Goal: Task Accomplishment & Management: Manage account settings

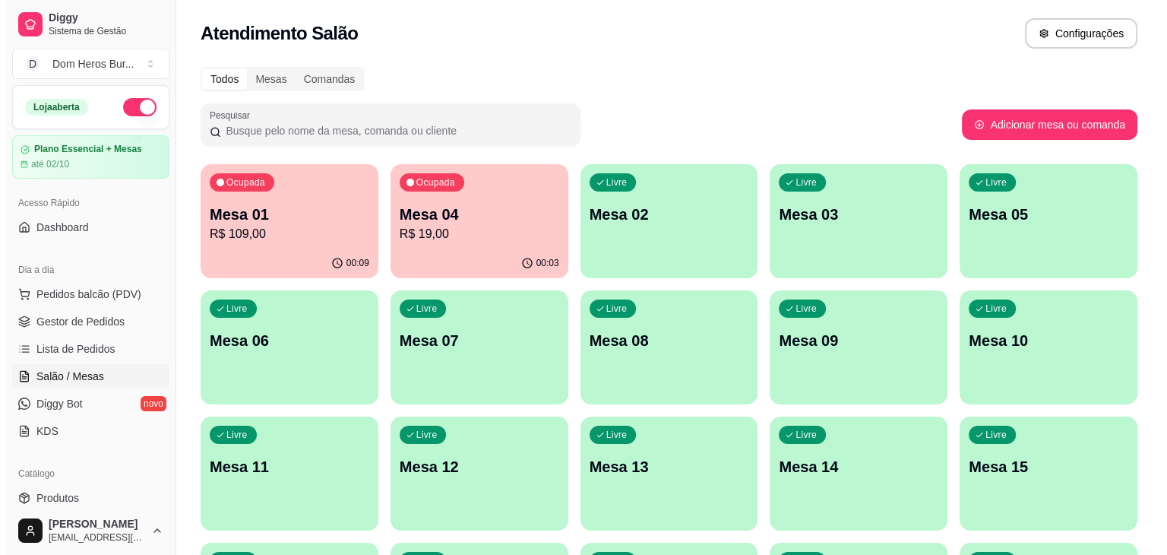
scroll to position [45, 0]
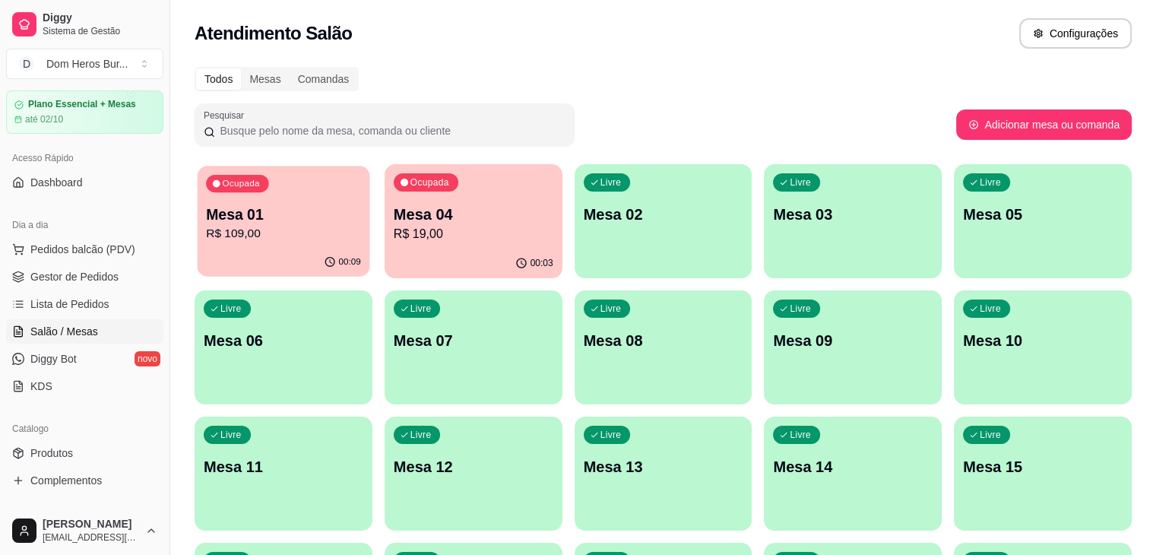
click at [218, 197] on div "Ocupada Mesa 01 R$ 109,00" at bounding box center [284, 207] width 173 height 82
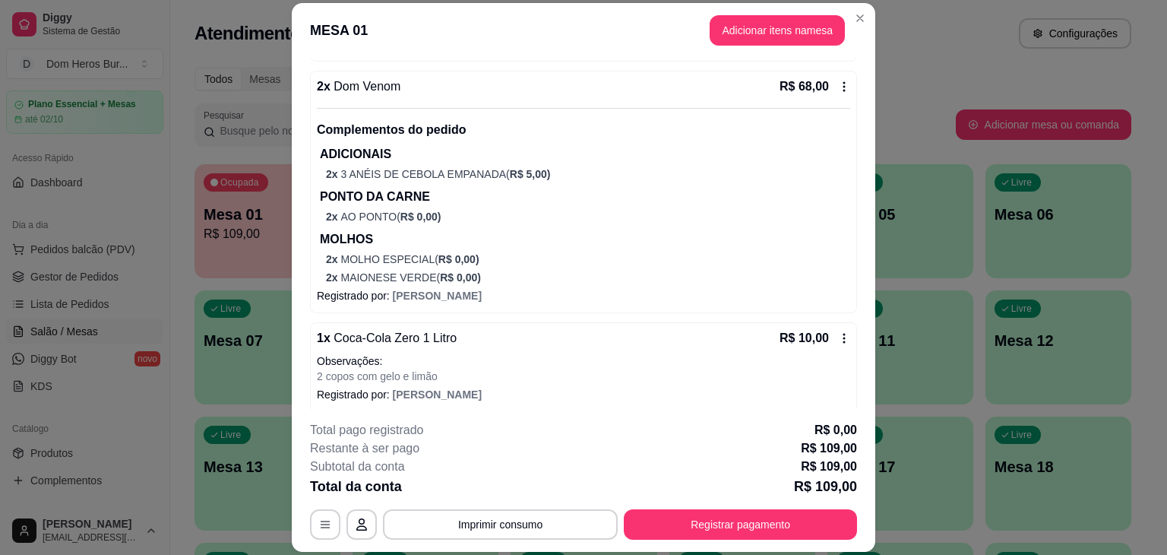
scroll to position [348, 0]
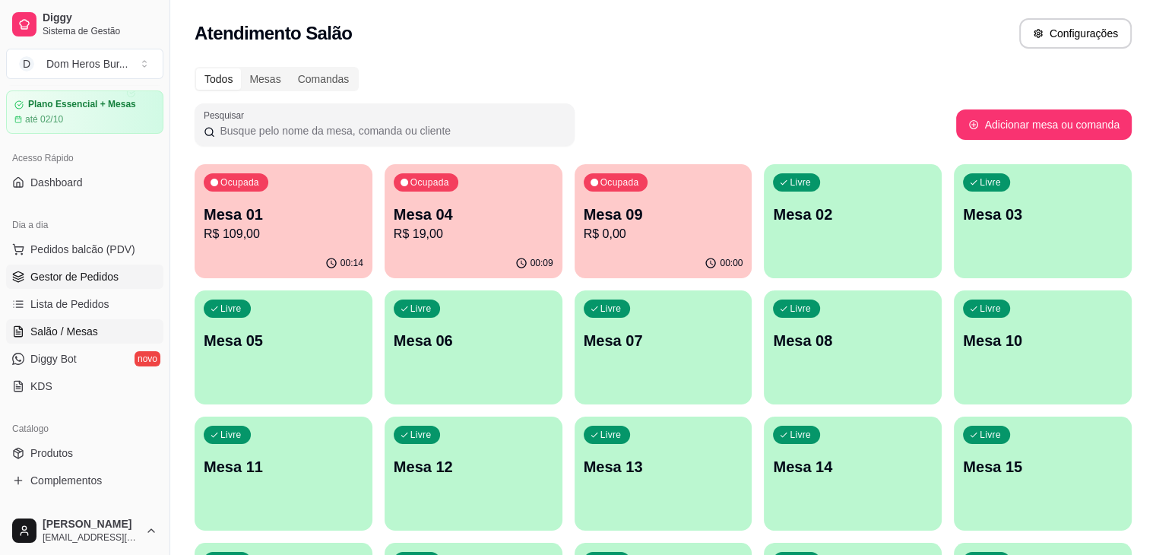
click at [90, 271] on span "Gestor de Pedidos" at bounding box center [74, 276] width 88 height 15
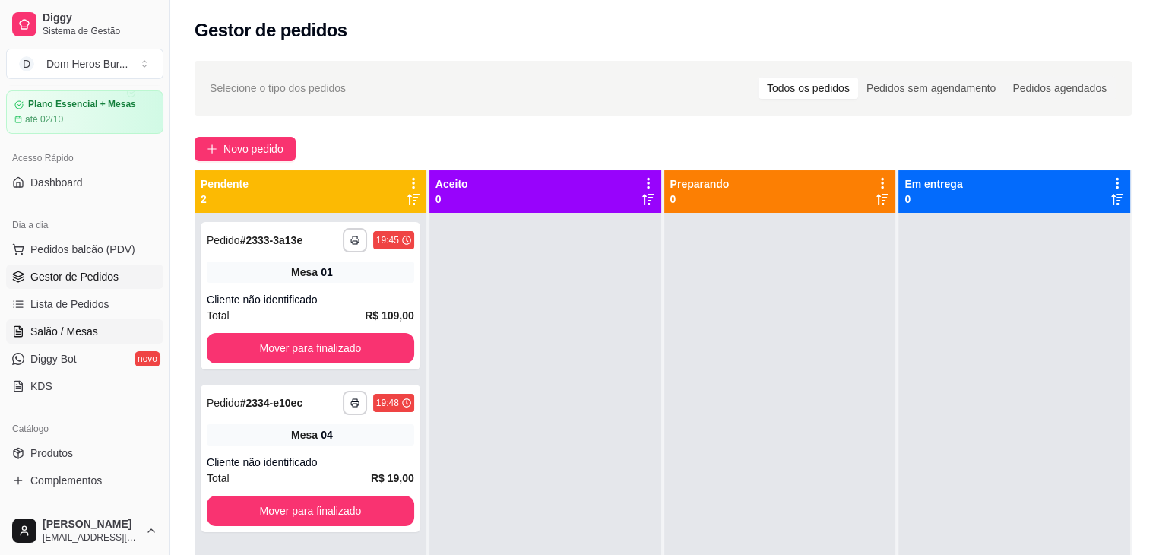
click at [104, 331] on link "Salão / Mesas" at bounding box center [84, 331] width 157 height 24
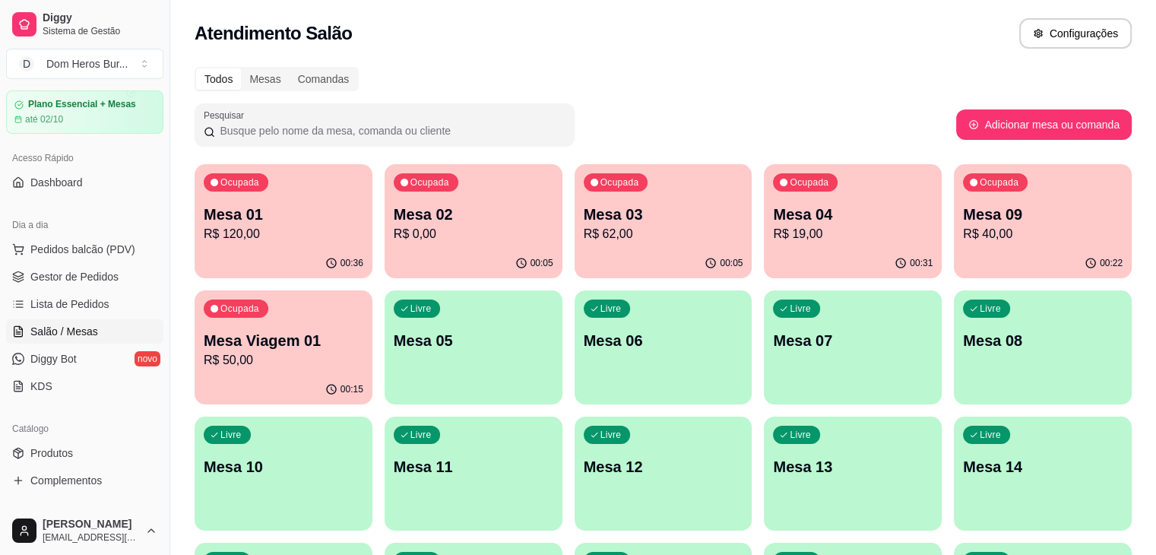
click at [644, 68] on div "Todos Mesas Comandas" at bounding box center [663, 79] width 937 height 24
click at [307, 226] on p "R$ 120,00" at bounding box center [283, 233] width 155 height 17
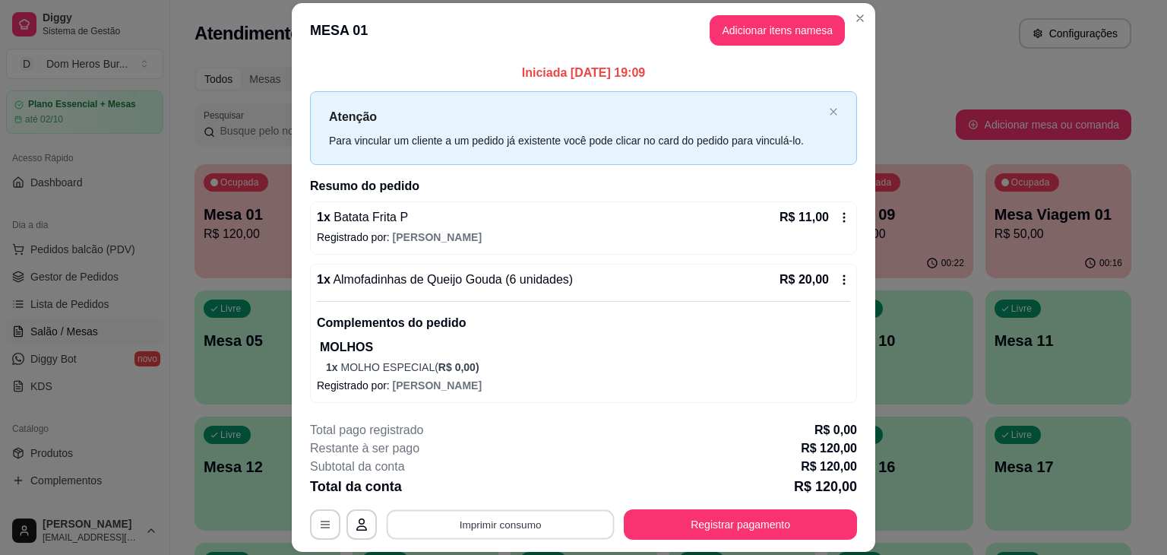
click at [453, 538] on button "Imprimir consumo" at bounding box center [501, 525] width 228 height 30
click at [456, 486] on button "IMPRESSORA" at bounding box center [499, 489] width 106 height 24
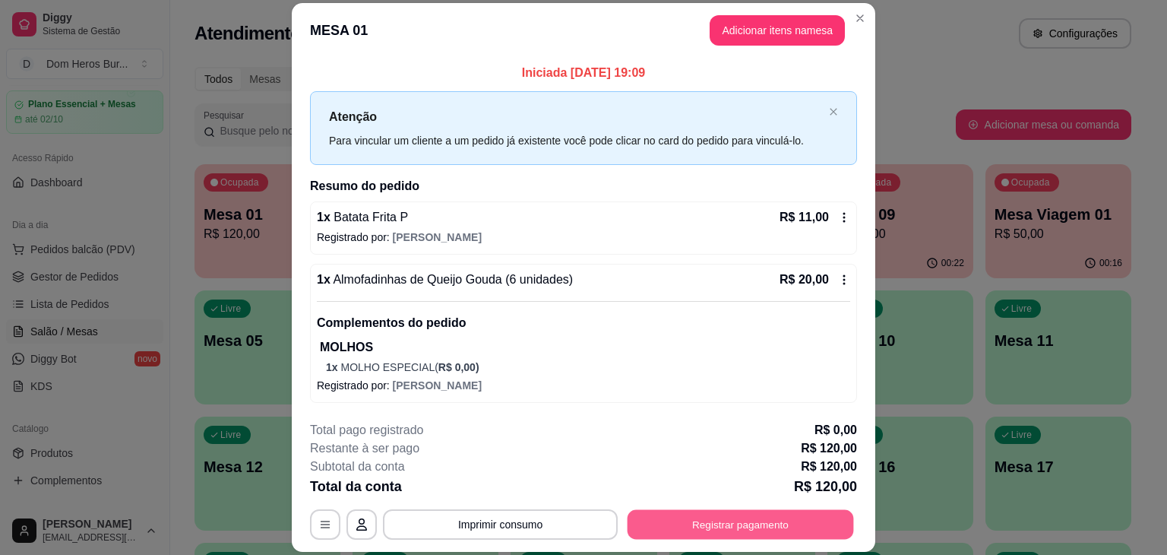
click at [725, 531] on button "Registrar pagamento" at bounding box center [741, 525] width 227 height 30
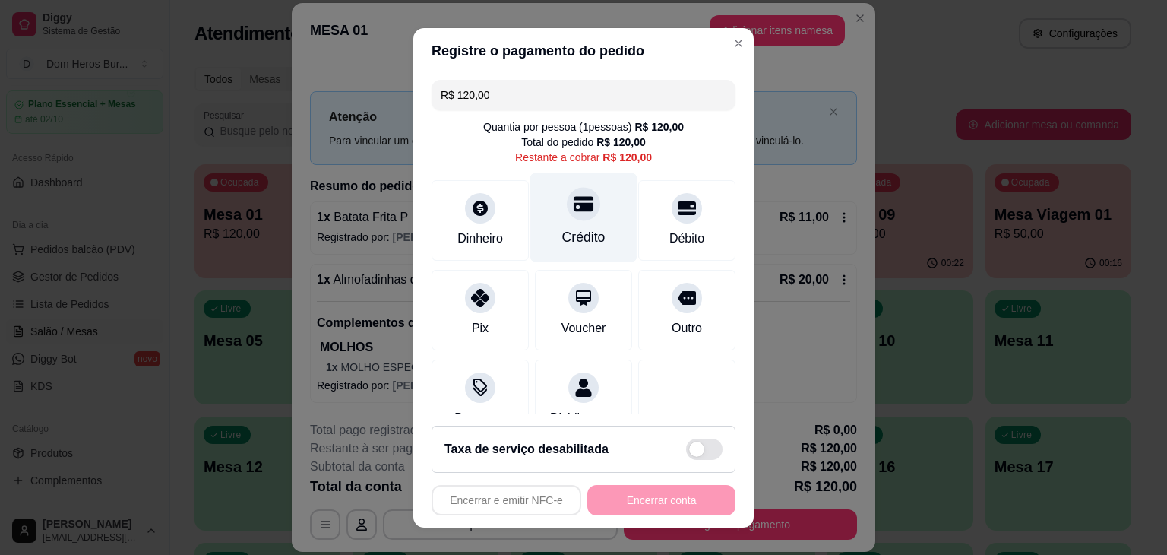
click at [585, 218] on div "Crédito" at bounding box center [584, 217] width 107 height 89
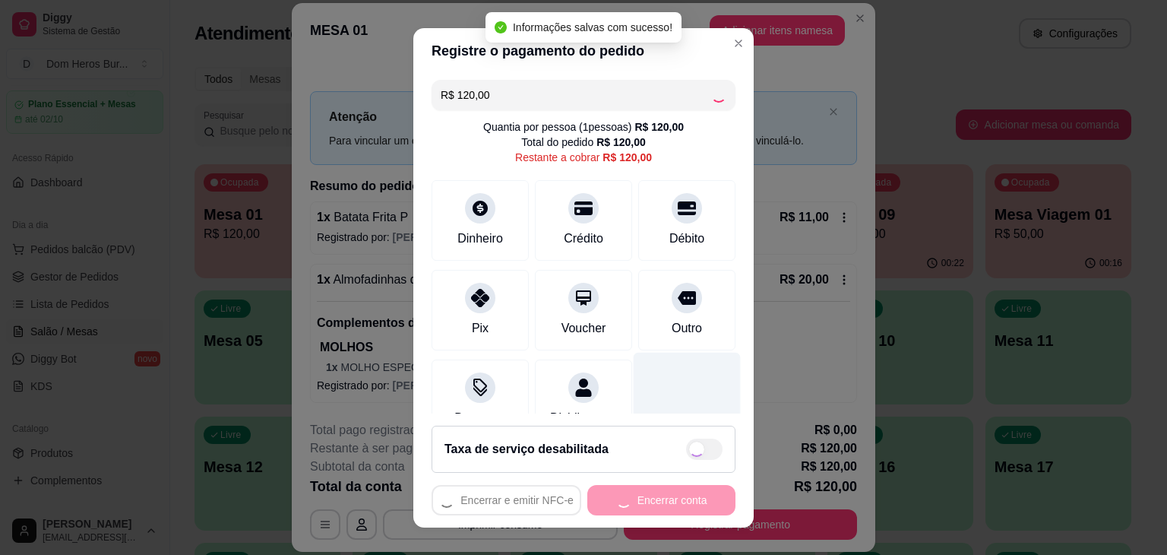
type input "R$ 0,00"
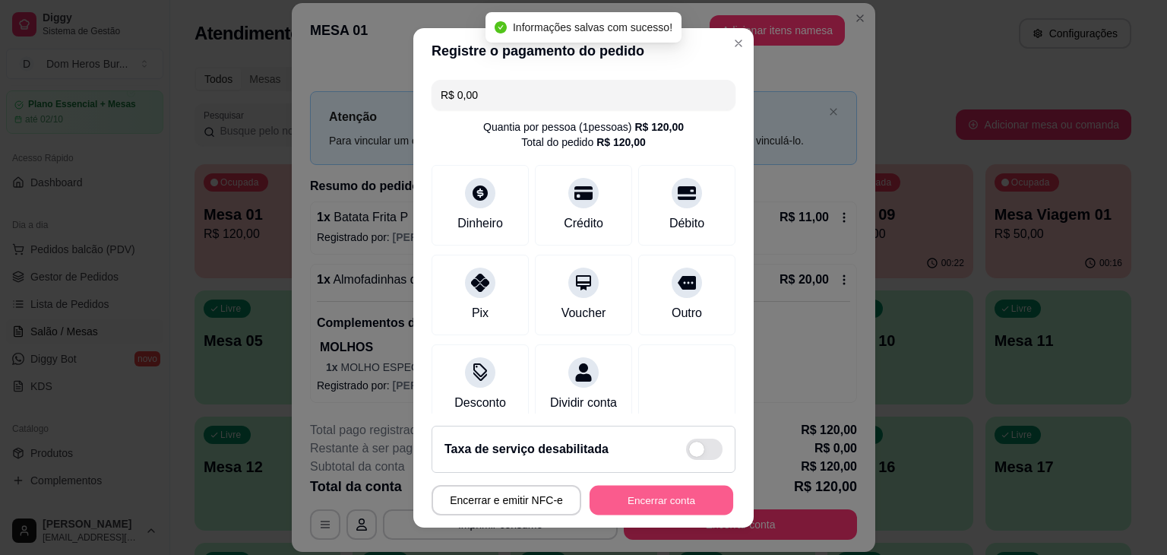
click at [672, 496] on button "Encerrar conta" at bounding box center [662, 500] width 144 height 30
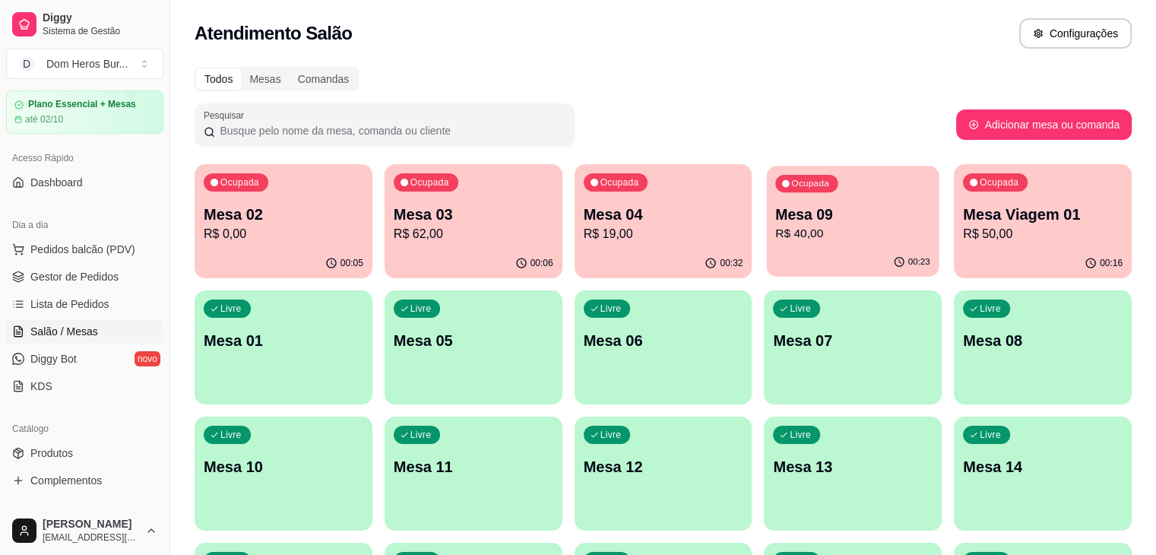
click at [776, 229] on p "R$ 40,00" at bounding box center [853, 233] width 155 height 17
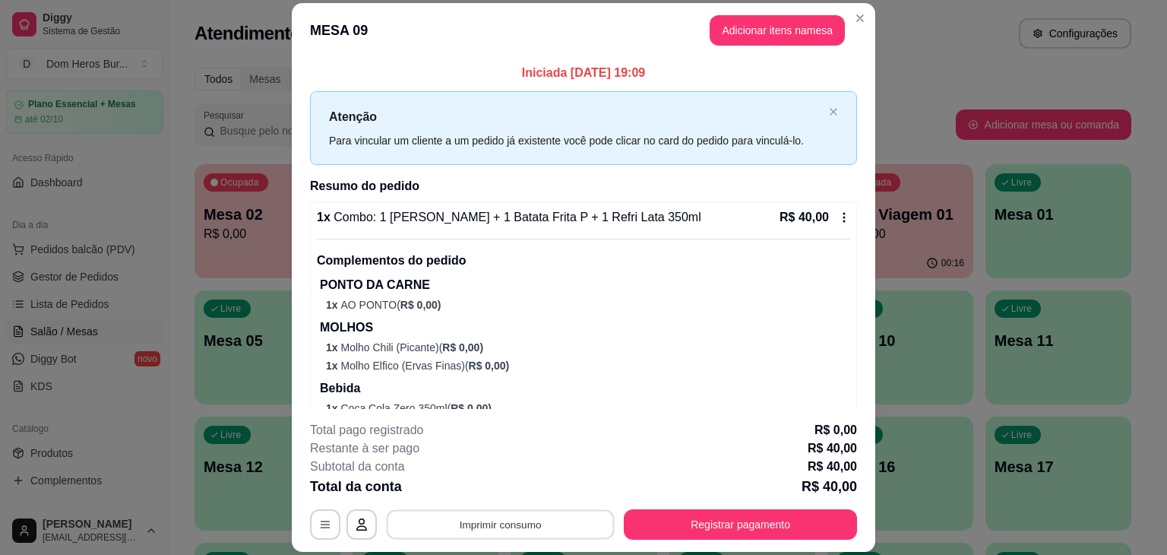
click at [489, 526] on button "Imprimir consumo" at bounding box center [501, 525] width 228 height 30
click at [489, 489] on button "IMPRESSORA" at bounding box center [500, 489] width 110 height 24
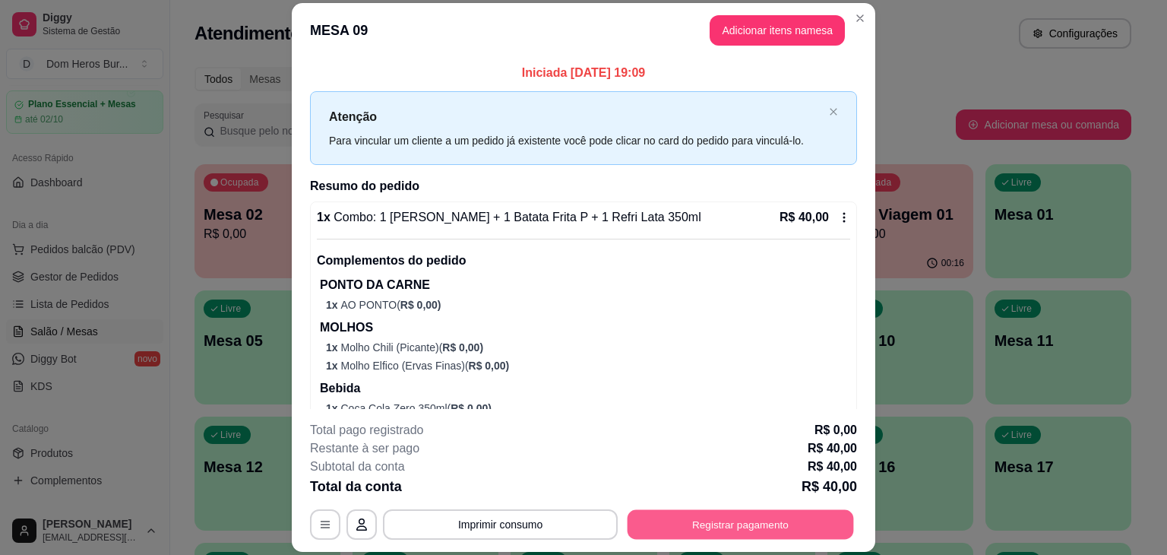
click at [742, 525] on button "Registrar pagamento" at bounding box center [741, 525] width 227 height 30
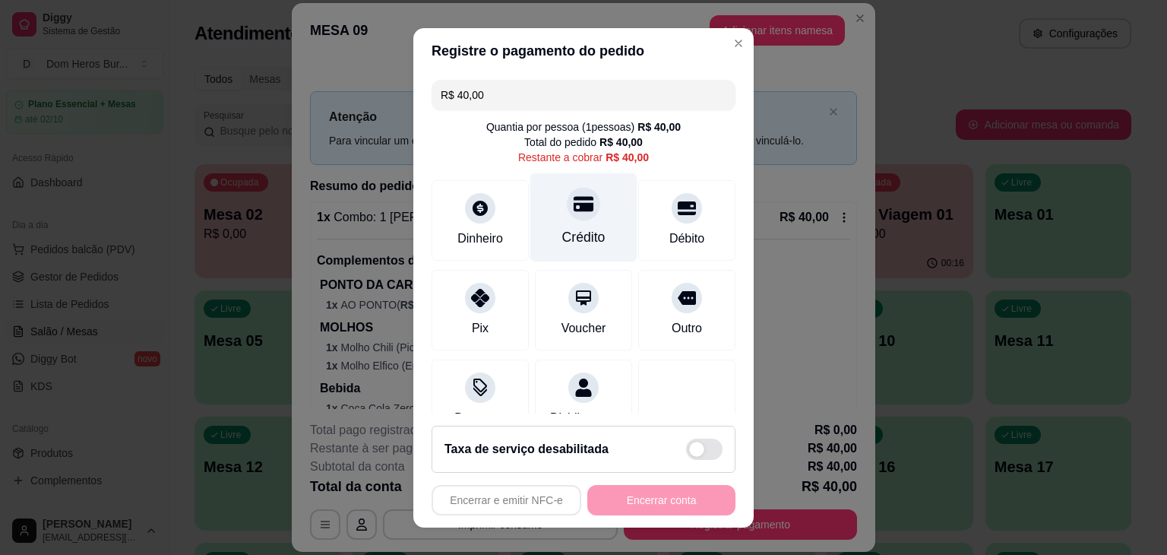
click at [574, 204] on icon at bounding box center [584, 203] width 20 height 15
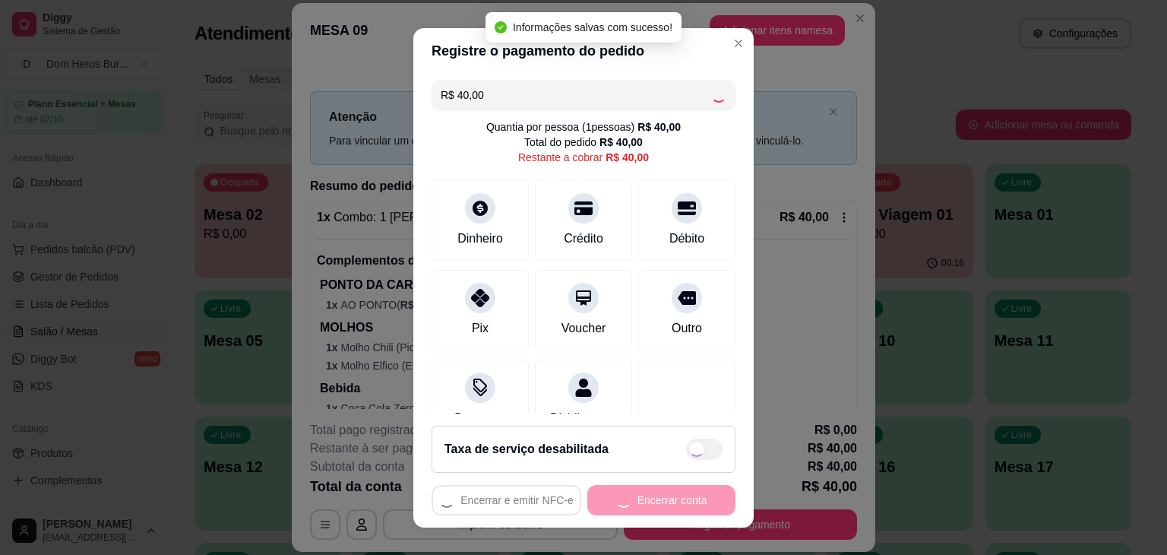
type input "R$ 0,00"
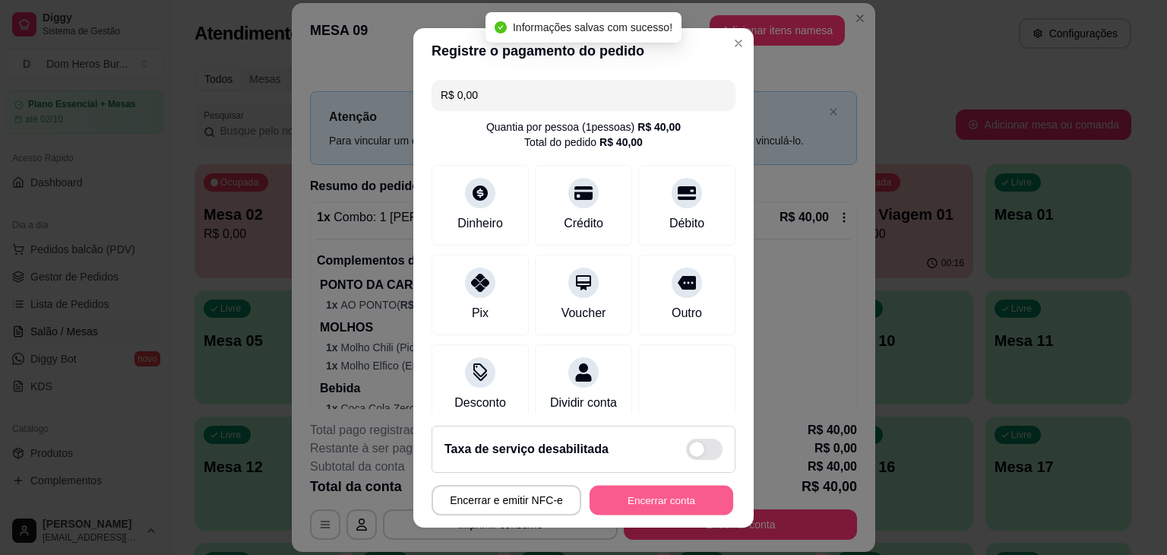
click at [640, 504] on button "Encerrar conta" at bounding box center [662, 500] width 144 height 30
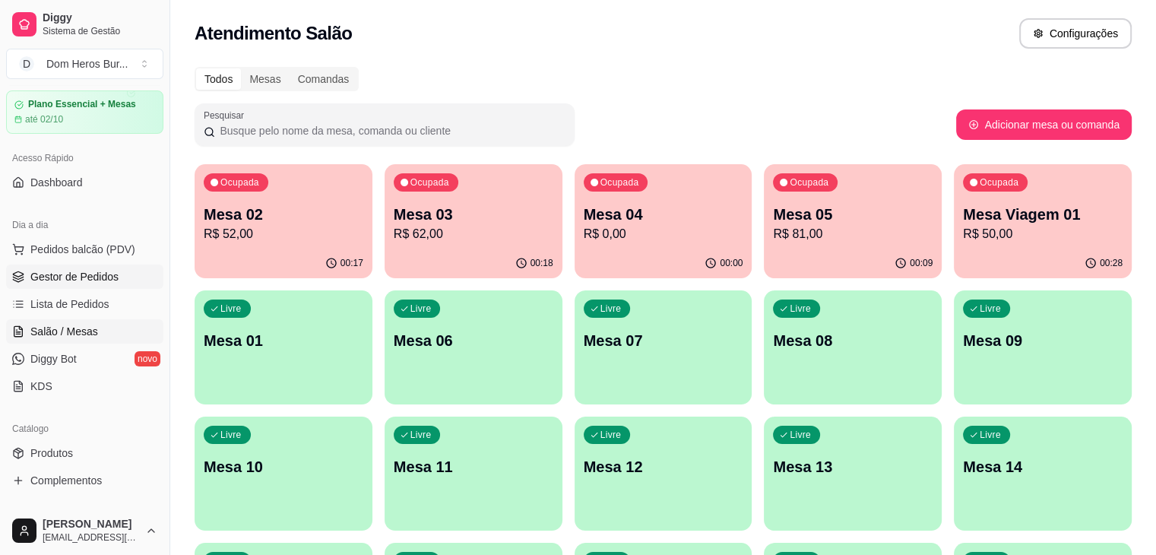
click at [65, 279] on span "Gestor de Pedidos" at bounding box center [74, 276] width 88 height 15
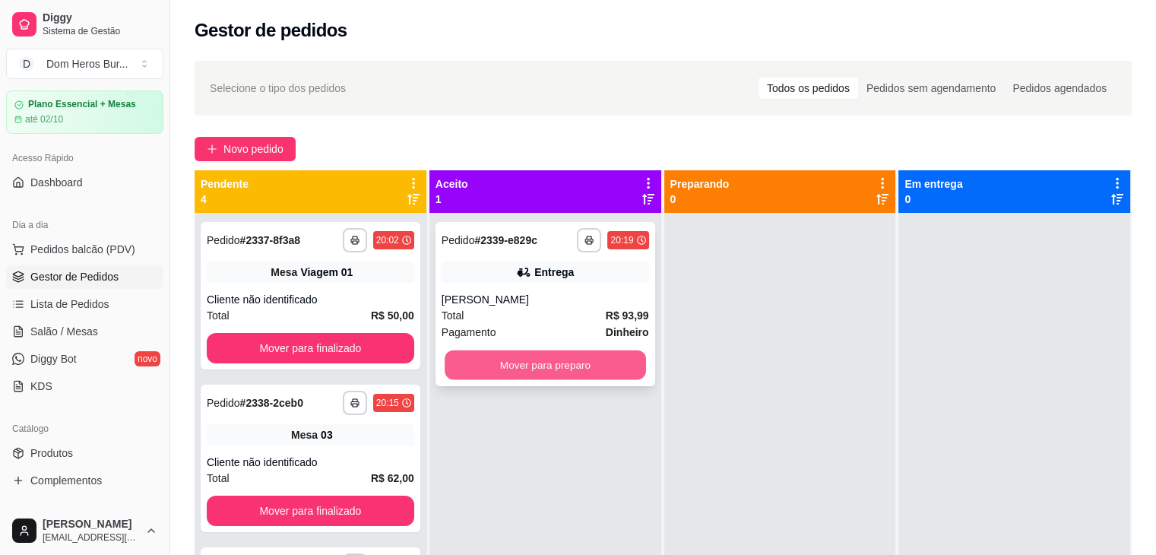
click at [580, 369] on button "Mover para preparo" at bounding box center [545, 365] width 201 height 30
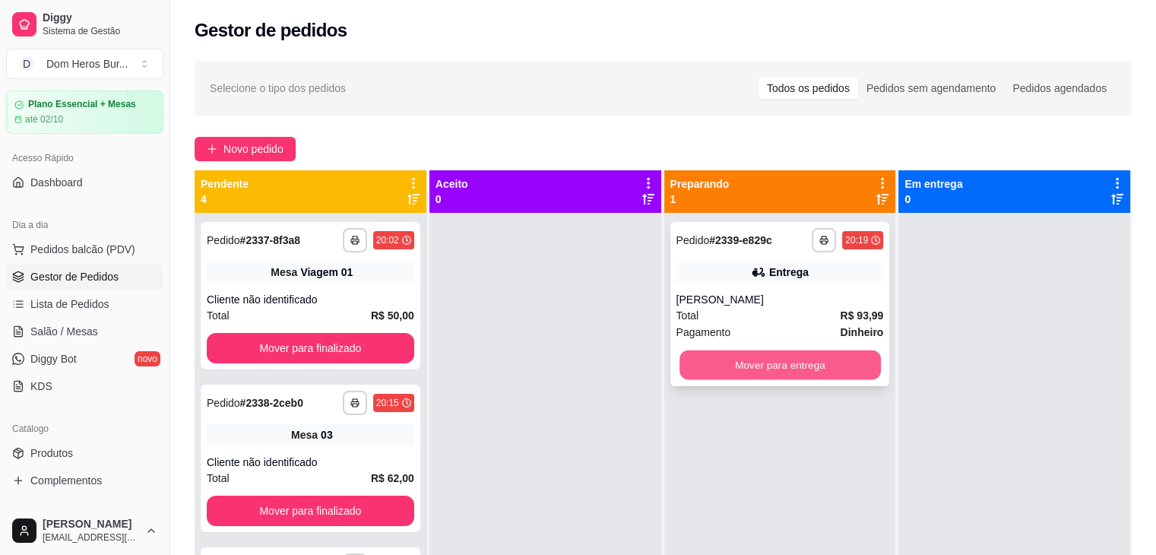
click at [708, 366] on button "Mover para entrega" at bounding box center [780, 365] width 201 height 30
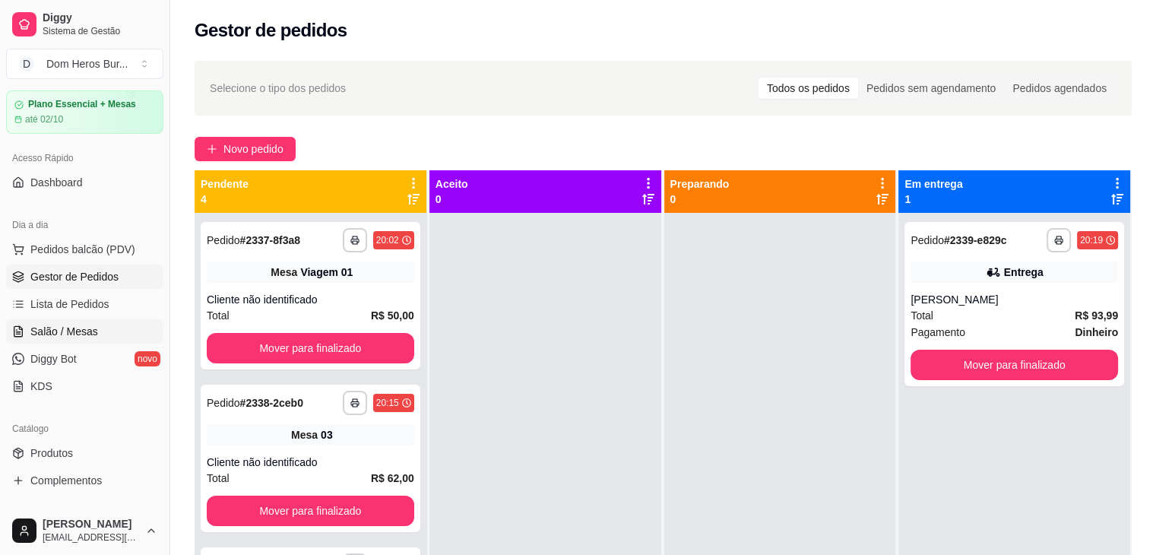
click at [63, 330] on span "Salão / Mesas" at bounding box center [64, 331] width 68 height 15
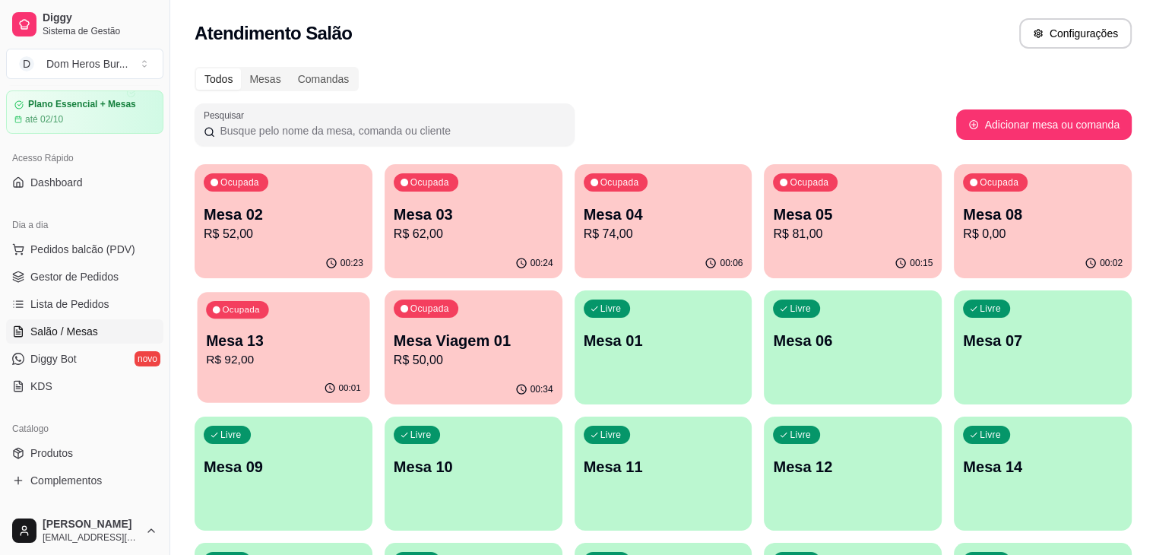
click at [361, 331] on p "Mesa 13" at bounding box center [283, 341] width 155 height 21
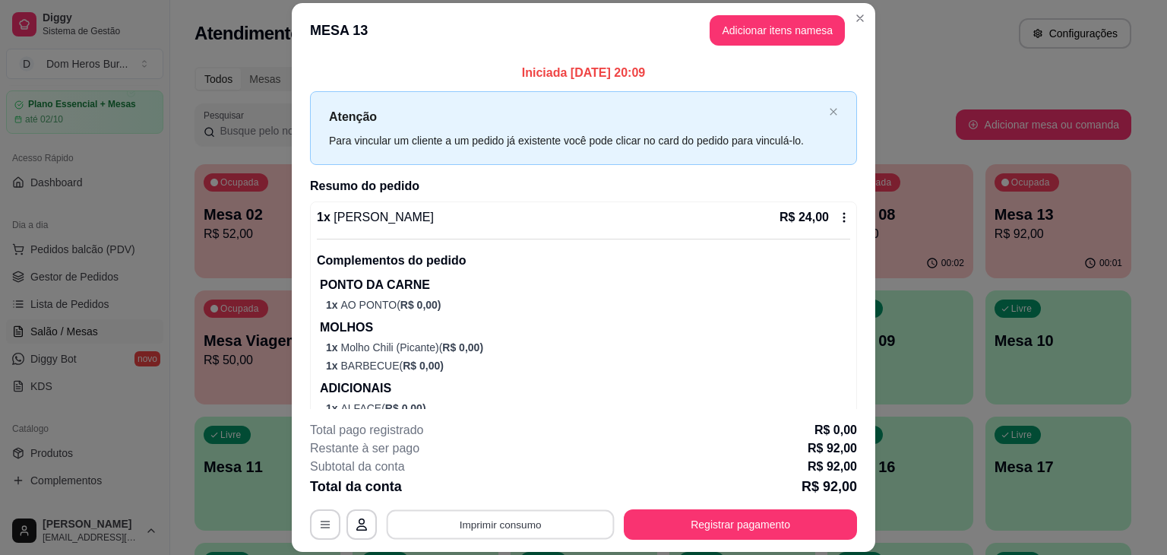
click at [488, 537] on button "Imprimir consumo" at bounding box center [501, 525] width 228 height 30
click at [477, 498] on button "IMPRESSORA" at bounding box center [499, 489] width 106 height 24
click at [537, 533] on button "Imprimir consumo" at bounding box center [501, 525] width 228 height 30
click at [495, 493] on button "IMPRESSORA" at bounding box center [499, 489] width 106 height 24
click at [541, 526] on button "Imprimir consumo" at bounding box center [501, 525] width 228 height 30
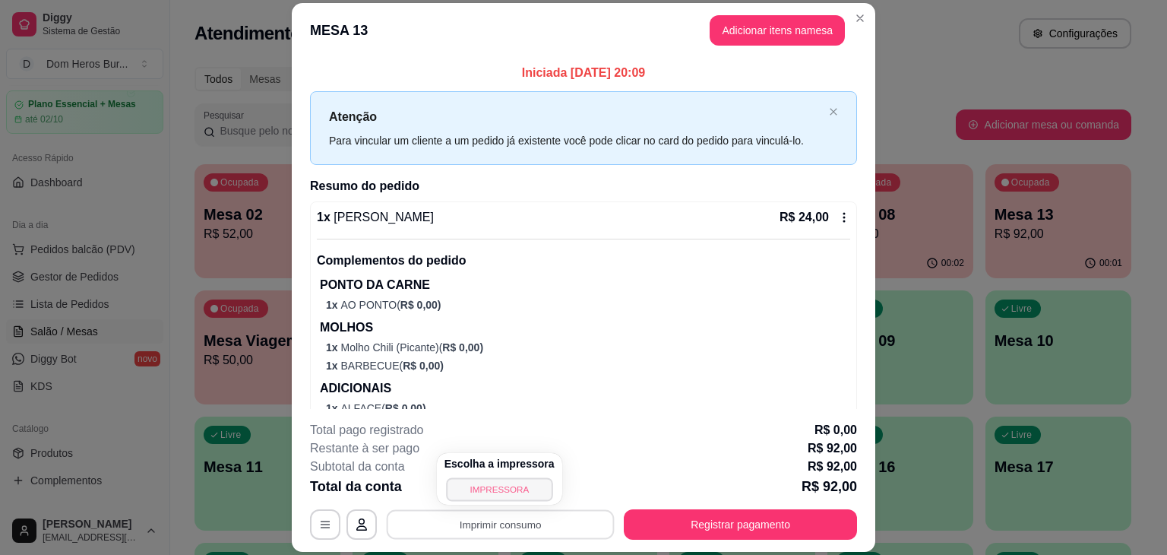
click at [508, 492] on button "IMPRESSORA" at bounding box center [499, 489] width 106 height 24
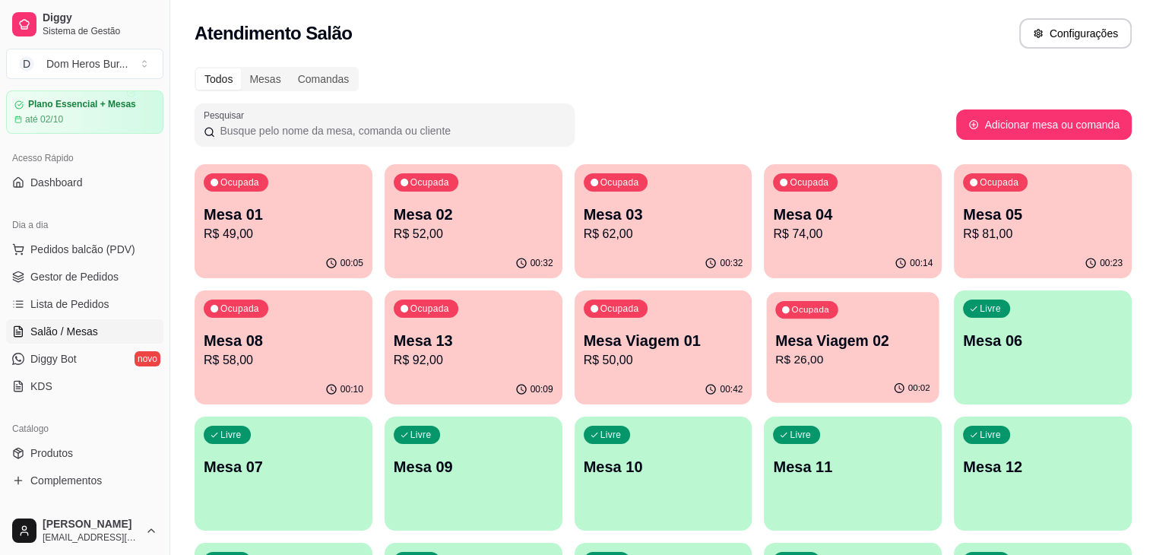
click at [776, 332] on p "Mesa Viagem 02" at bounding box center [853, 341] width 155 height 21
click at [586, 334] on p "Mesa Viagem 01" at bounding box center [663, 341] width 155 height 21
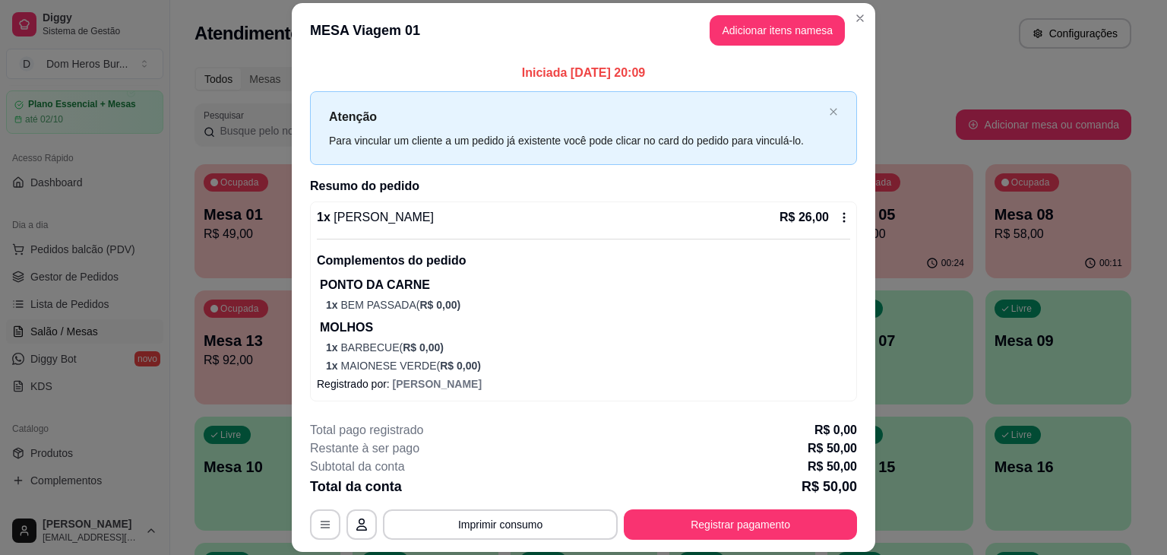
click at [496, 237] on div "1 x Thor Burguer R$ 26,00 Complementos do pedido PONTO DA CARNE 1 x BEM PASSADA…" at bounding box center [584, 290] width 534 height 165
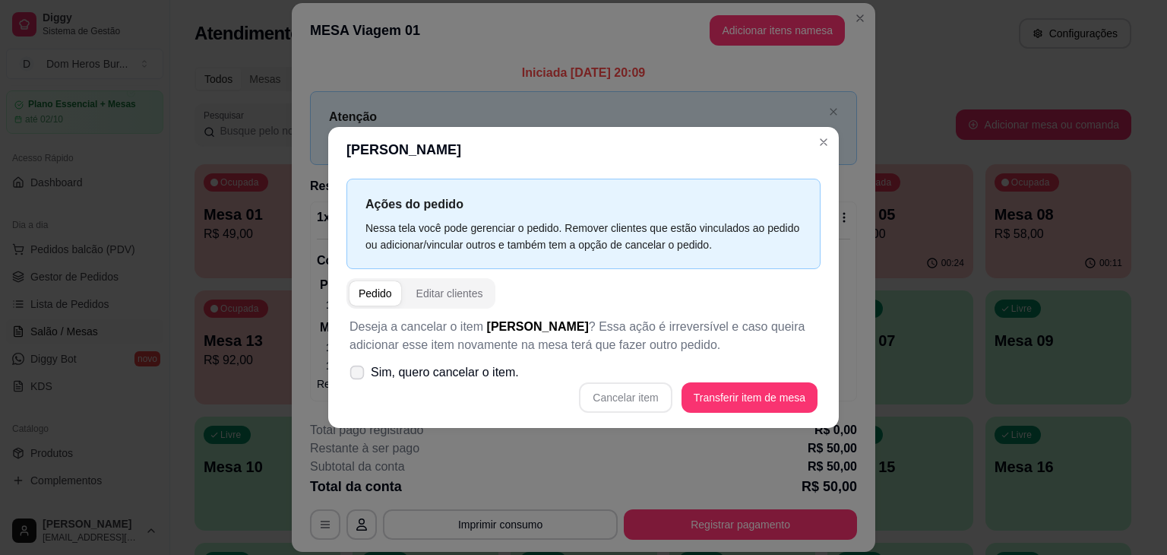
click at [441, 359] on label "Sim, quero cancelar o item." at bounding box center [435, 372] width 182 height 30
click at [359, 375] on input "Sim, quero cancelar o item." at bounding box center [354, 380] width 10 height 10
checkbox input "true"
click at [642, 398] on button "Cancelar item" at bounding box center [626, 398] width 90 height 30
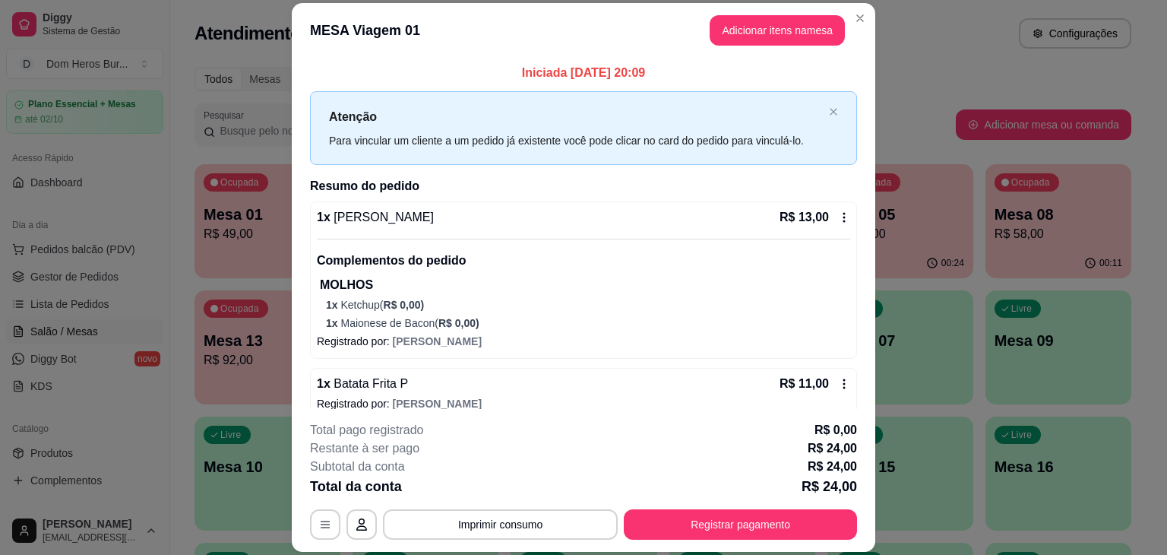
click at [477, 239] on div "Complementos do pedido MOLHOS 1 x Ketchup ( R$ 0,00 ) 1 x Maionese de Bacon ( R…" at bounding box center [584, 285] width 534 height 92
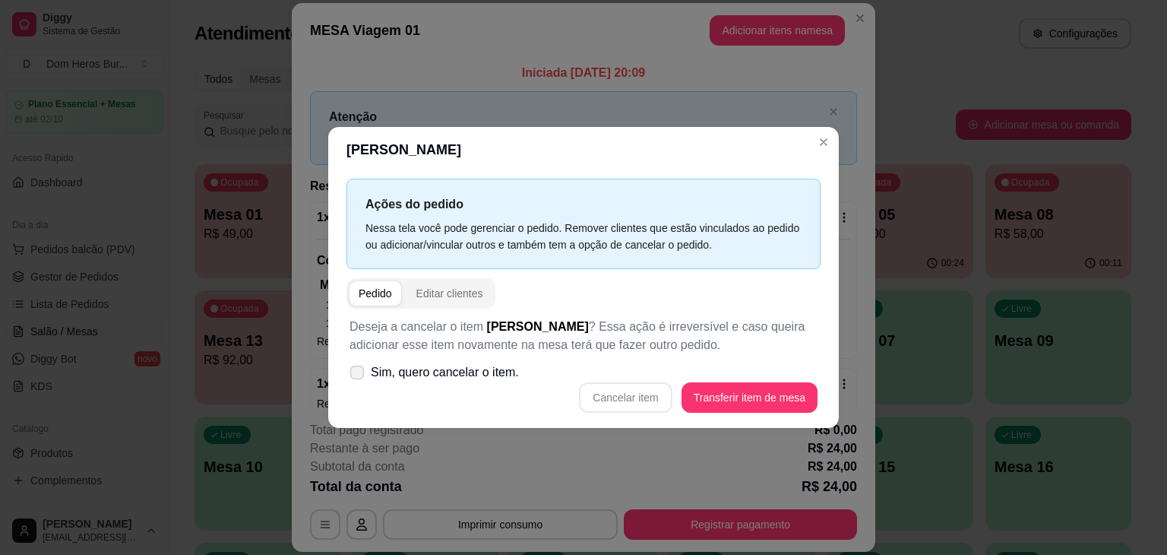
click at [479, 369] on span "Sim, quero cancelar o item." at bounding box center [445, 372] width 148 height 18
click at [359, 375] on input "Sim, quero cancelar o item." at bounding box center [354, 380] width 10 height 10
checkbox input "true"
click at [621, 401] on button "Cancelar item" at bounding box center [626, 398] width 90 height 30
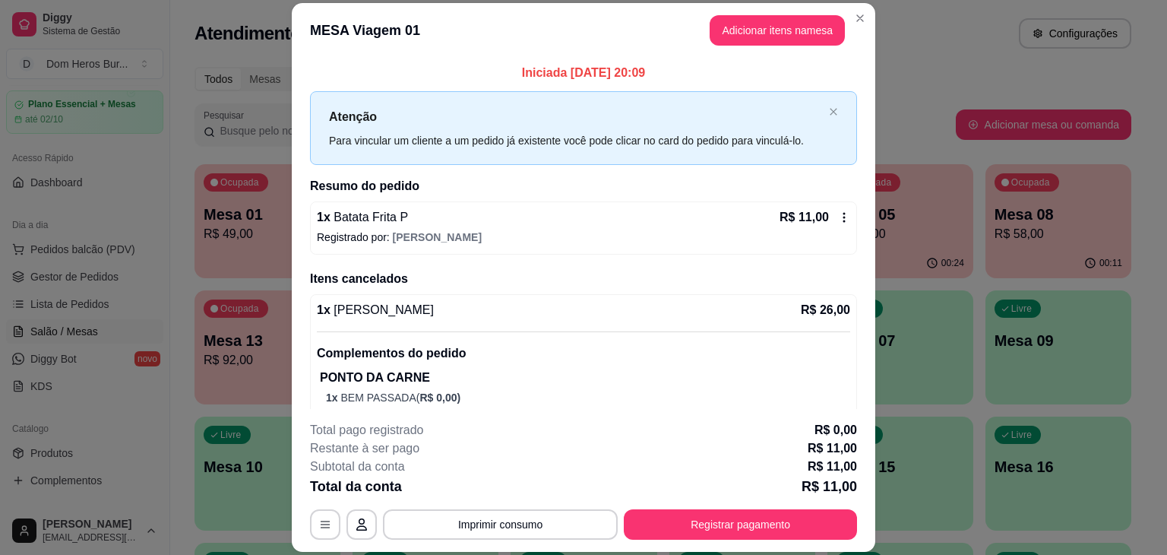
click at [502, 250] on div "1 x Batata Frita P R$ 11,00 Registrado por: [PERSON_NAME]" at bounding box center [583, 227] width 547 height 53
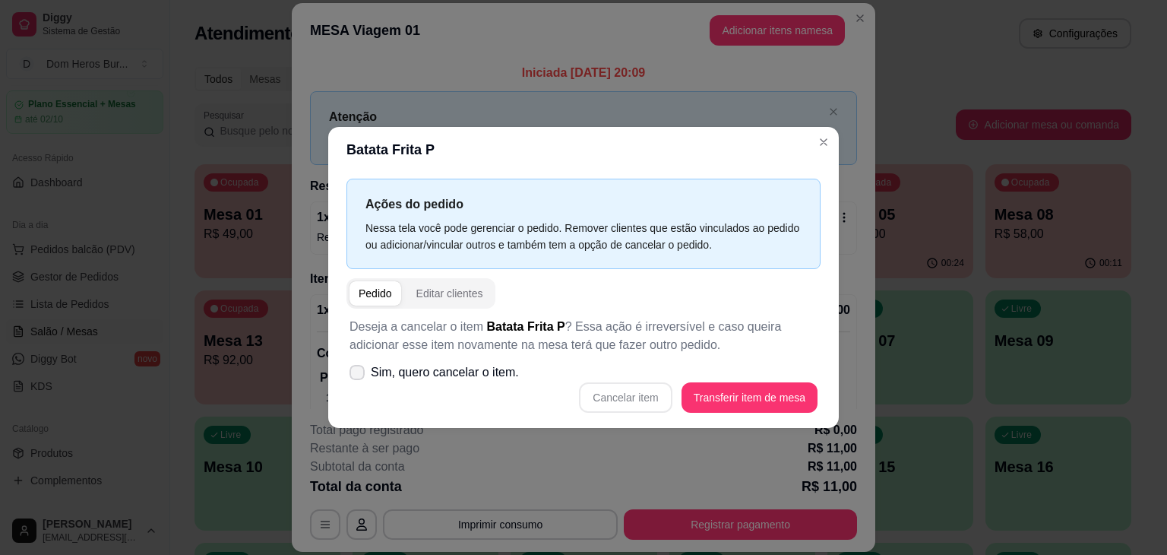
click at [453, 378] on span "Sim, quero cancelar o item." at bounding box center [445, 372] width 148 height 18
click at [359, 378] on input "Sim, quero cancelar o item." at bounding box center [354, 380] width 10 height 10
checkbox input "true"
click at [623, 395] on button "Cancelar item" at bounding box center [626, 398] width 90 height 30
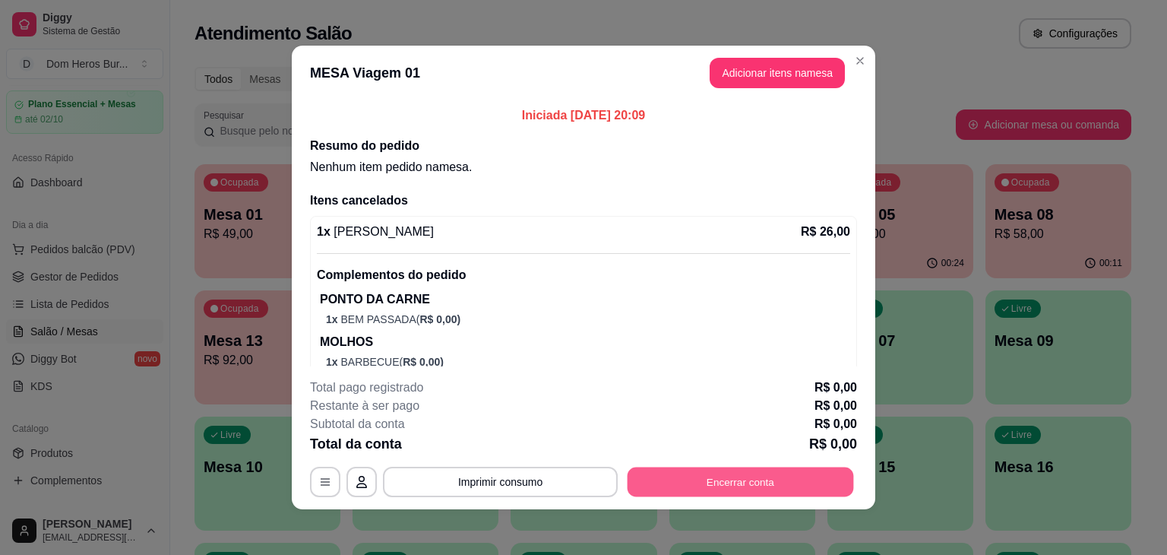
click at [725, 474] on button "Encerrar conta" at bounding box center [741, 482] width 227 height 30
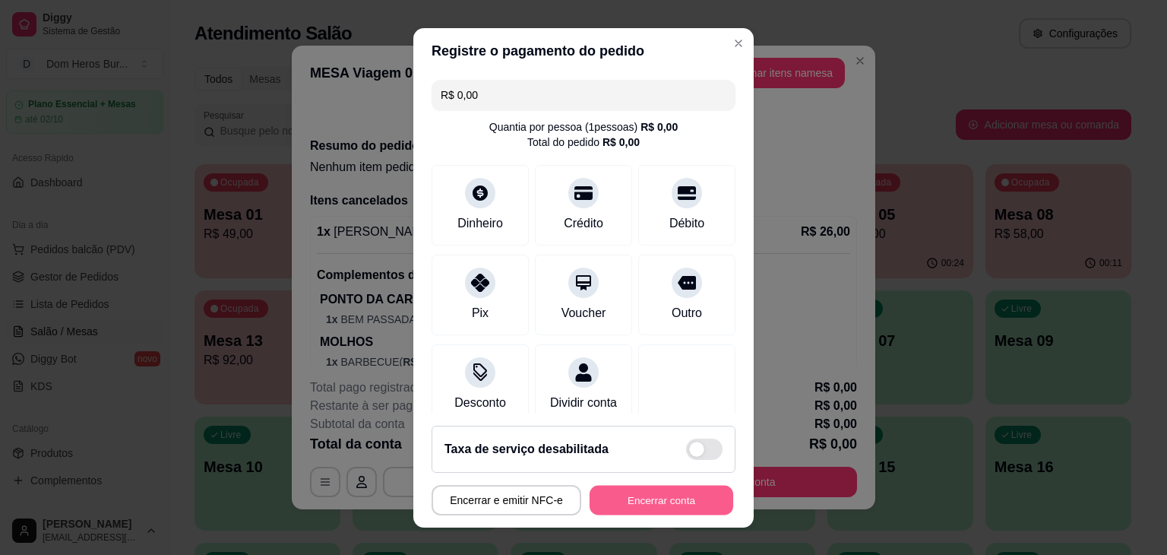
click at [684, 508] on button "Encerrar conta" at bounding box center [662, 500] width 144 height 30
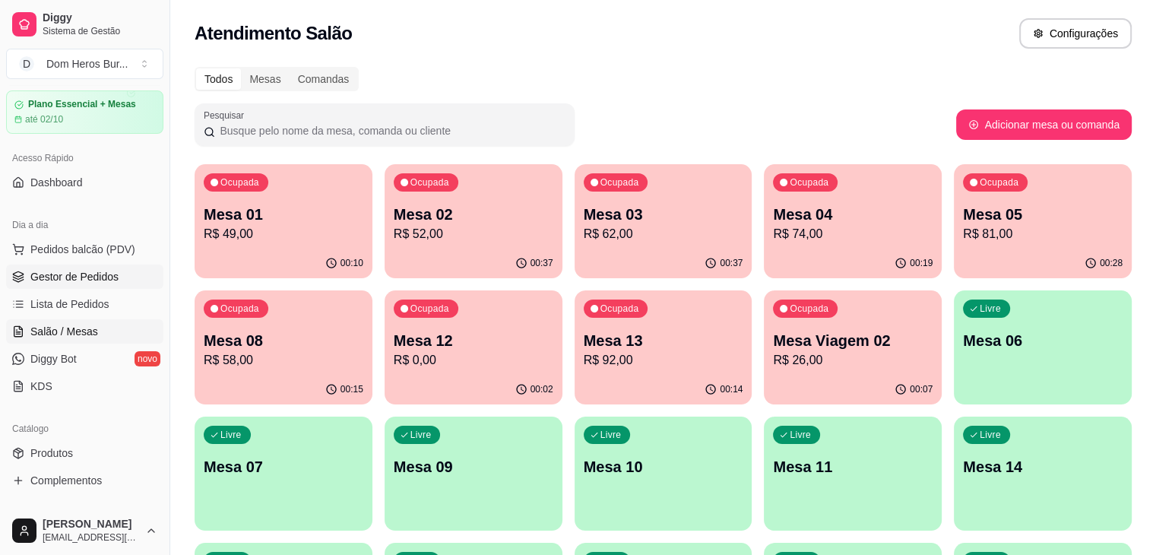
click at [93, 274] on span "Gestor de Pedidos" at bounding box center [74, 276] width 88 height 15
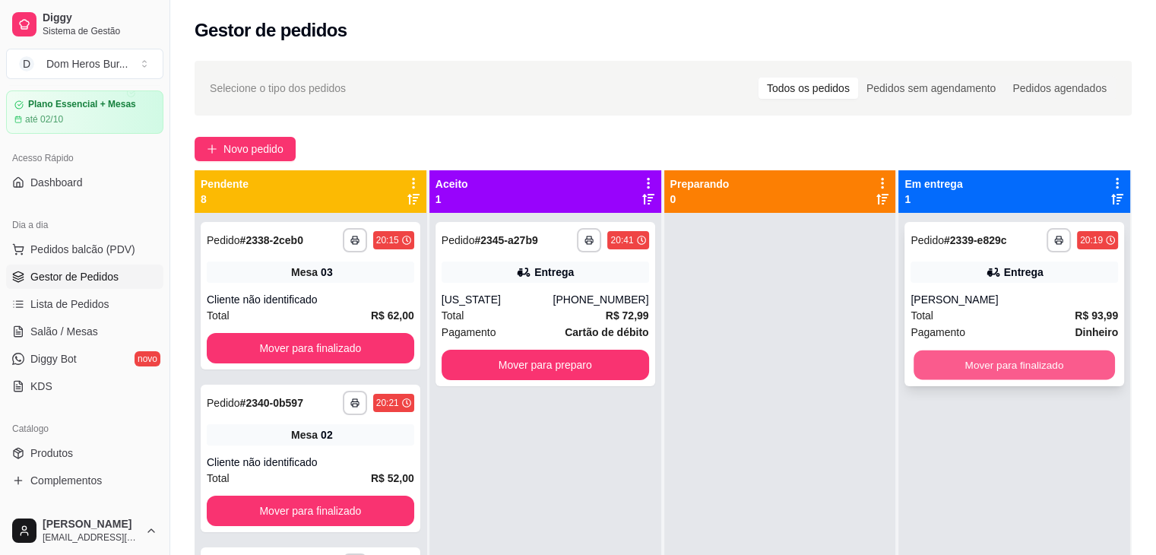
click at [953, 372] on button "Mover para finalizado" at bounding box center [1014, 365] width 201 height 30
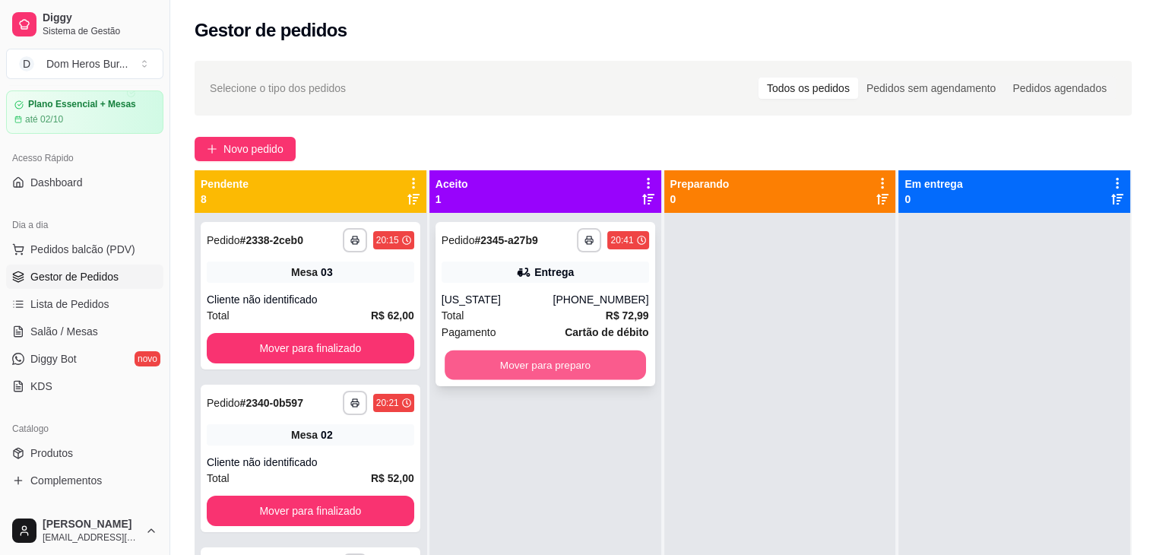
click at [575, 360] on button "Mover para preparo" at bounding box center [545, 365] width 201 height 30
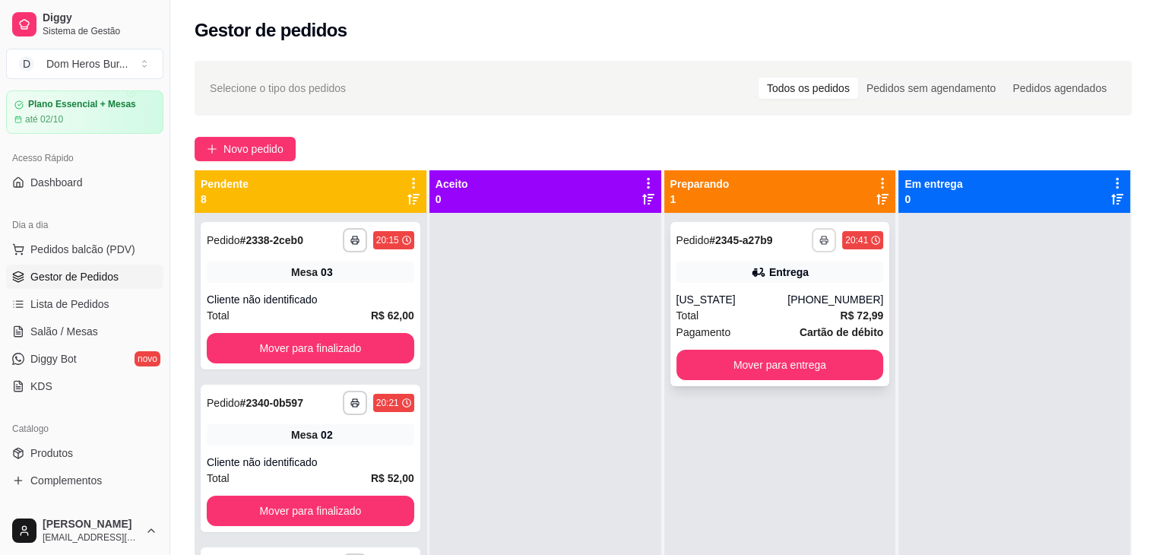
click at [820, 236] on icon "button" at bounding box center [823, 240] width 9 height 9
click at [773, 301] on button "IMPRESSORA" at bounding box center [775, 293] width 106 height 24
click at [52, 328] on span "Salão / Mesas" at bounding box center [64, 331] width 68 height 15
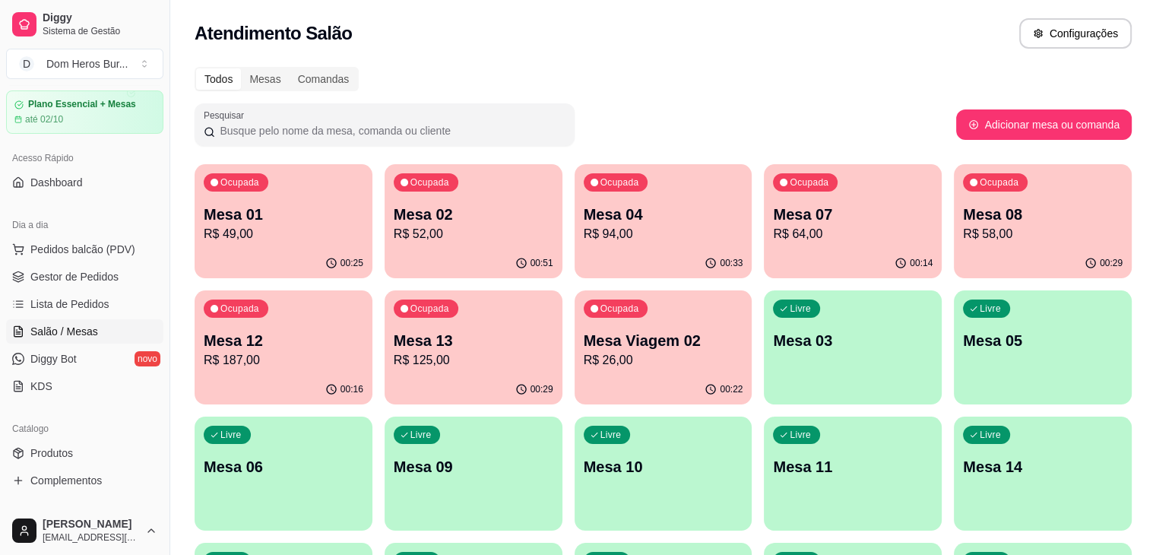
click at [372, 290] on div "Ocupada Mesa 12 R$ 187,00" at bounding box center [284, 332] width 178 height 84
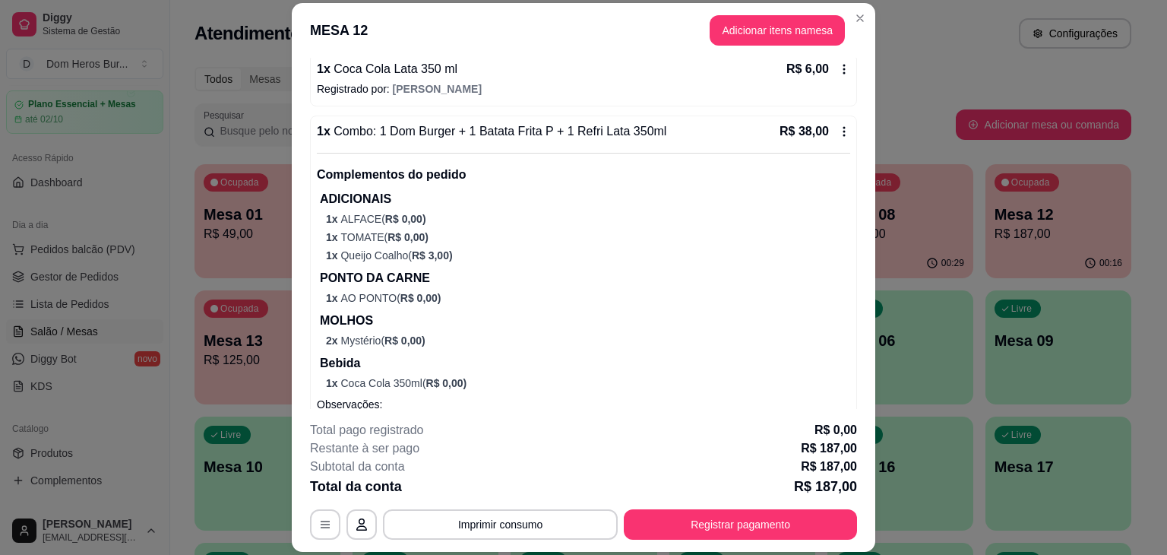
scroll to position [812, 0]
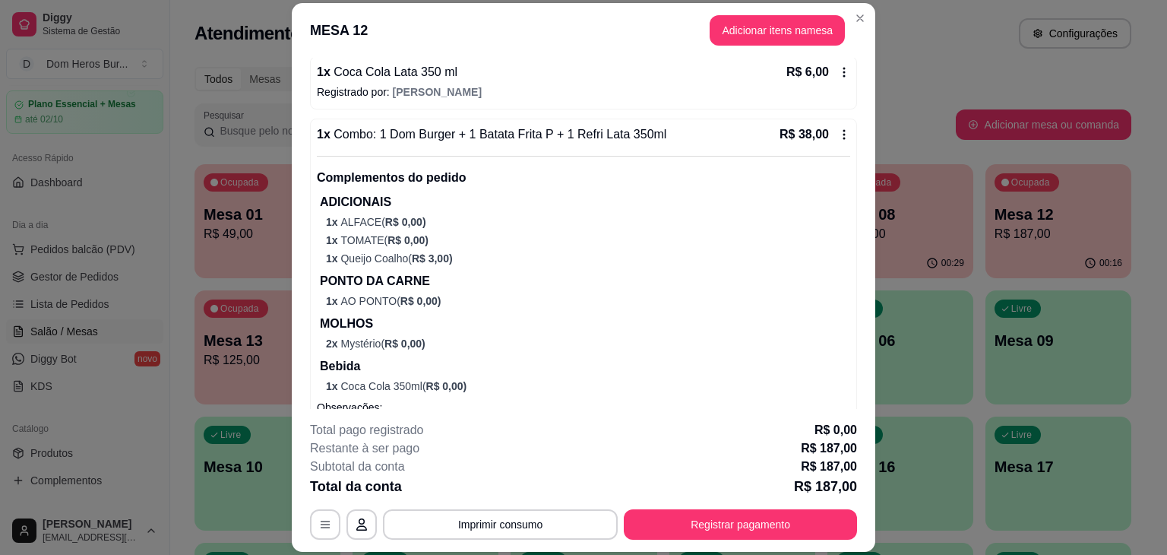
click at [569, 156] on div "Complementos do pedido ADICIONAIS 1 x ALFACE ( R$ 0,00 ) 1 x TOMATE ( R$ 0,00 )…" at bounding box center [584, 275] width 534 height 238
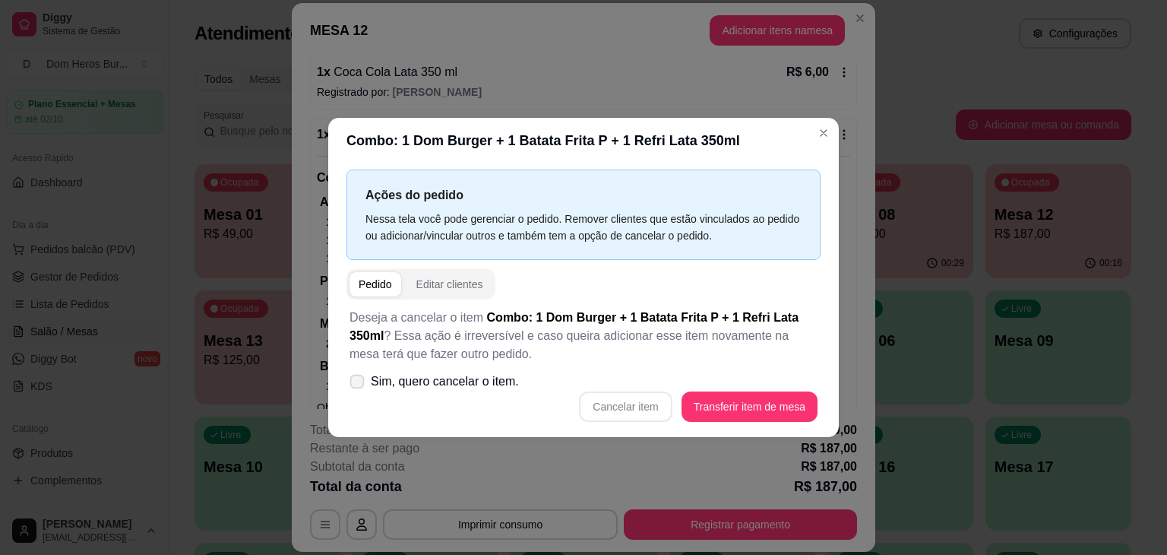
click at [499, 375] on span "Sim, quero cancelar o item." at bounding box center [445, 381] width 148 height 18
click at [359, 385] on input "Sim, quero cancelar o item." at bounding box center [354, 390] width 10 height 10
checkbox input "true"
click at [592, 416] on button "Cancelar item" at bounding box center [626, 407] width 90 height 30
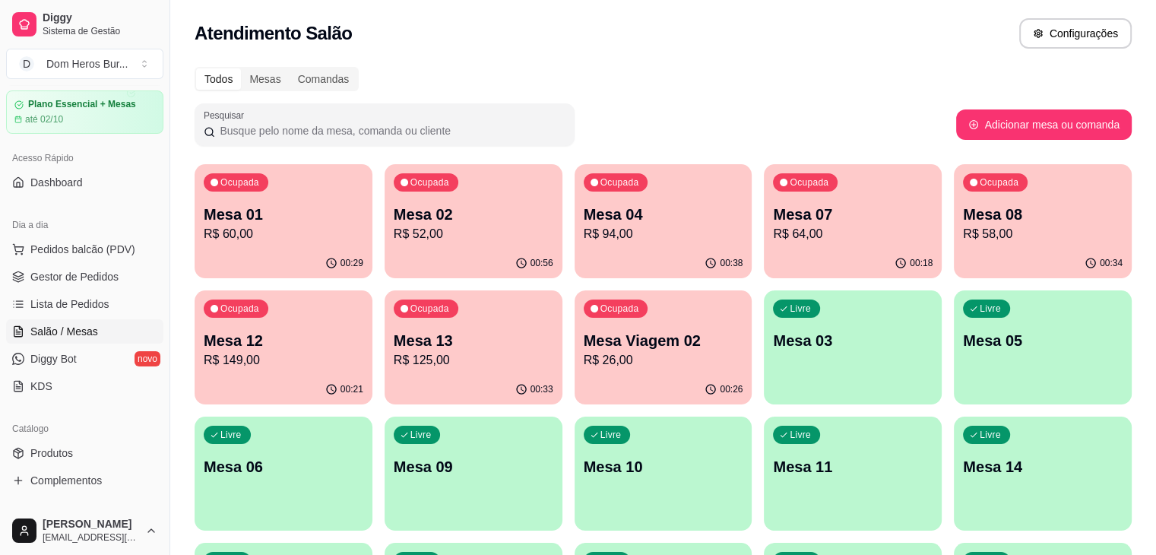
click at [221, 164] on div "Ocupada Mesa 01 R$ 60,00 00:29 Ocupada Mesa 02 R$ 52,00 00:56 Ocupada Mesa 04 R…" at bounding box center [663, 536] width 937 height 745
click at [246, 242] on p "R$ 60,00" at bounding box center [283, 233] width 155 height 17
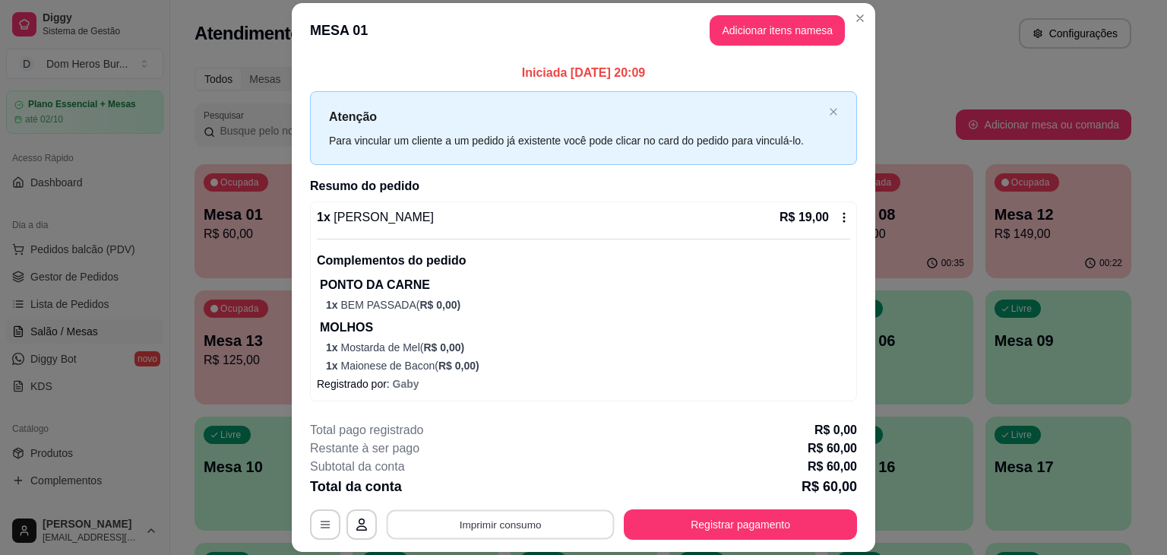
click at [469, 515] on button "Imprimir consumo" at bounding box center [501, 525] width 228 height 30
click at [465, 487] on button "IMPRESSORA" at bounding box center [499, 489] width 106 height 24
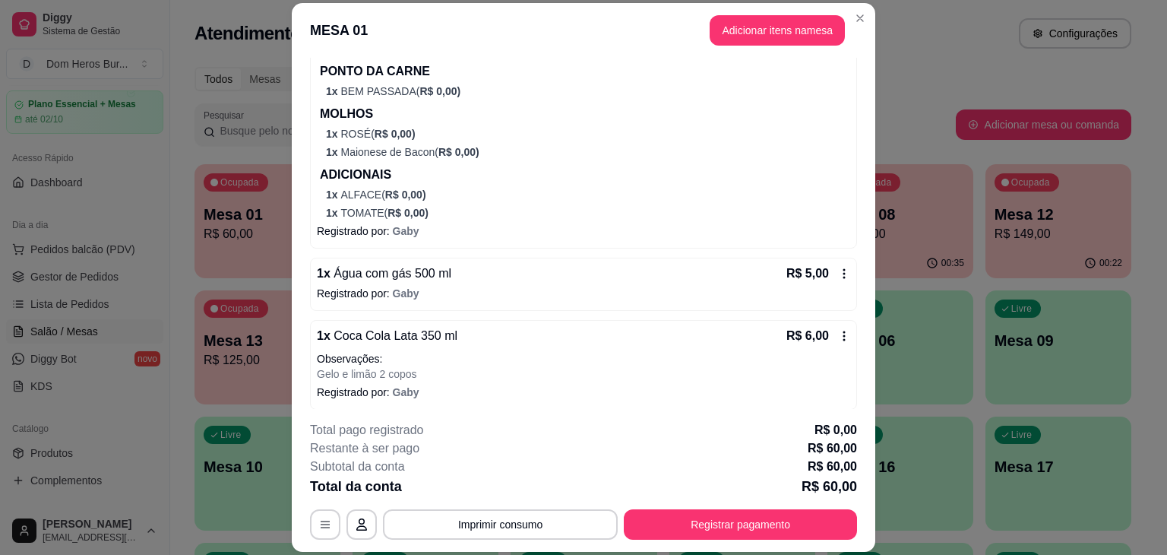
scroll to position [489, 0]
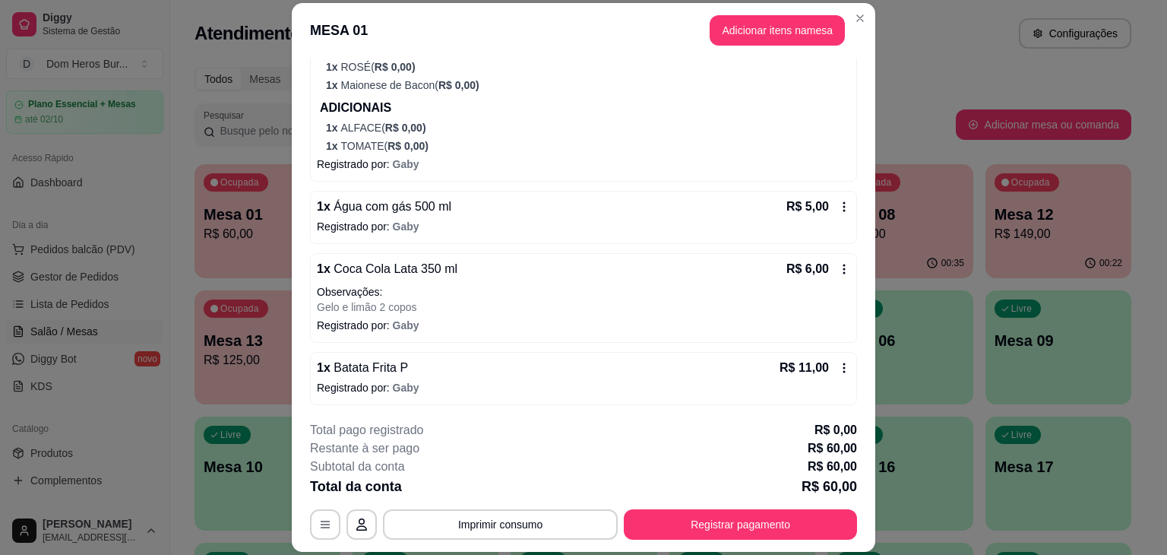
click at [652, 396] on div "1 x Batata Frita P R$ 11,00 Registrado por: [PERSON_NAME]" at bounding box center [583, 378] width 547 height 53
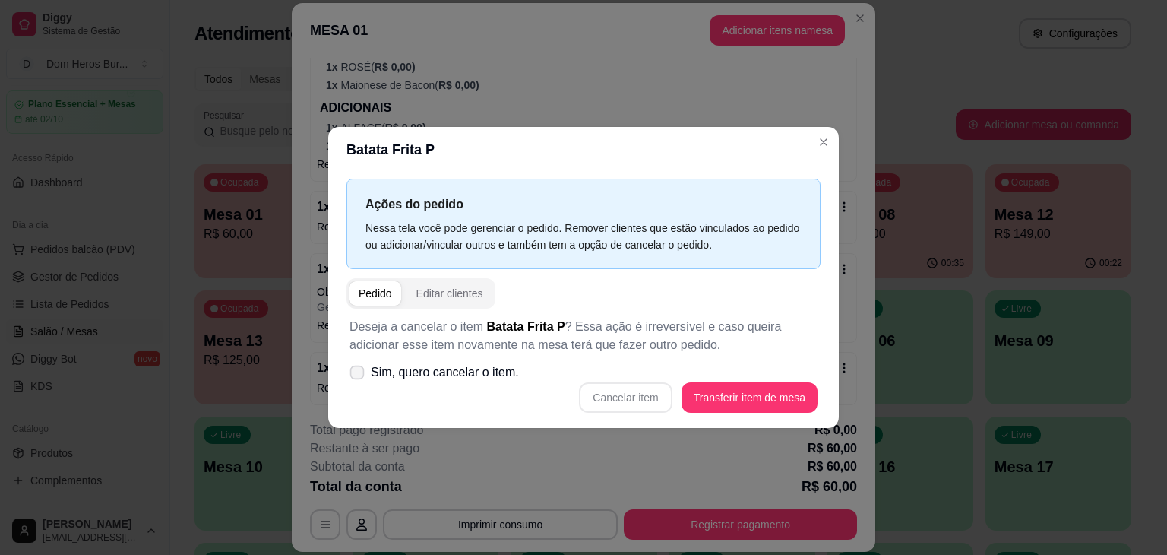
click at [455, 363] on label "Sim, quero cancelar o item." at bounding box center [435, 372] width 182 height 30
click at [359, 375] on input "Sim, quero cancelar o item." at bounding box center [354, 380] width 10 height 10
checkbox input "true"
click at [602, 393] on button "Cancelar item" at bounding box center [626, 398] width 90 height 30
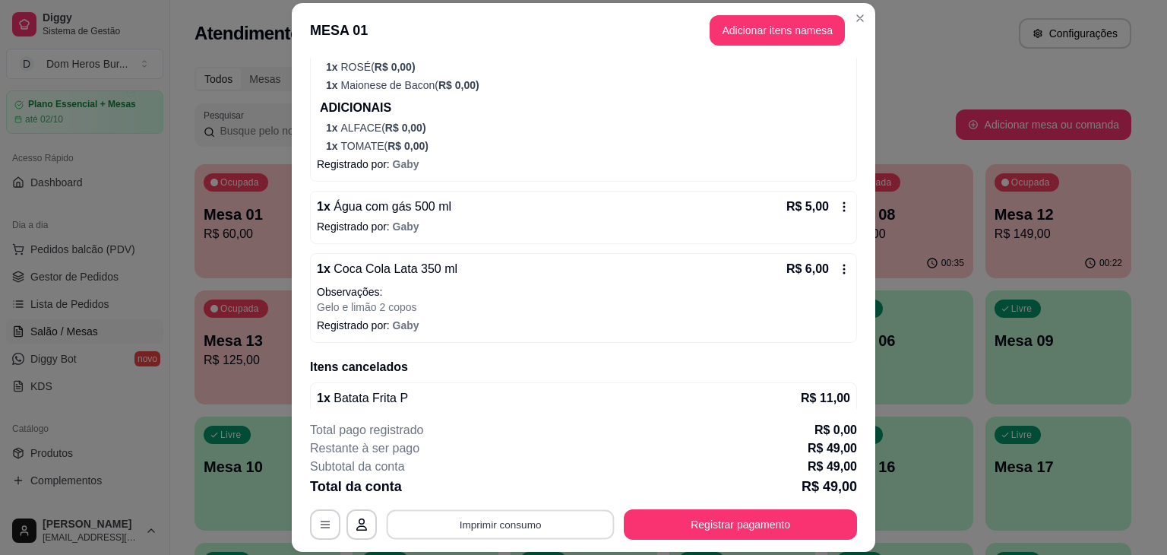
click at [502, 533] on button "Imprimir consumo" at bounding box center [501, 525] width 228 height 30
drag, startPoint x: 477, startPoint y: 504, endPoint x: 470, endPoint y: 493, distance: 12.7
click at [470, 493] on div "Escolha a impressora IMPRESSORA" at bounding box center [499, 479] width 125 height 52
click at [470, 493] on button "IMPRESSORA" at bounding box center [499, 489] width 106 height 24
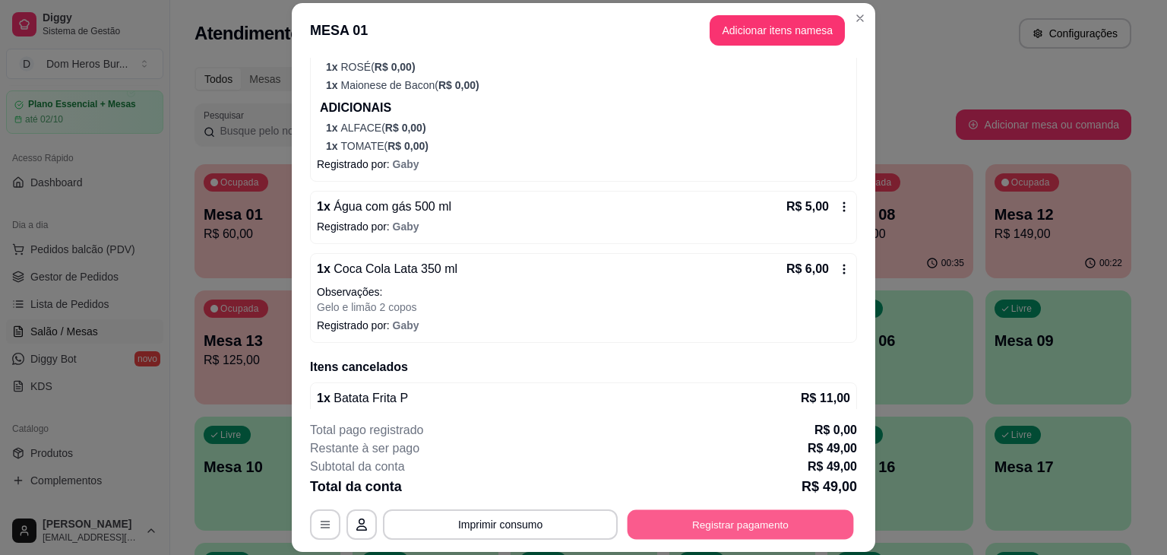
click at [701, 518] on button "Registrar pagamento" at bounding box center [741, 525] width 227 height 30
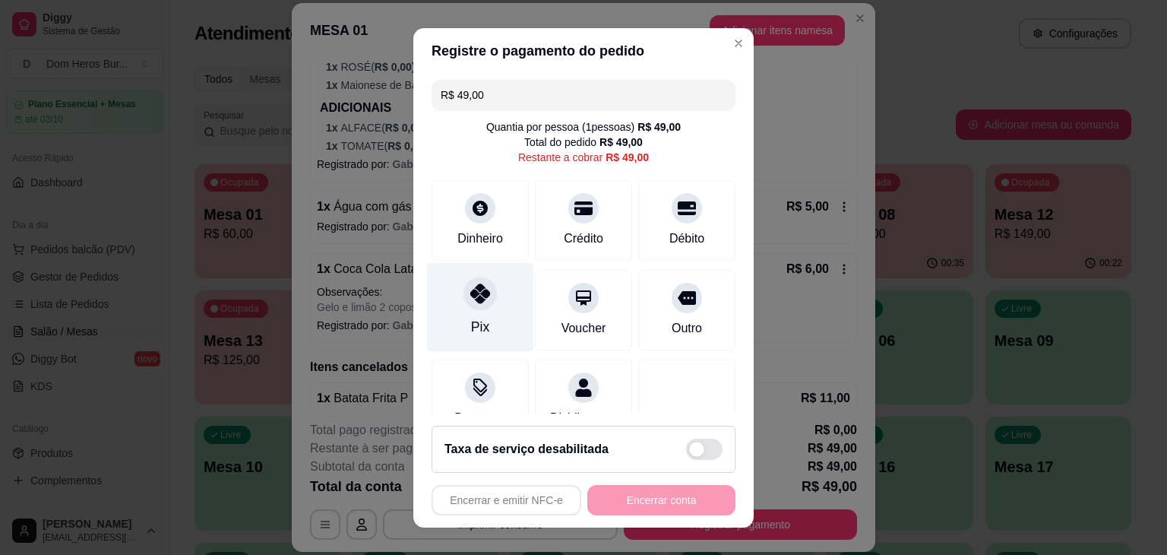
click at [493, 311] on div "Pix" at bounding box center [480, 306] width 107 height 89
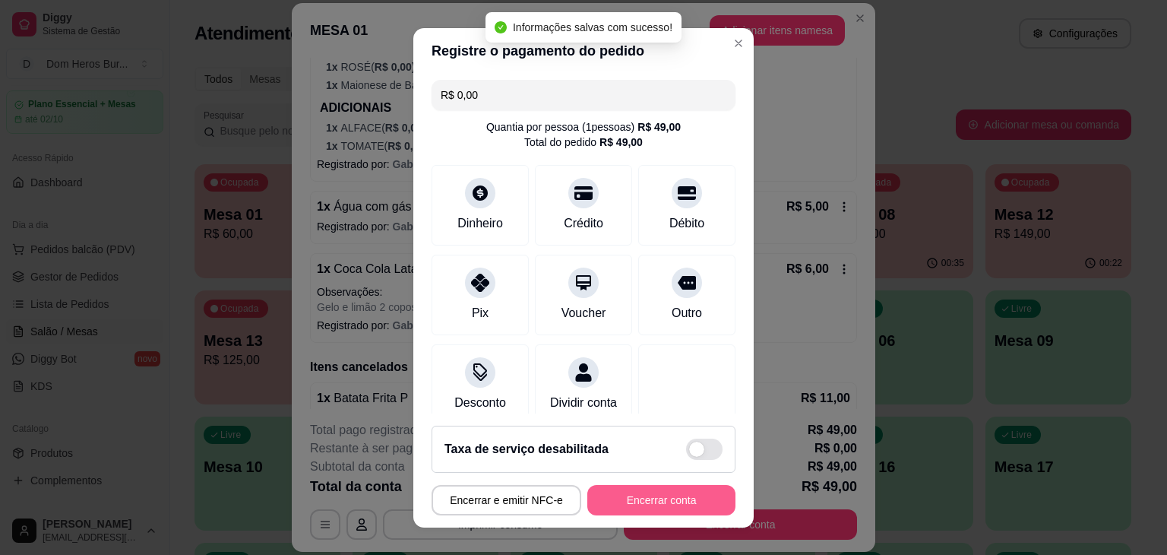
type input "R$ 0,00"
click at [678, 501] on button "Encerrar conta" at bounding box center [662, 500] width 144 height 30
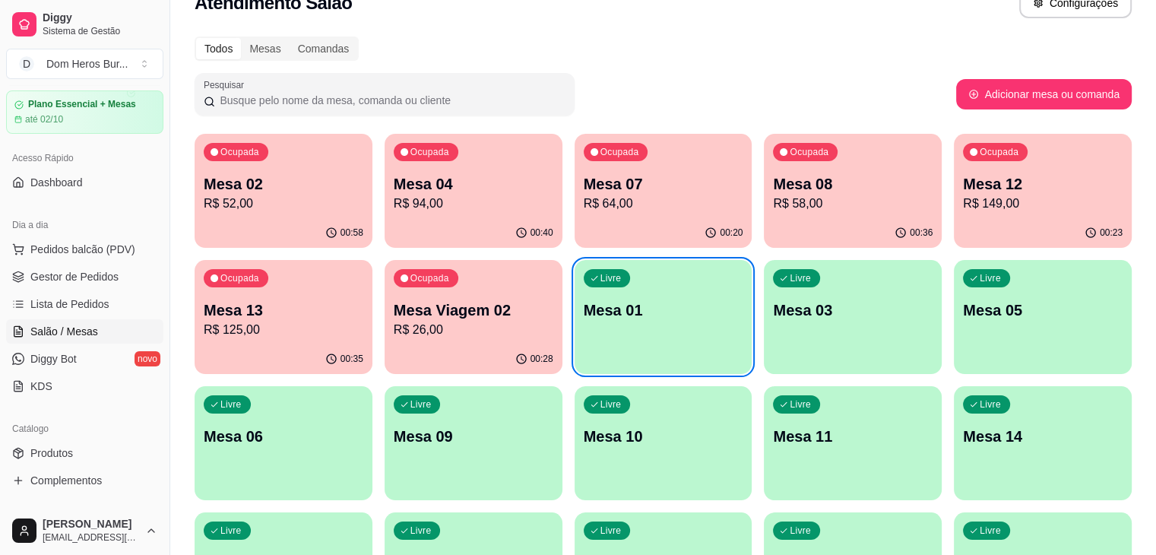
scroll to position [0, 0]
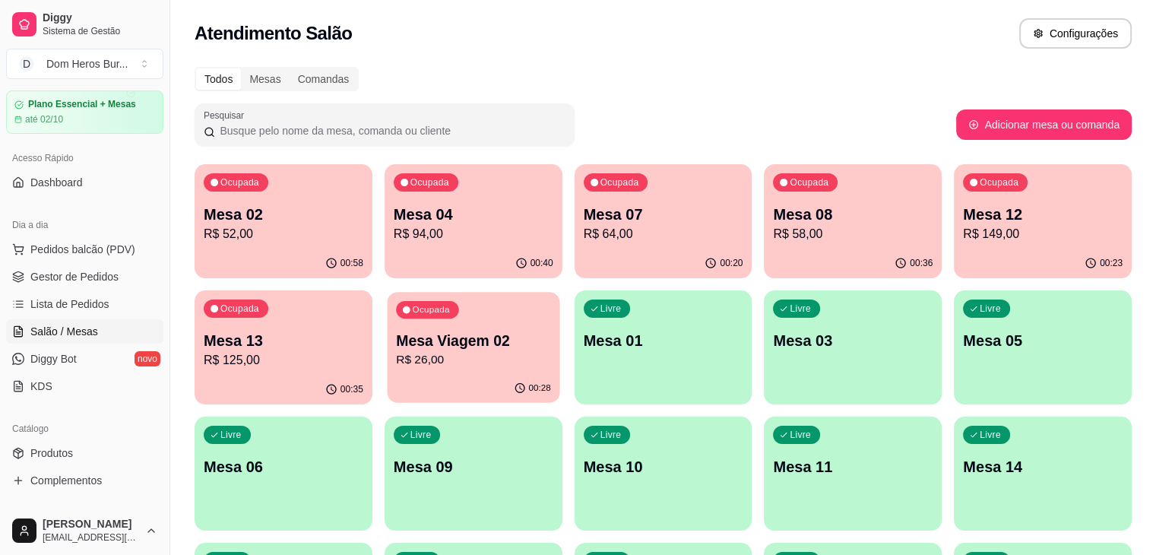
click at [396, 347] on p "Mesa Viagem 02" at bounding box center [473, 341] width 155 height 21
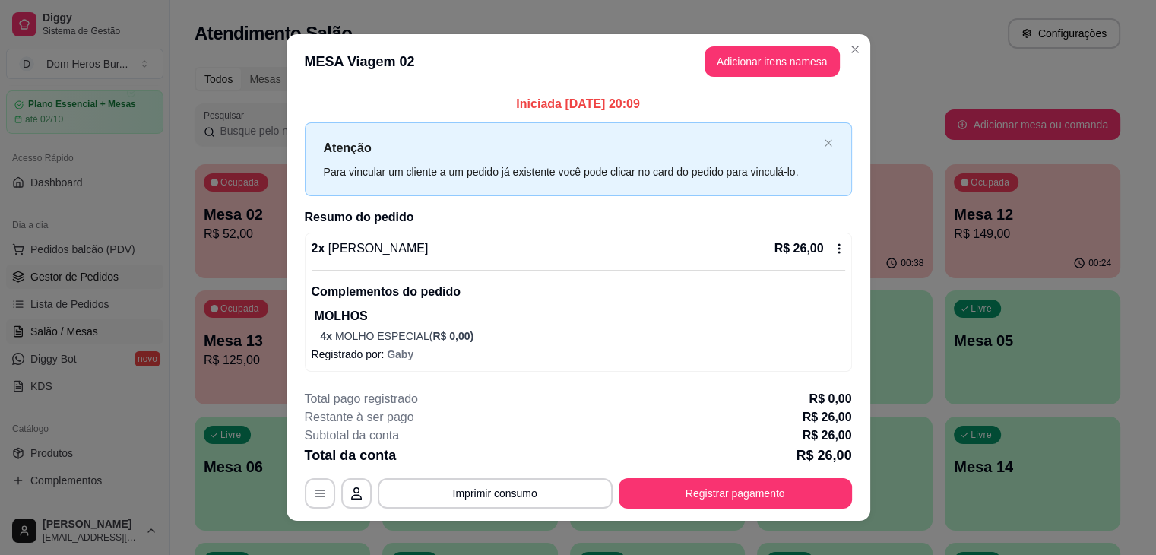
click at [125, 284] on link "Gestor de Pedidos" at bounding box center [84, 277] width 157 height 24
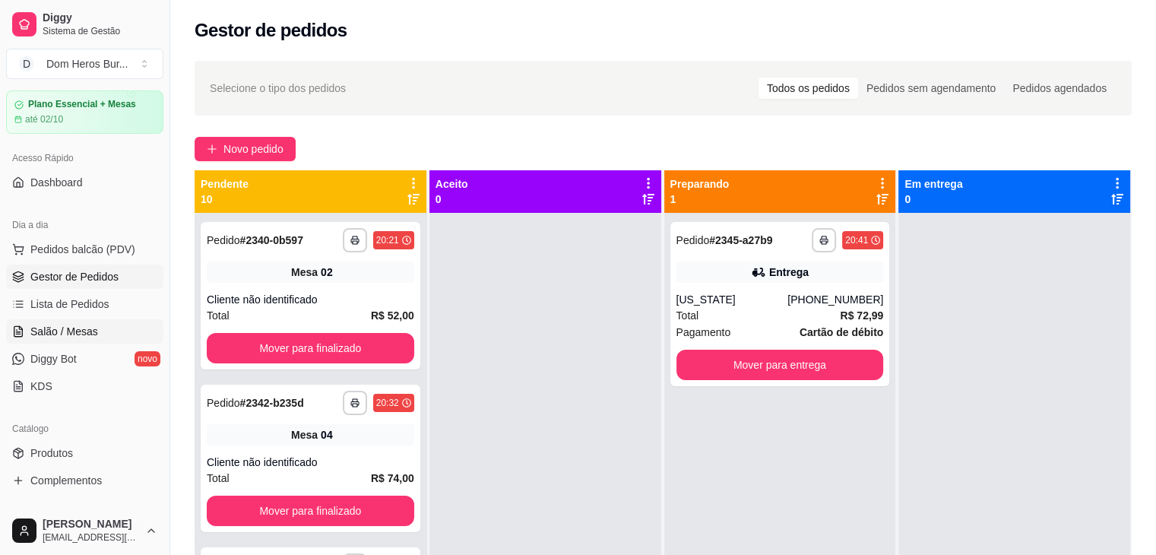
click at [62, 322] on link "Salão / Mesas" at bounding box center [84, 331] width 157 height 24
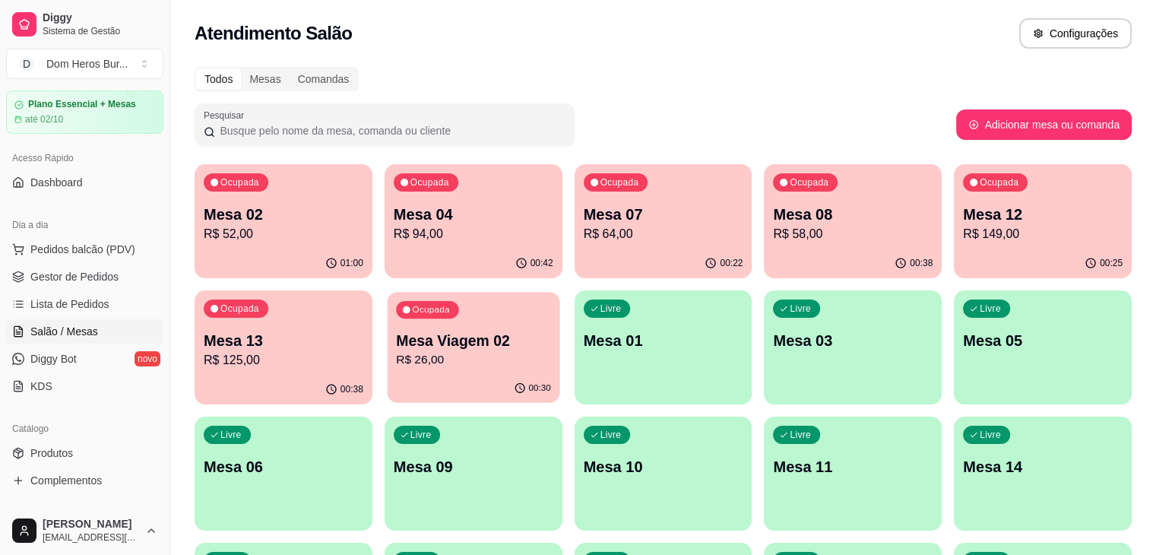
click at [396, 353] on p "R$ 26,00" at bounding box center [473, 359] width 155 height 17
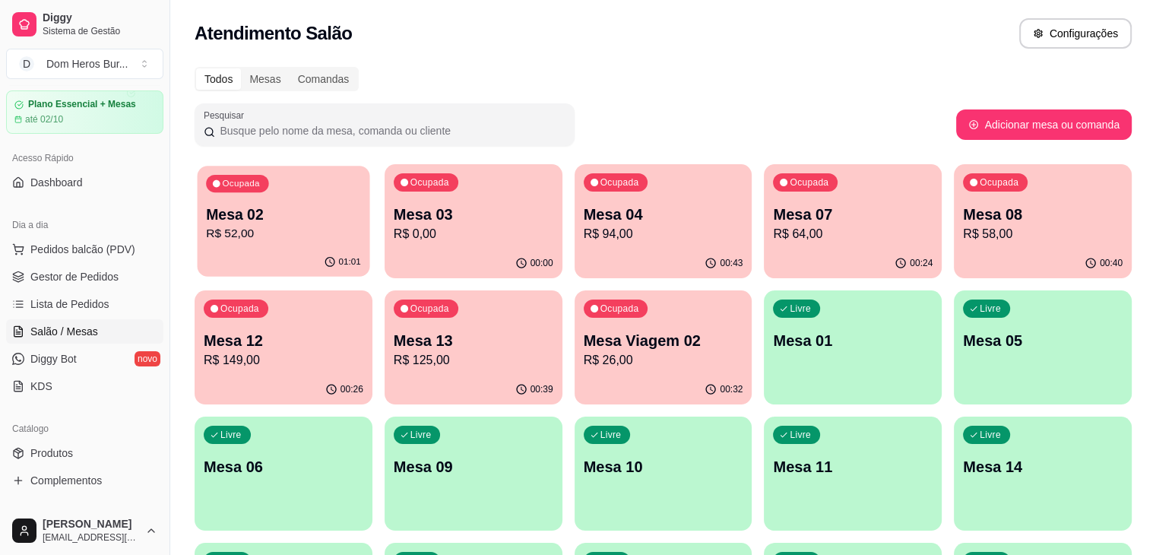
click at [284, 241] on p "R$ 52,00" at bounding box center [283, 233] width 155 height 17
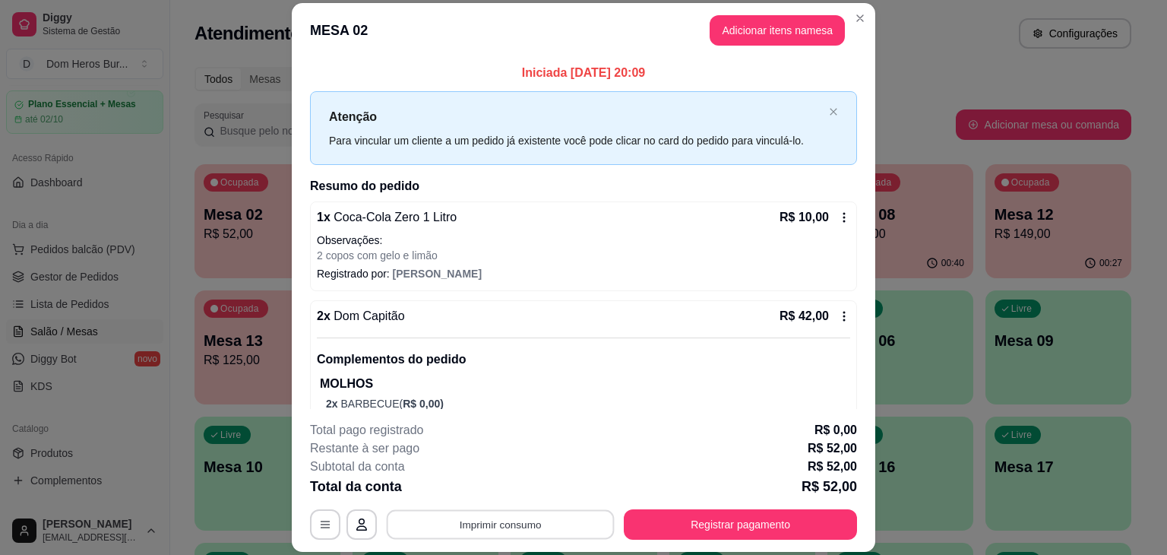
click at [453, 521] on button "Imprimir consumo" at bounding box center [501, 525] width 228 height 30
click at [466, 489] on button "IMPRESSORA" at bounding box center [499, 489] width 106 height 24
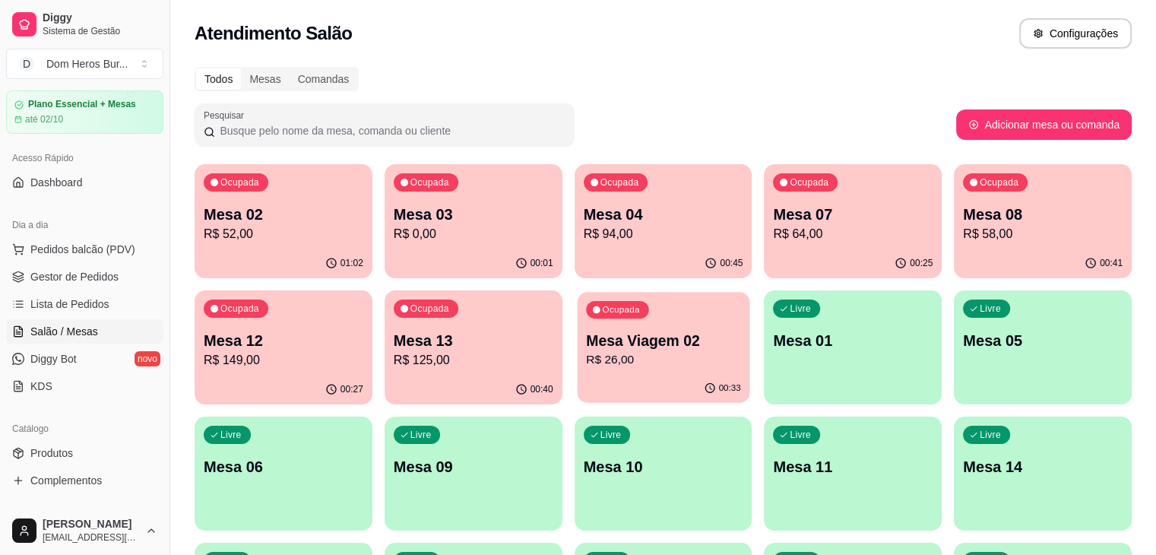
click at [586, 357] on p "R$ 26,00" at bounding box center [663, 359] width 155 height 17
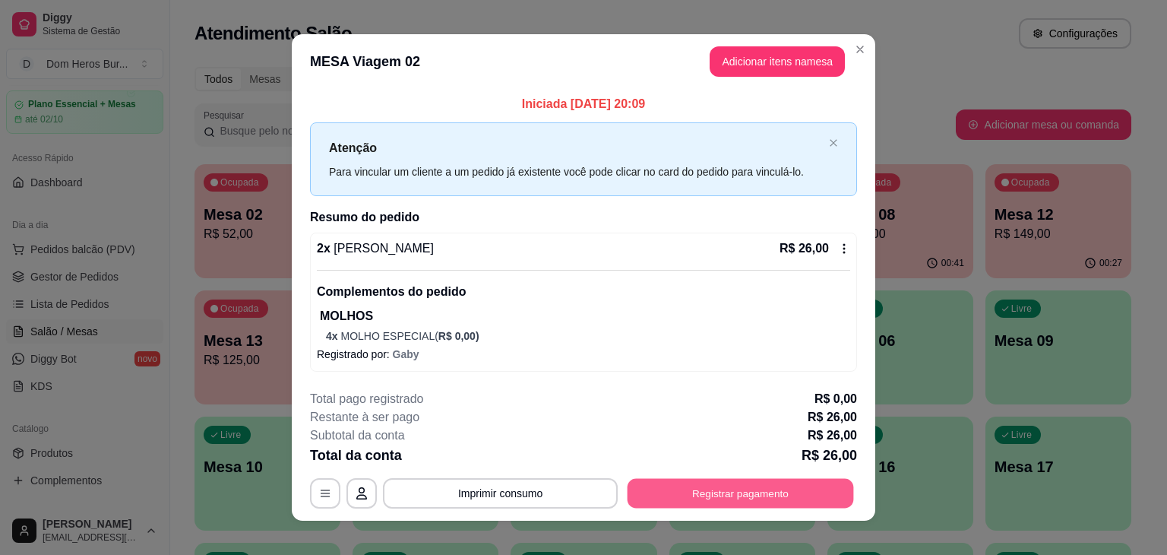
click at [684, 501] on button "Registrar pagamento" at bounding box center [741, 494] width 227 height 30
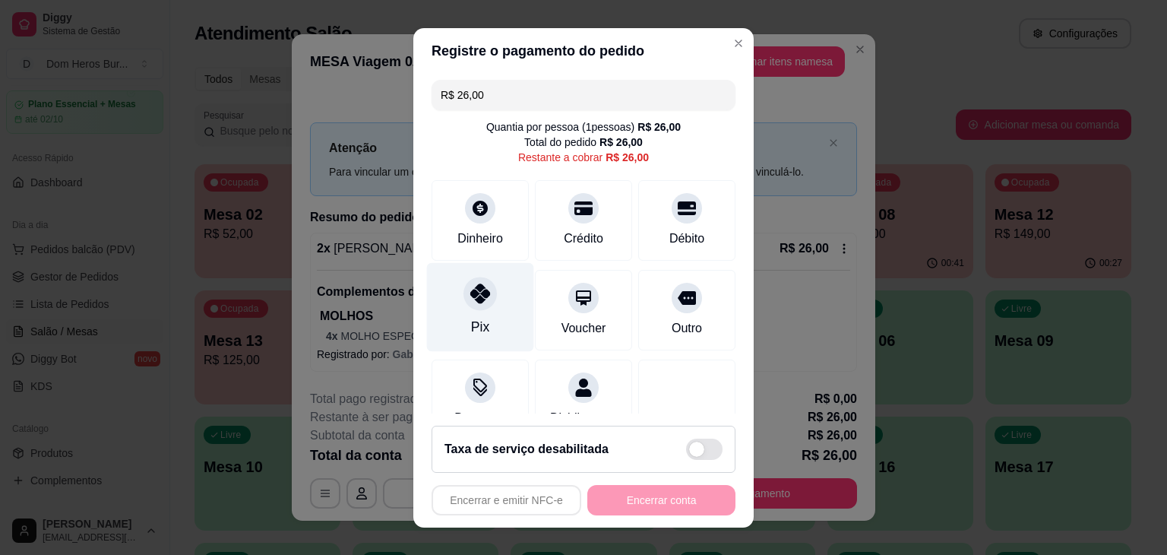
click at [470, 294] on icon at bounding box center [480, 294] width 20 height 20
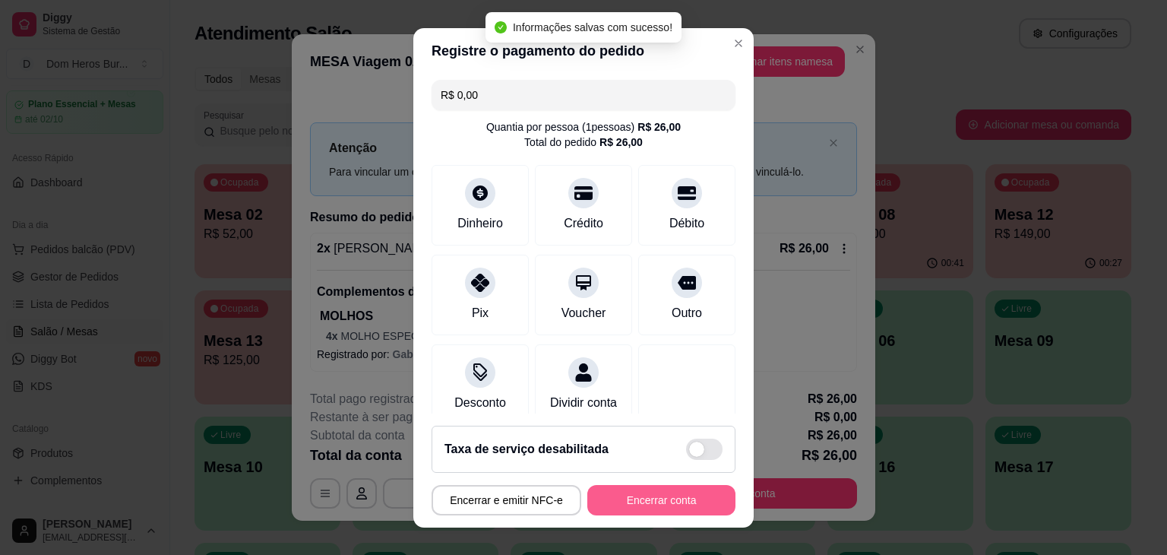
type input "R$ 0,00"
click at [645, 495] on button "Encerrar conta" at bounding box center [662, 500] width 144 height 30
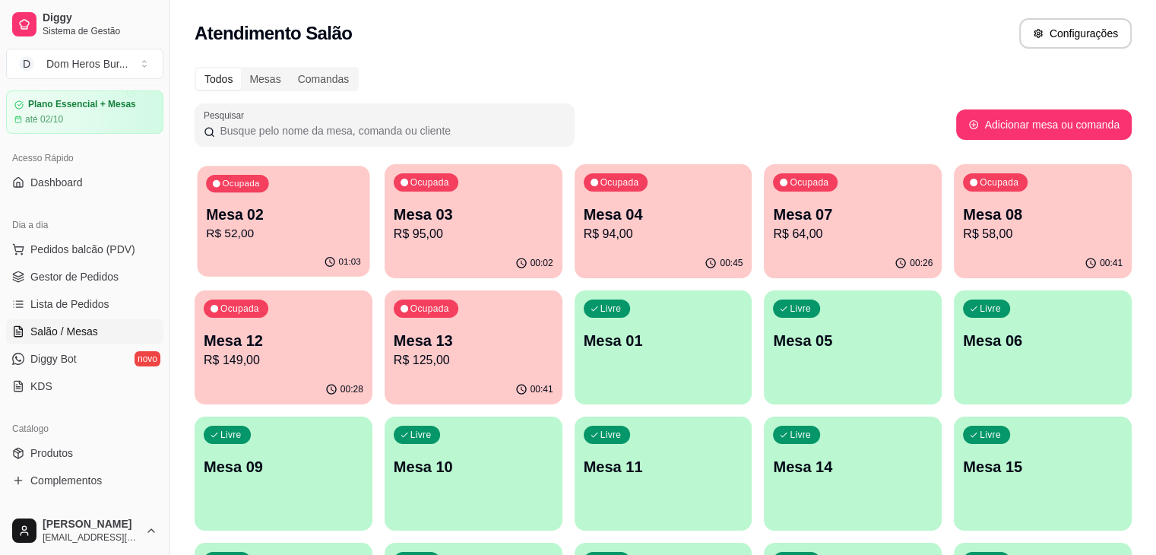
click at [292, 229] on p "R$ 52,00" at bounding box center [283, 233] width 155 height 17
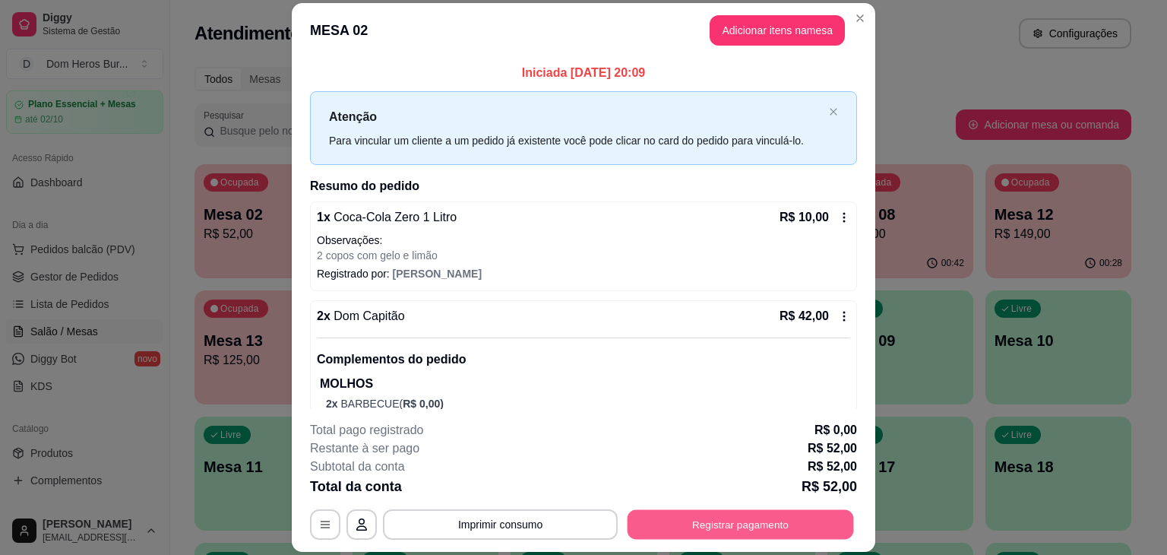
click at [727, 534] on button "Registrar pagamento" at bounding box center [741, 525] width 227 height 30
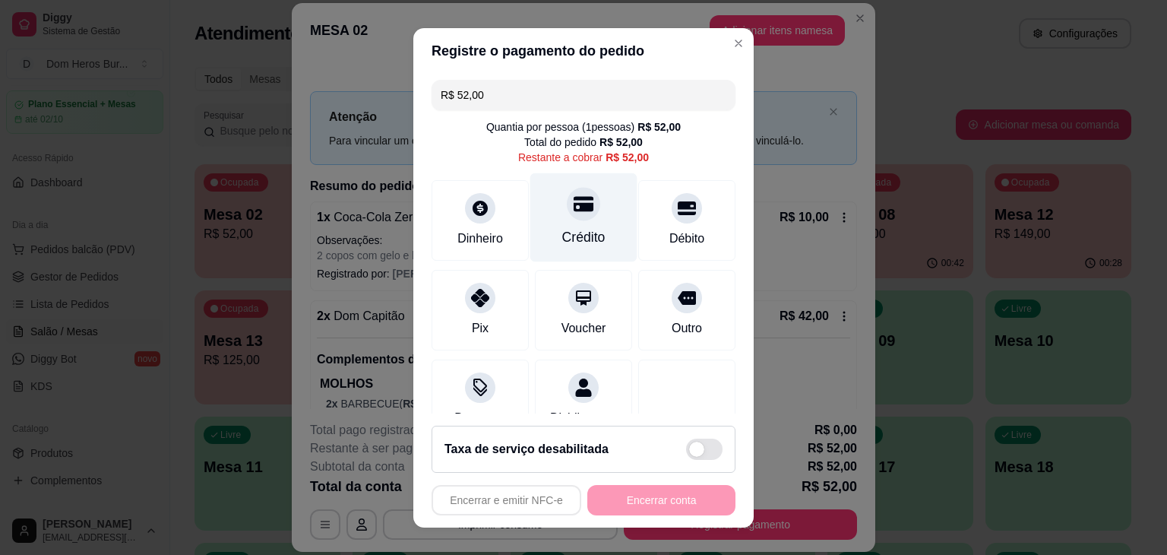
click at [550, 214] on div "Crédito" at bounding box center [584, 217] width 107 height 89
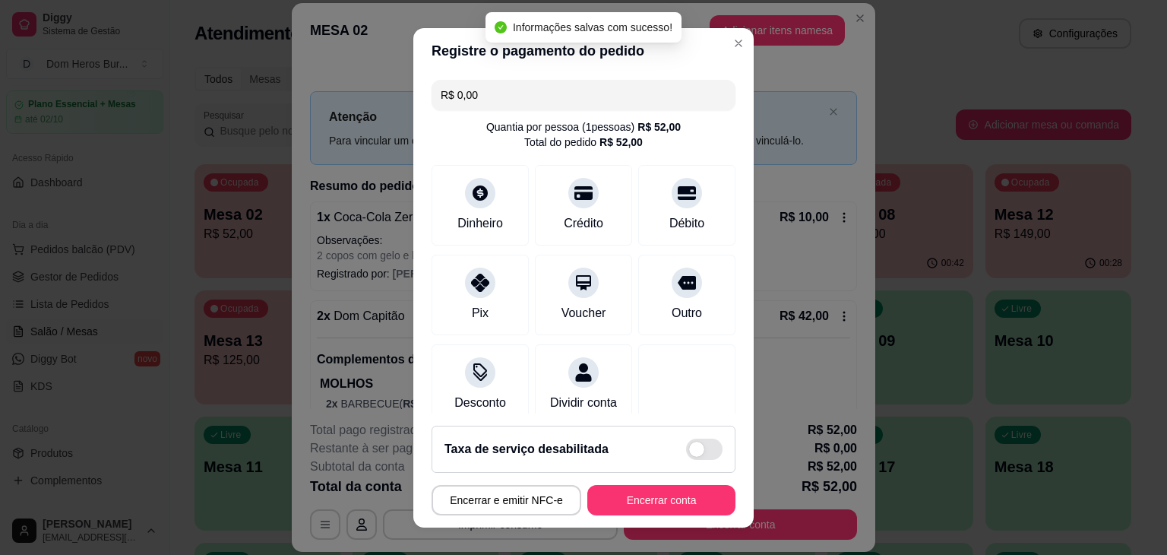
type input "R$ 0,00"
click at [670, 505] on button "Encerrar conta" at bounding box center [662, 500] width 144 height 30
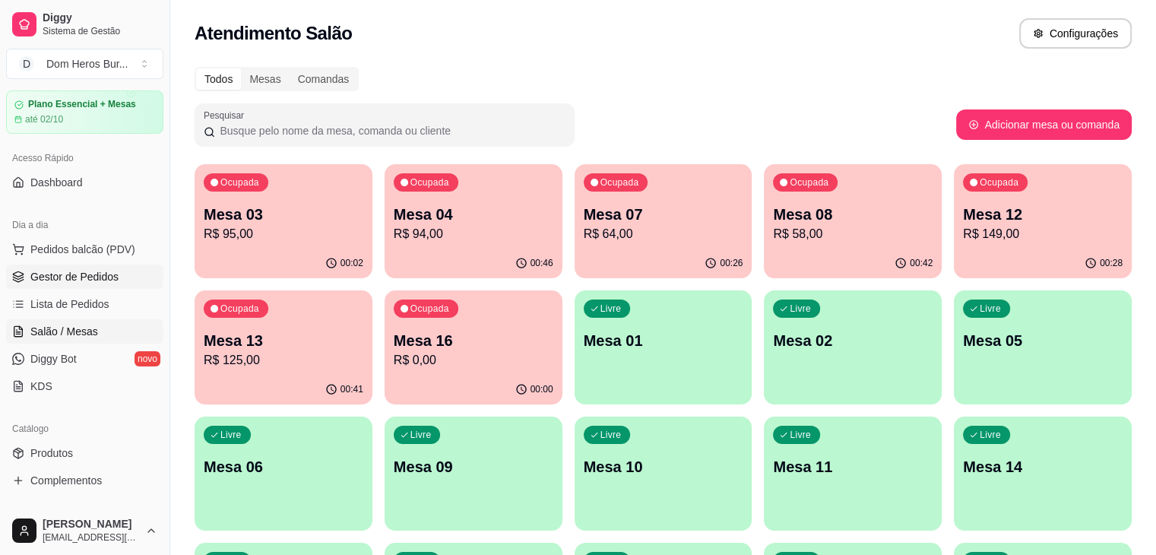
click at [64, 287] on link "Gestor de Pedidos" at bounding box center [84, 277] width 157 height 24
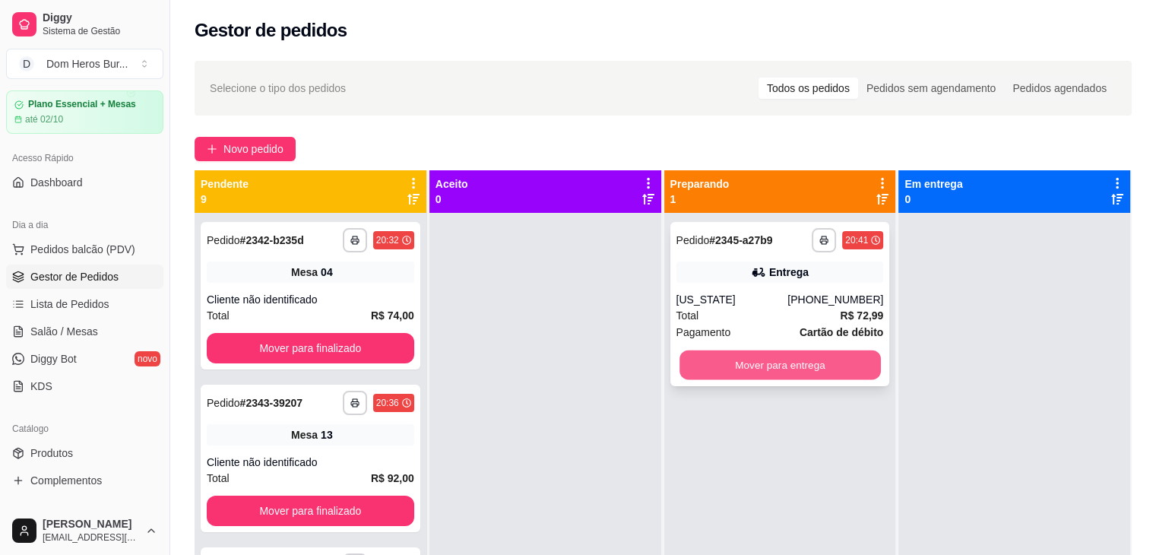
click at [699, 359] on button "Mover para entrega" at bounding box center [780, 365] width 201 height 30
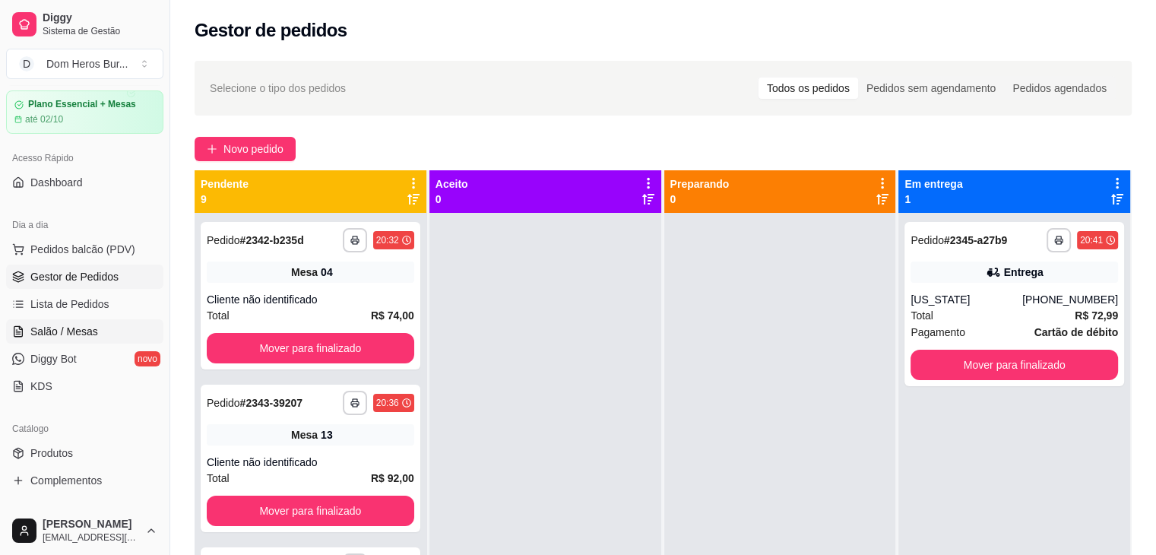
click at [40, 334] on span "Salão / Mesas" at bounding box center [64, 331] width 68 height 15
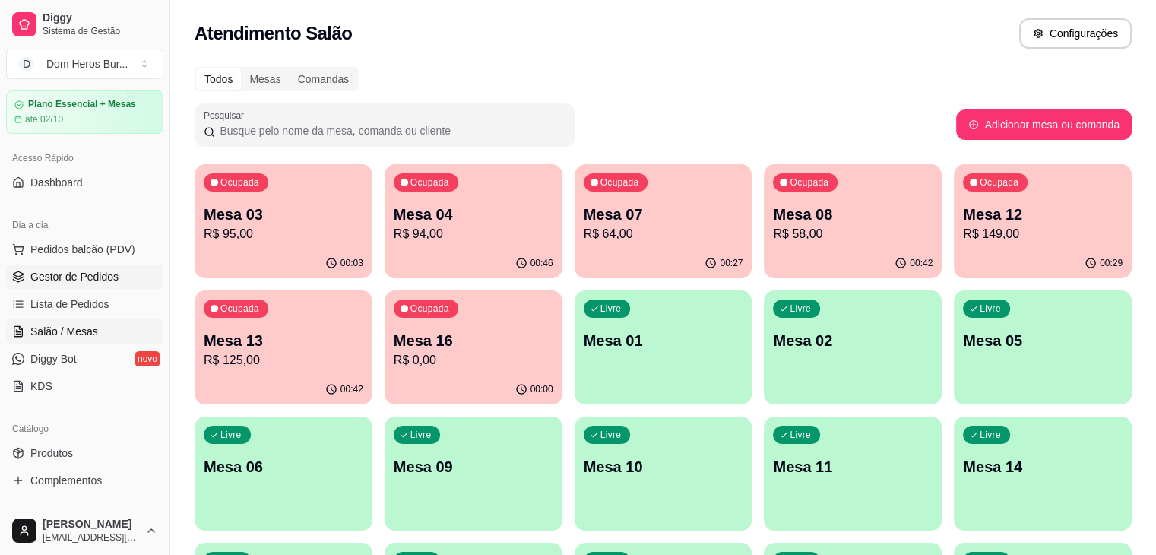
click at [81, 280] on span "Gestor de Pedidos" at bounding box center [74, 276] width 88 height 15
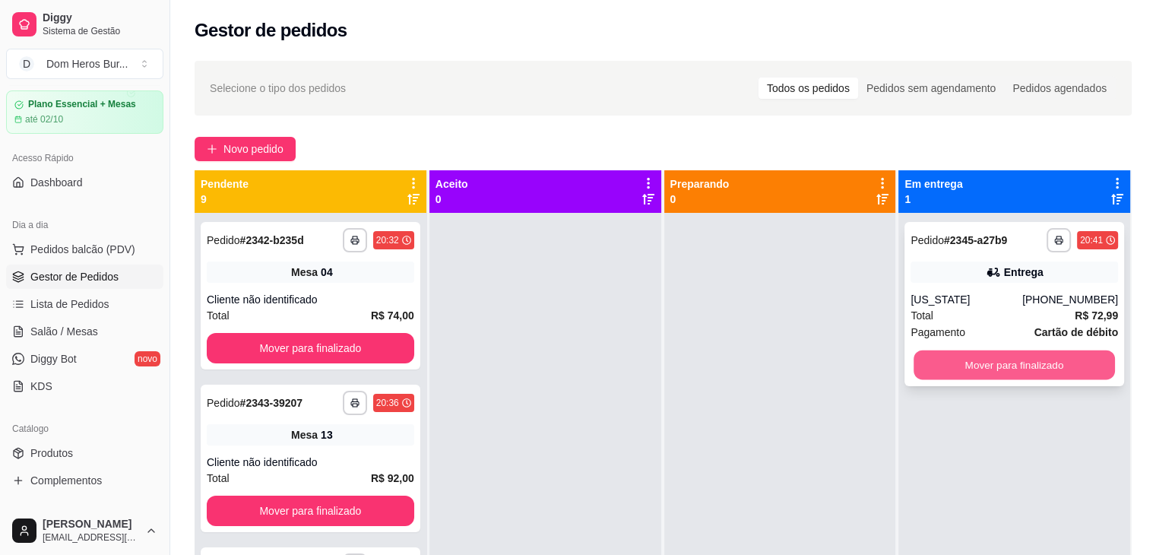
click at [1018, 369] on button "Mover para finalizado" at bounding box center [1014, 365] width 201 height 30
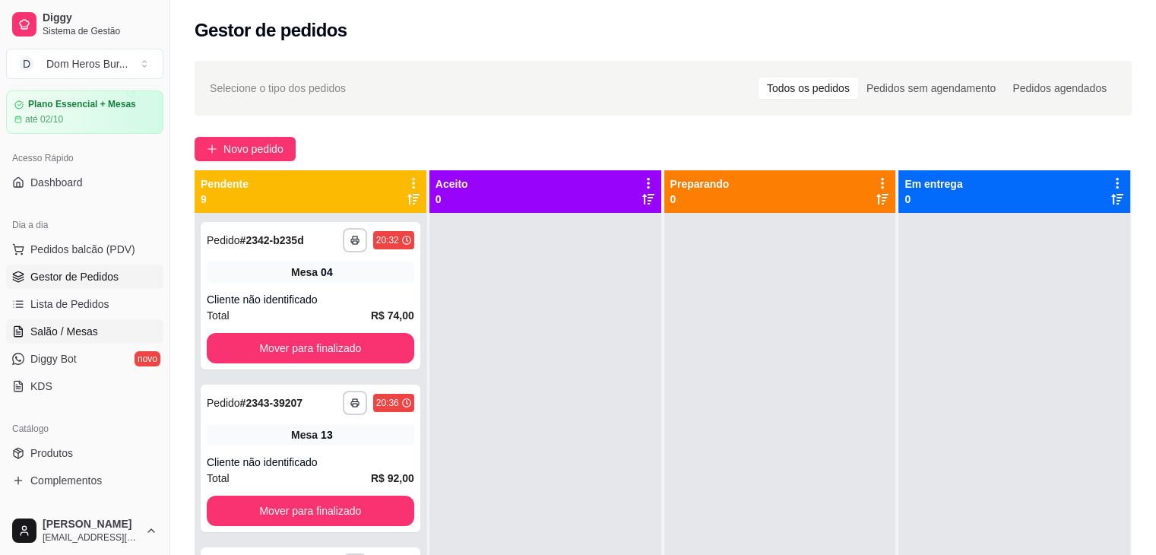
click at [74, 334] on span "Salão / Mesas" at bounding box center [64, 331] width 68 height 15
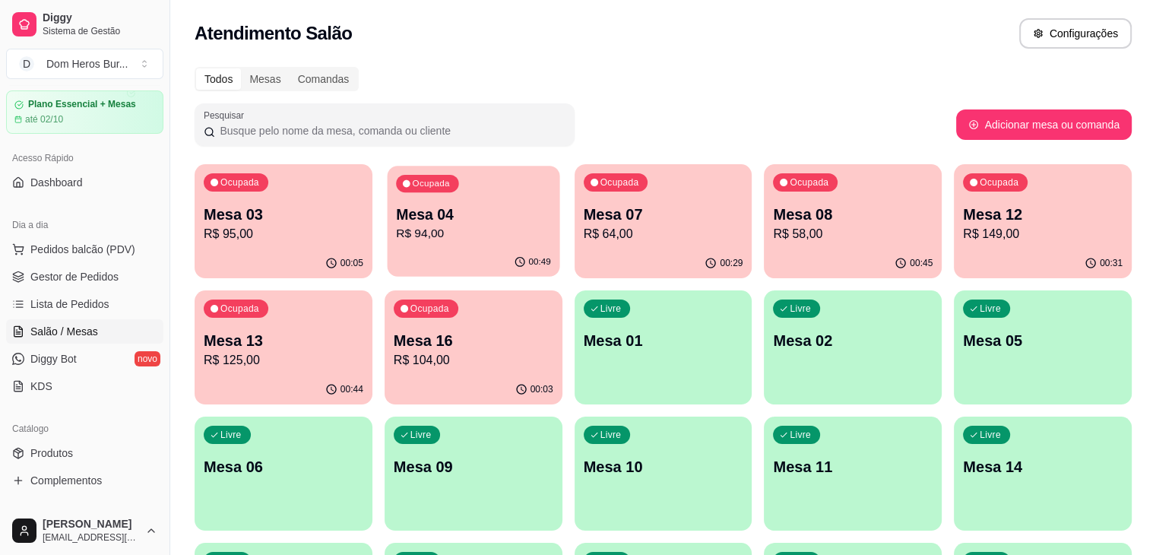
click at [418, 218] on p "Mesa 04" at bounding box center [473, 214] width 155 height 21
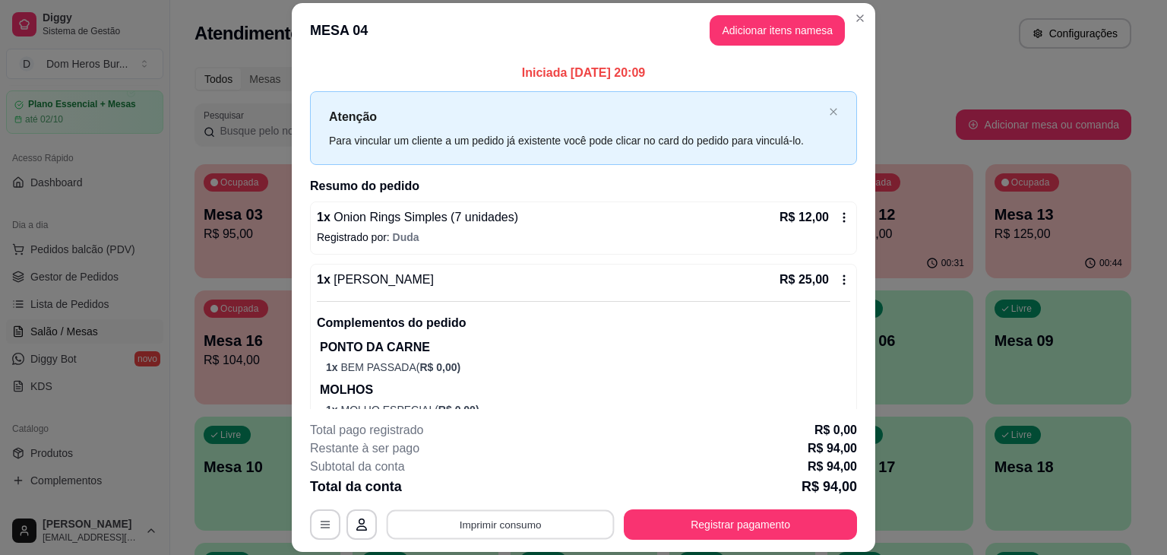
click at [499, 521] on button "Imprimir consumo" at bounding box center [501, 525] width 228 height 30
click at [464, 481] on button "IMPRESSORA" at bounding box center [499, 489] width 106 height 24
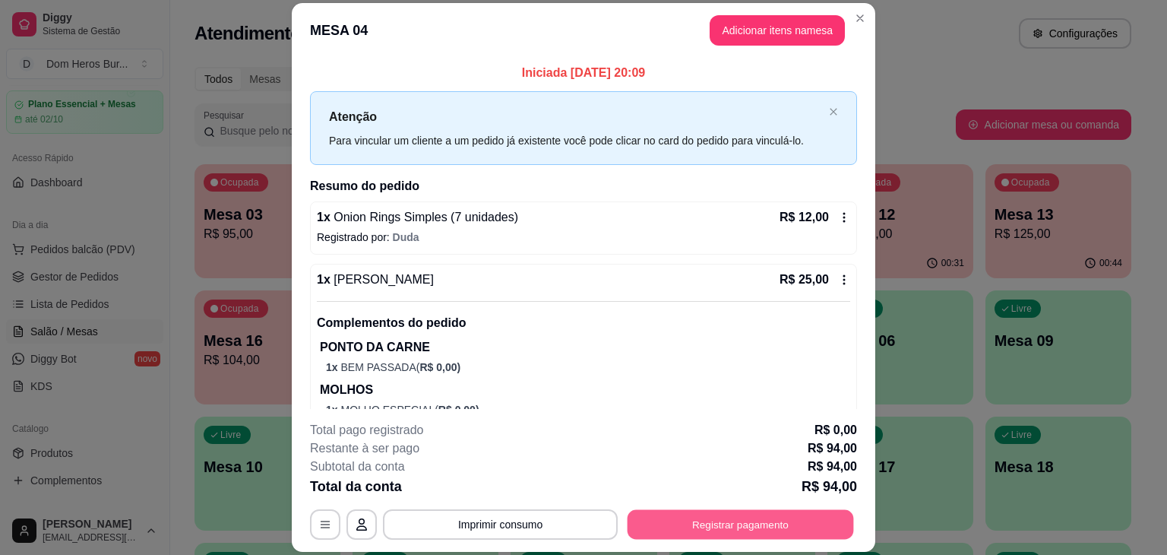
click at [800, 519] on button "Registrar pagamento" at bounding box center [741, 525] width 227 height 30
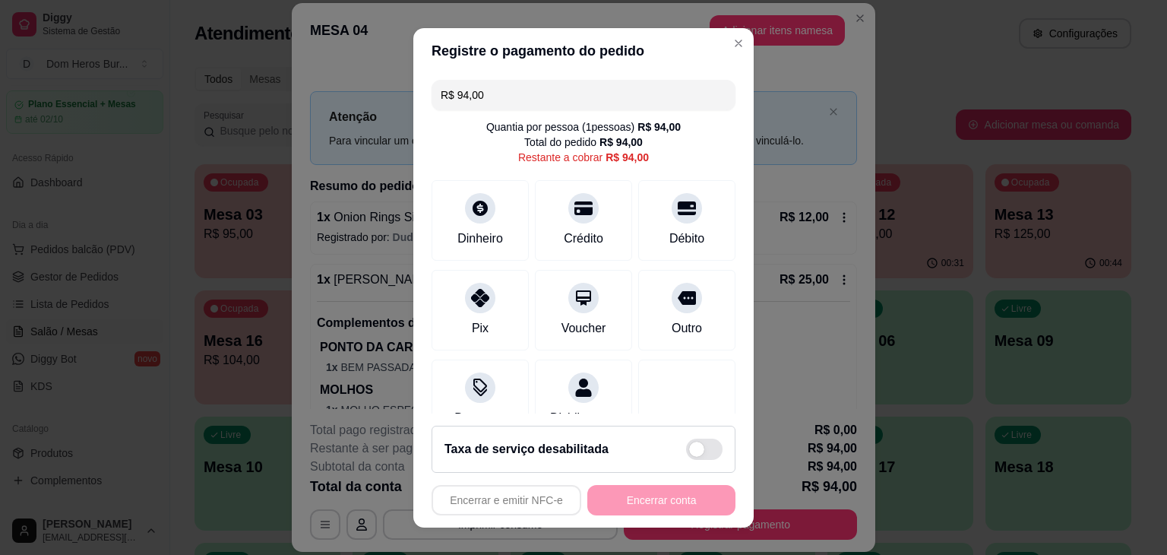
click at [568, 87] on input "R$ 94,00" at bounding box center [584, 95] width 286 height 30
click at [470, 218] on div at bounding box center [480, 203] width 33 height 33
click at [575, 230] on div "Crédito" at bounding box center [583, 237] width 43 height 20
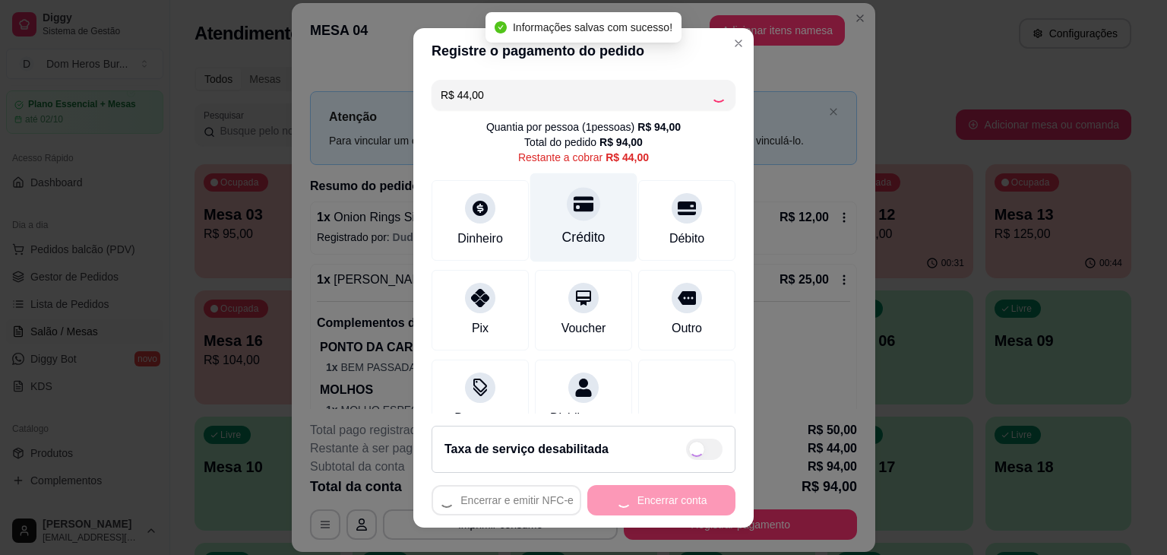
type input "R$ 0,00"
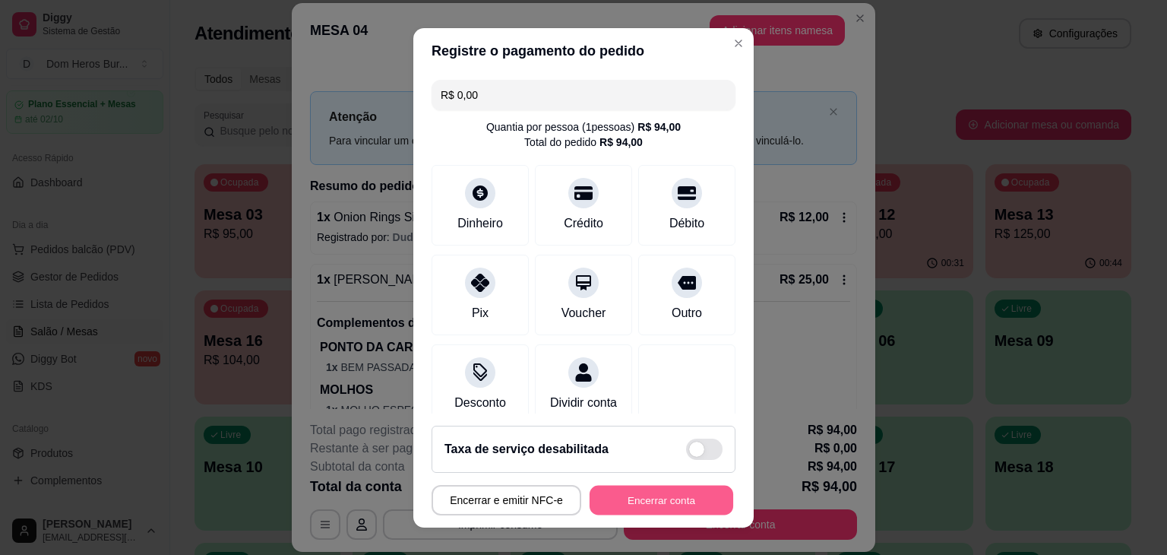
click at [671, 496] on button "Encerrar conta" at bounding box center [662, 500] width 144 height 30
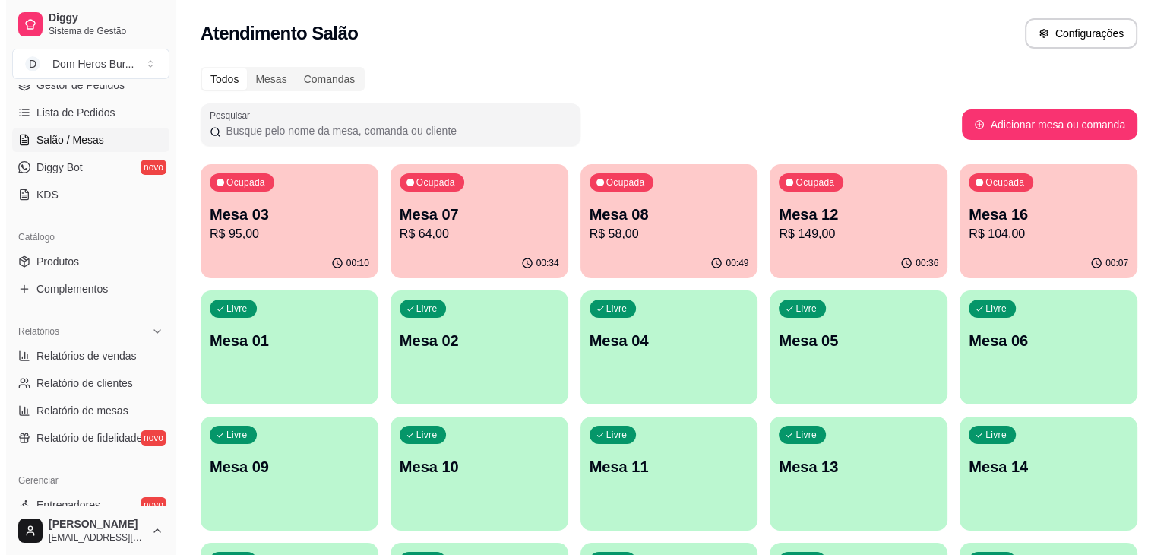
scroll to position [248, 0]
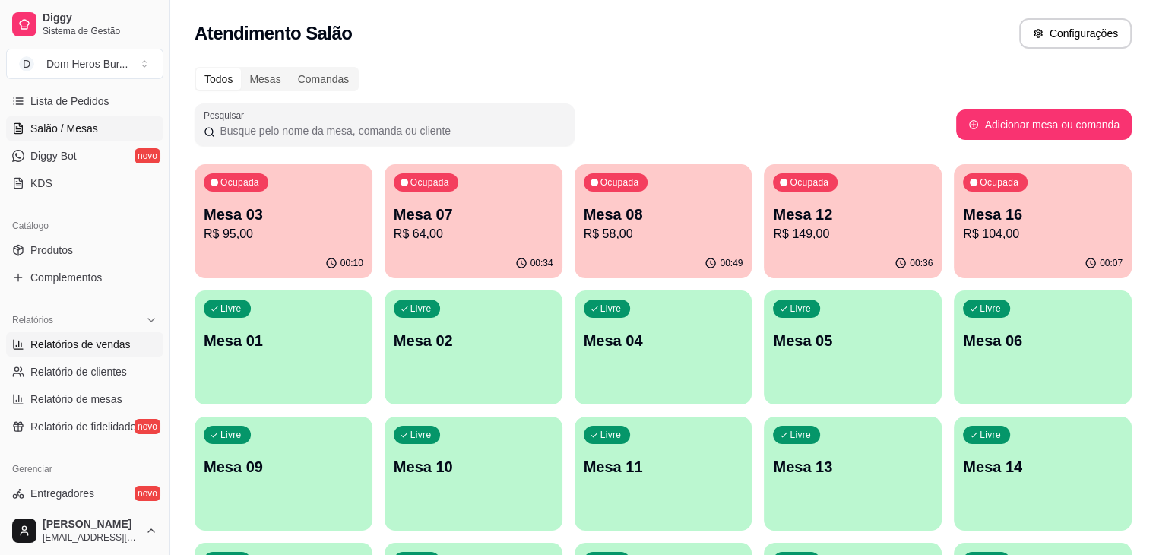
click at [131, 341] on link "Relatórios de vendas" at bounding box center [84, 344] width 157 height 24
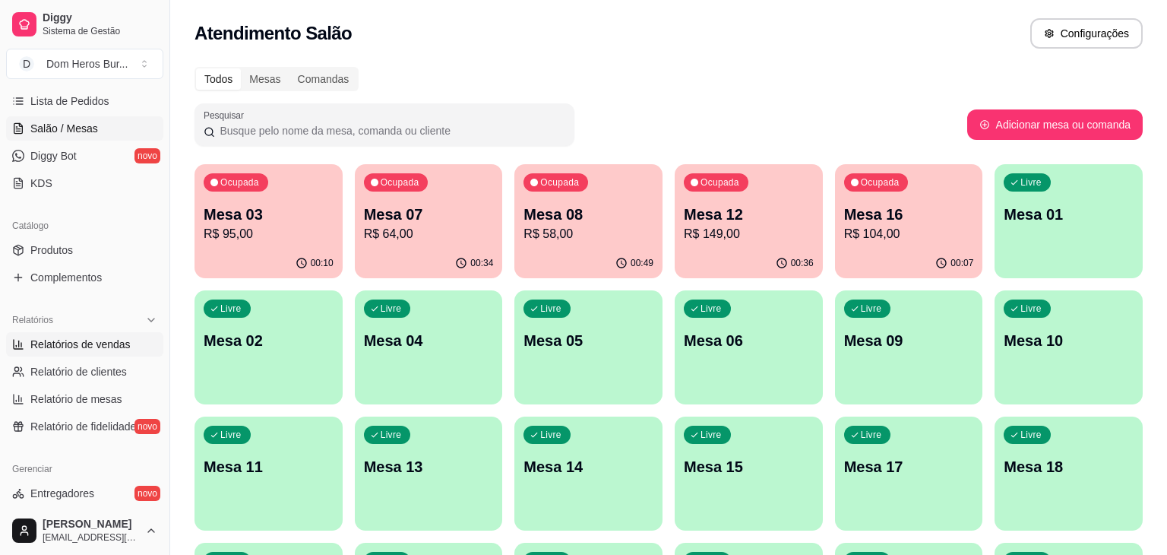
select select "ALL"
select select "0"
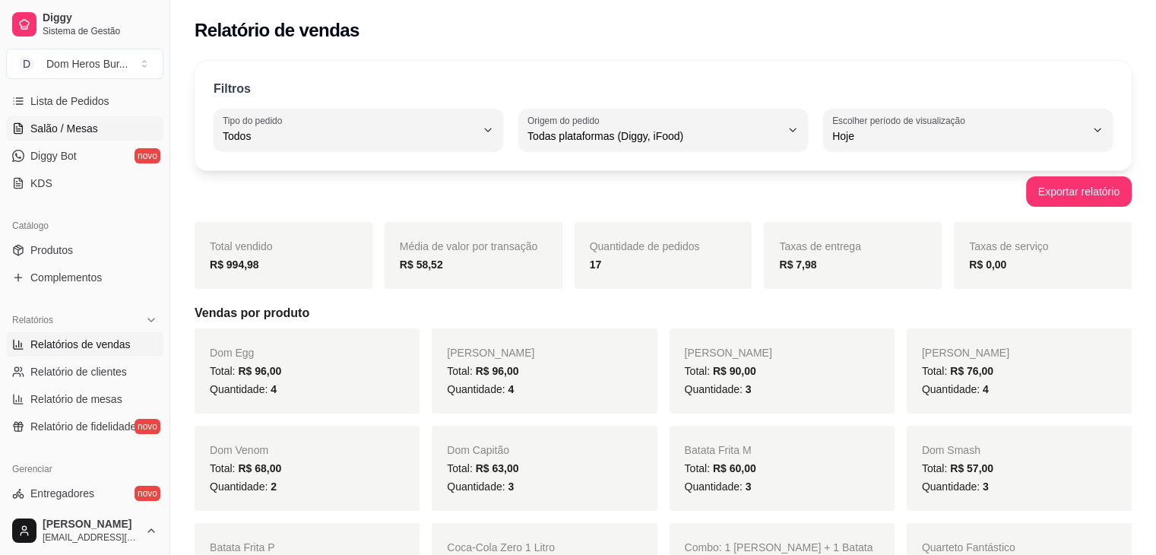
click at [82, 128] on span "Salão / Mesas" at bounding box center [64, 128] width 68 height 15
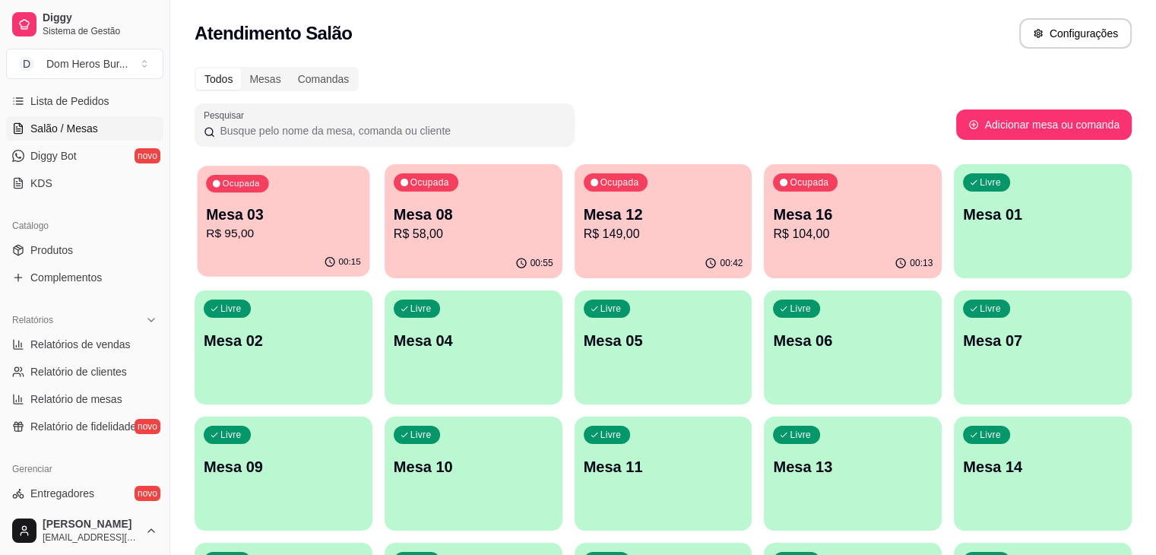
click at [297, 225] on p "R$ 95,00" at bounding box center [283, 233] width 155 height 17
click at [404, 232] on p "R$ 58,00" at bounding box center [473, 233] width 155 height 17
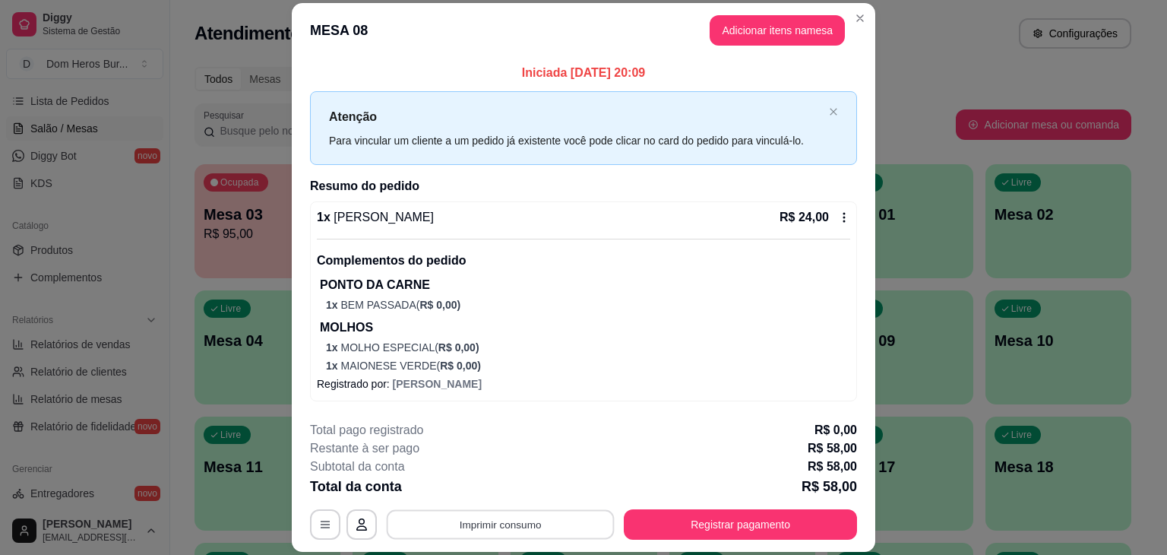
click at [523, 524] on button "Imprimir consumo" at bounding box center [501, 525] width 228 height 30
click at [505, 499] on button "IMPRESSORA" at bounding box center [499, 489] width 106 height 24
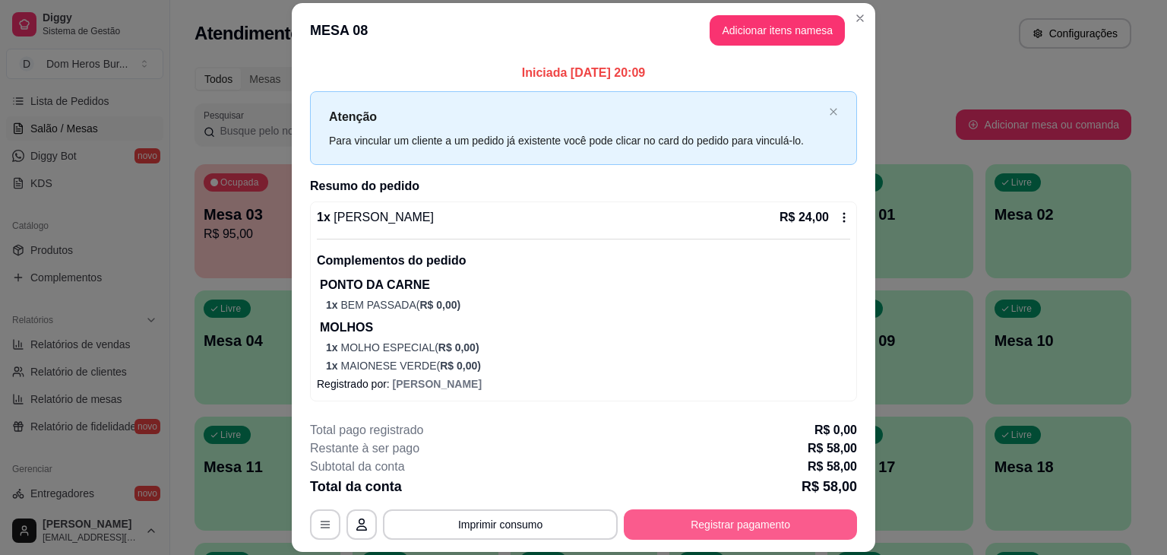
click at [682, 523] on button "Registrar pagamento" at bounding box center [740, 524] width 233 height 30
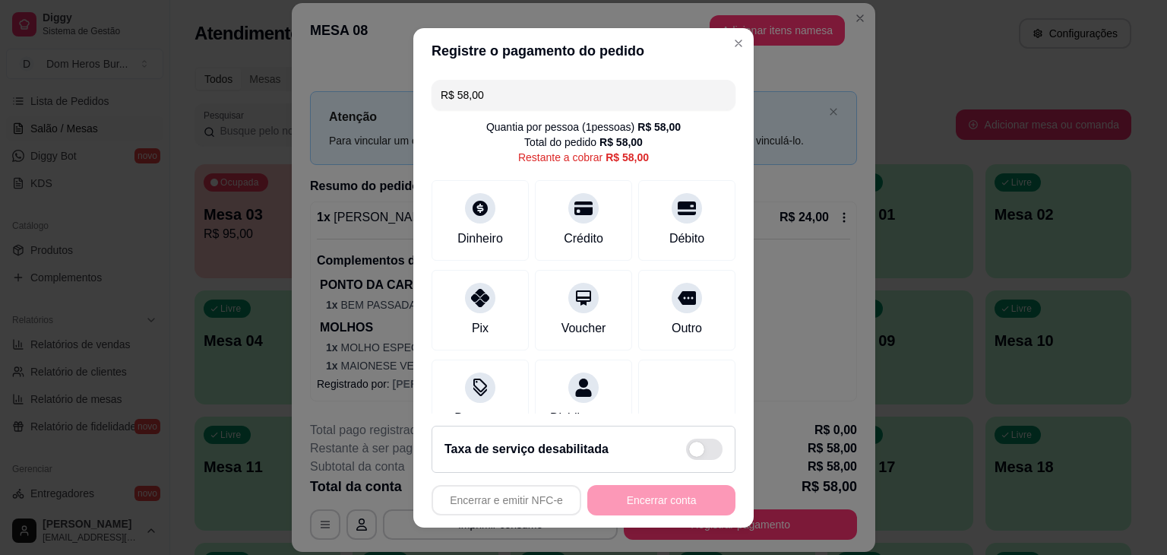
click at [503, 99] on input "R$ 58,00" at bounding box center [584, 95] width 286 height 30
click at [472, 199] on icon at bounding box center [480, 203] width 17 height 17
click at [668, 230] on div "Débito" at bounding box center [687, 237] width 39 height 20
type input "R$ 0,00"
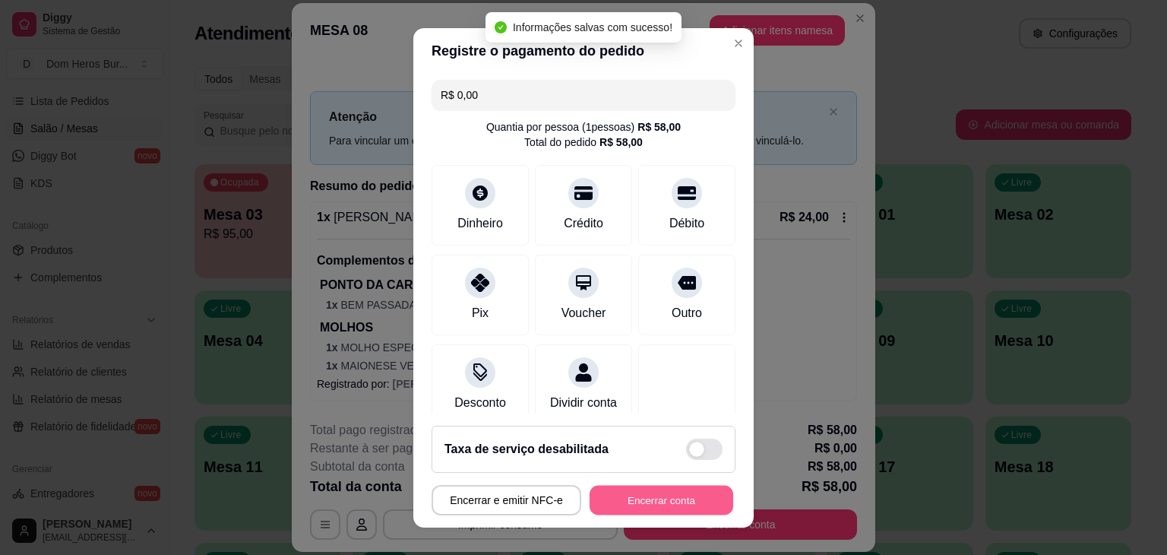
click at [660, 512] on button "Encerrar conta" at bounding box center [662, 500] width 144 height 30
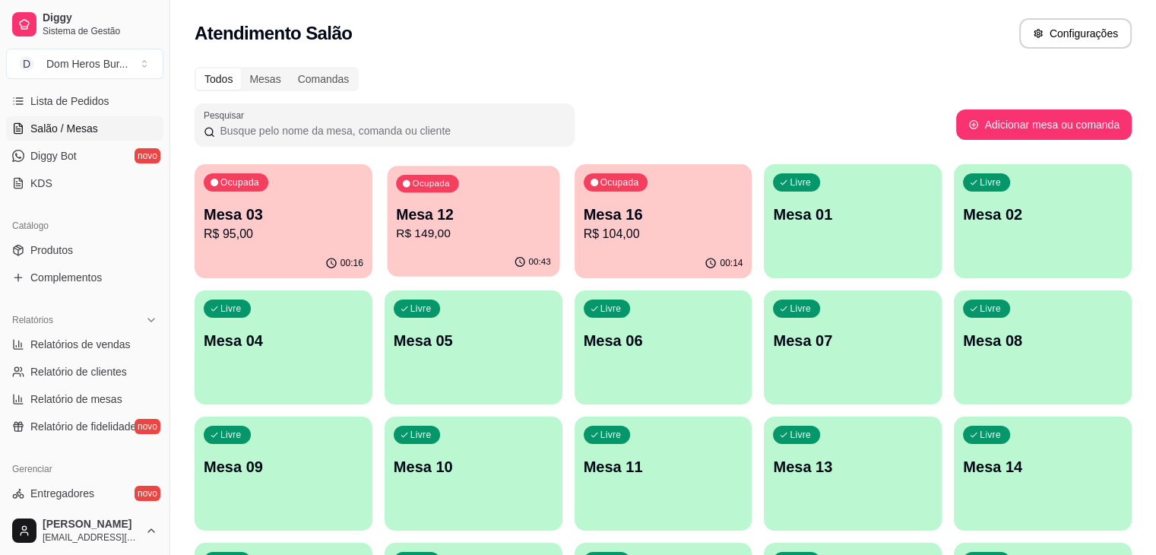
click at [528, 256] on p "00:43" at bounding box center [539, 262] width 22 height 12
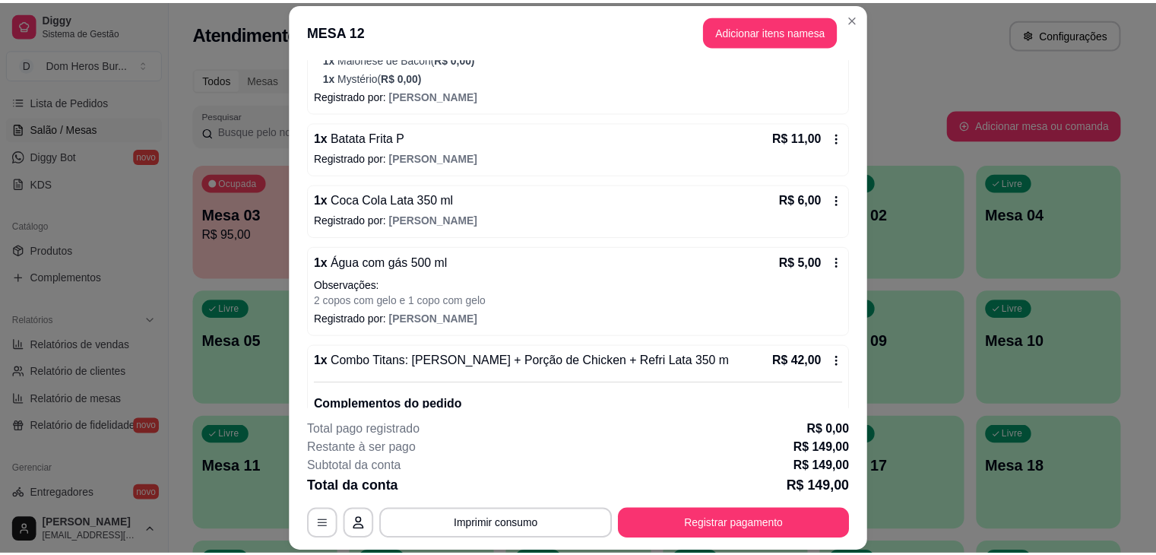
scroll to position [650, 0]
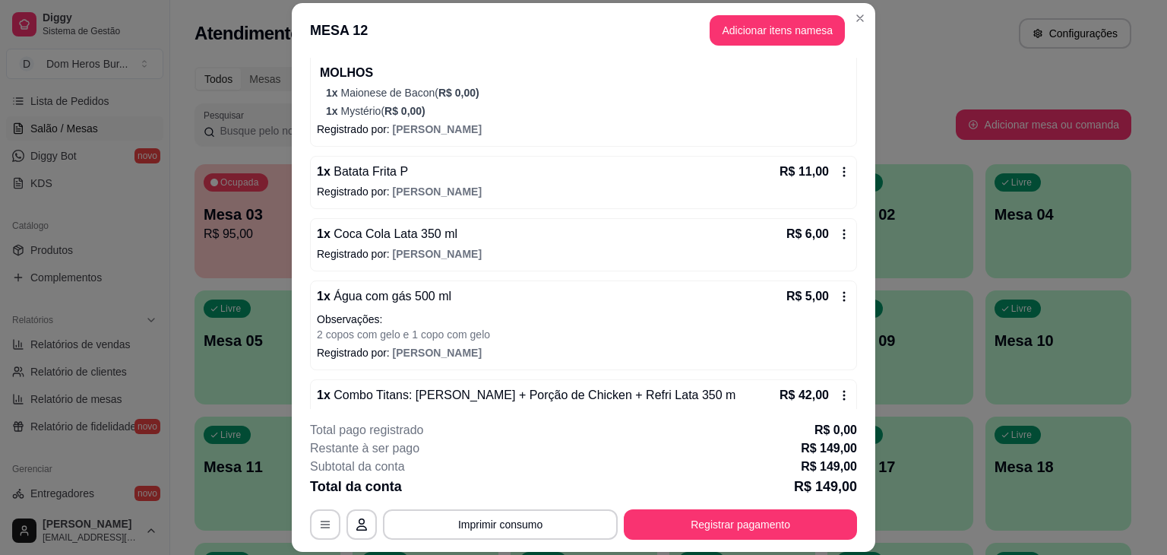
click at [402, 241] on div "1 x Coca Cola Lata 350 ml R$ 6,00 Registrado por: [PERSON_NAME]" at bounding box center [583, 244] width 547 height 53
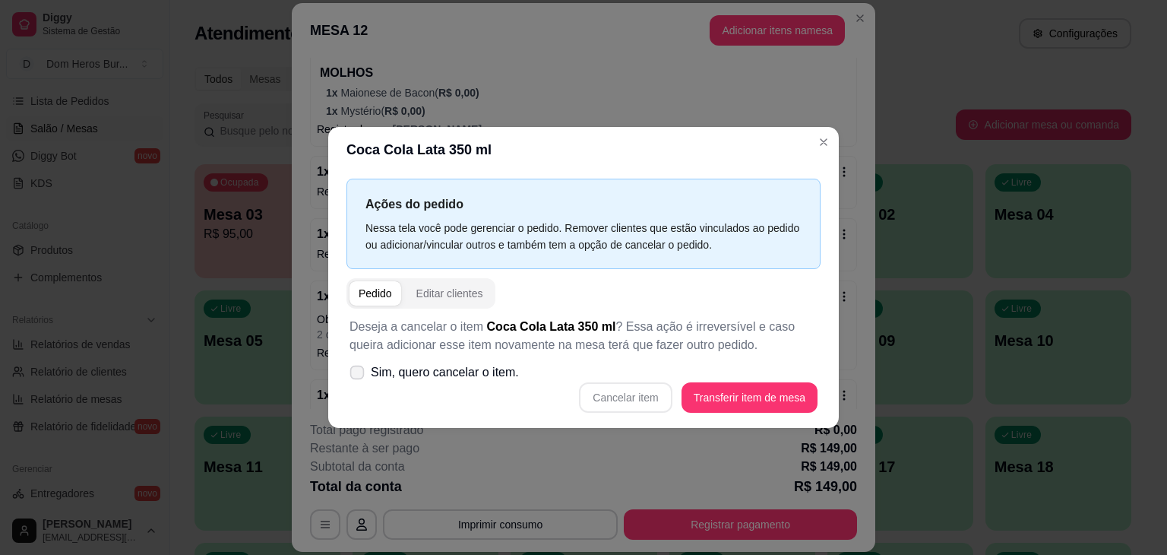
click at [483, 369] on span "Sim, quero cancelar o item." at bounding box center [445, 372] width 148 height 18
click at [359, 375] on input "Sim, quero cancelar o item." at bounding box center [354, 380] width 10 height 10
checkbox input "true"
click at [616, 384] on button "Cancelar item" at bounding box center [626, 398] width 90 height 30
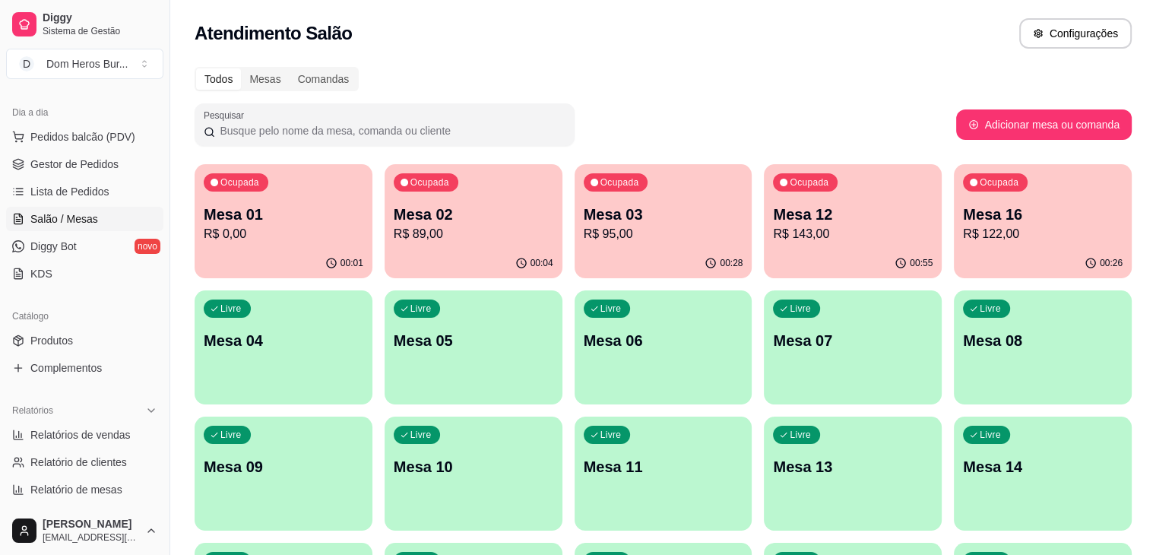
scroll to position [155, 0]
click at [79, 169] on span "Gestor de Pedidos" at bounding box center [74, 166] width 88 height 15
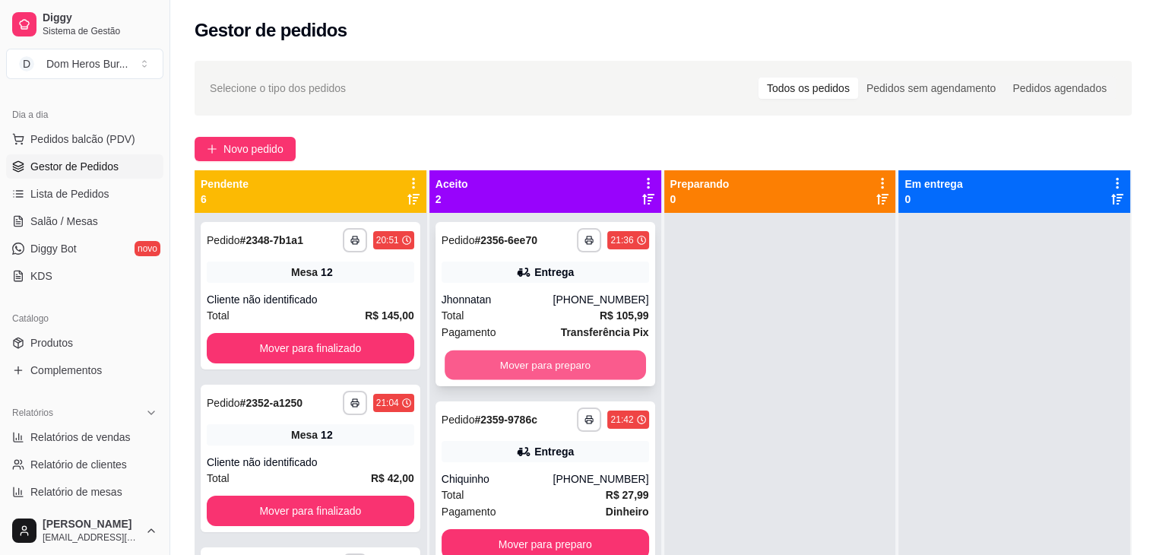
click at [545, 359] on button "Mover para preparo" at bounding box center [545, 365] width 201 height 30
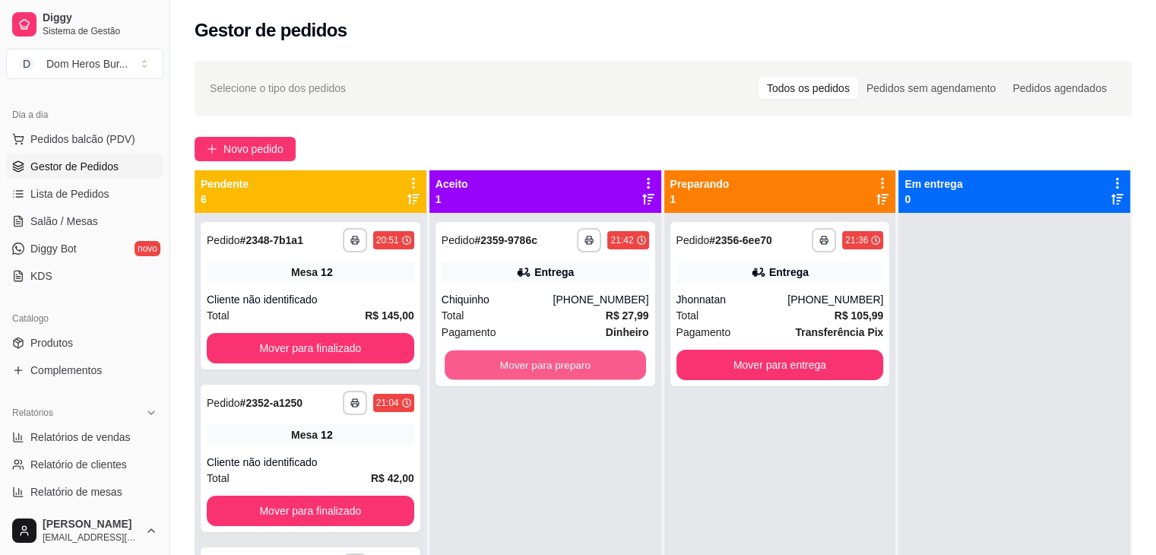
click at [545, 359] on button "Mover para preparo" at bounding box center [545, 365] width 201 height 30
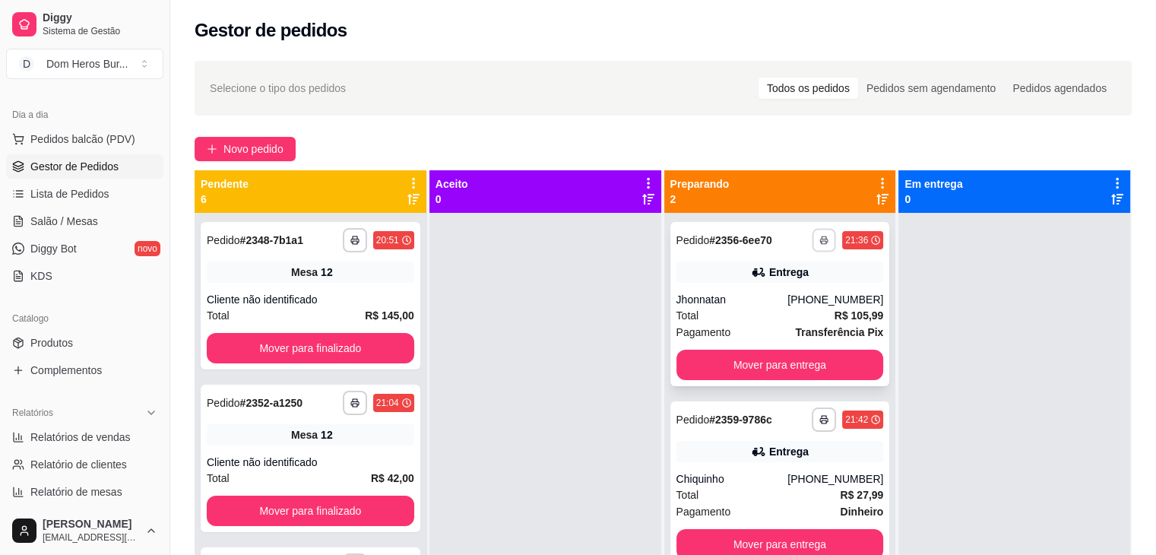
click at [822, 239] on button "button" at bounding box center [825, 240] width 24 height 24
click at [795, 290] on button "IMPRESSORA" at bounding box center [776, 293] width 110 height 24
click at [819, 244] on icon "button" at bounding box center [823, 240] width 9 height 9
click at [797, 288] on button "IMPRESSORA" at bounding box center [775, 293] width 106 height 24
click at [107, 224] on link "Salão / Mesas" at bounding box center [84, 221] width 157 height 24
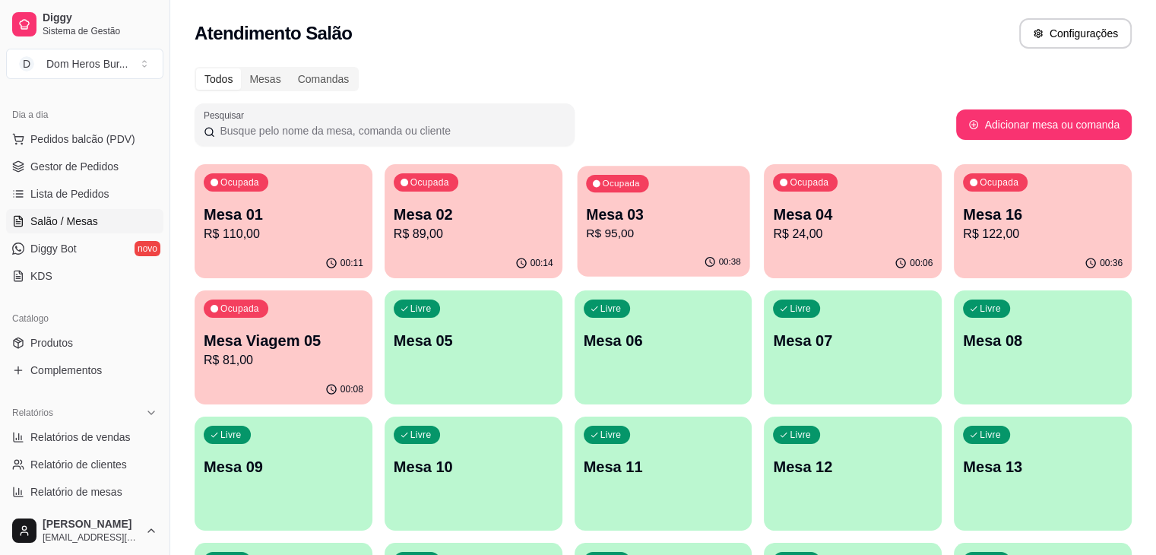
click at [577, 249] on div "00:38" at bounding box center [663, 262] width 173 height 29
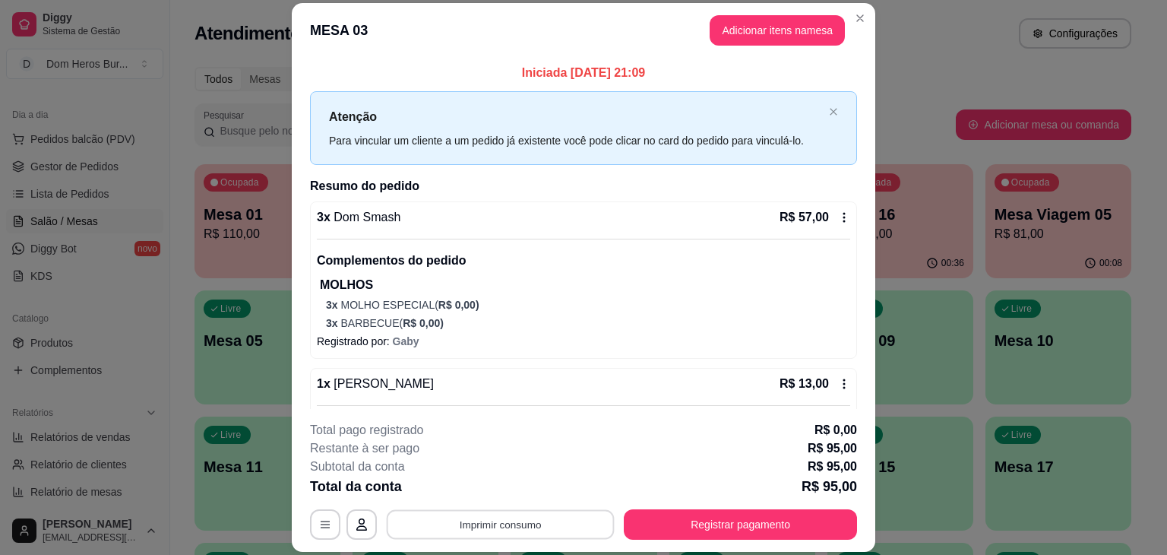
click at [477, 525] on button "Imprimir consumo" at bounding box center [501, 525] width 228 height 30
click at [489, 484] on button "IMPRESSORA" at bounding box center [499, 489] width 106 height 24
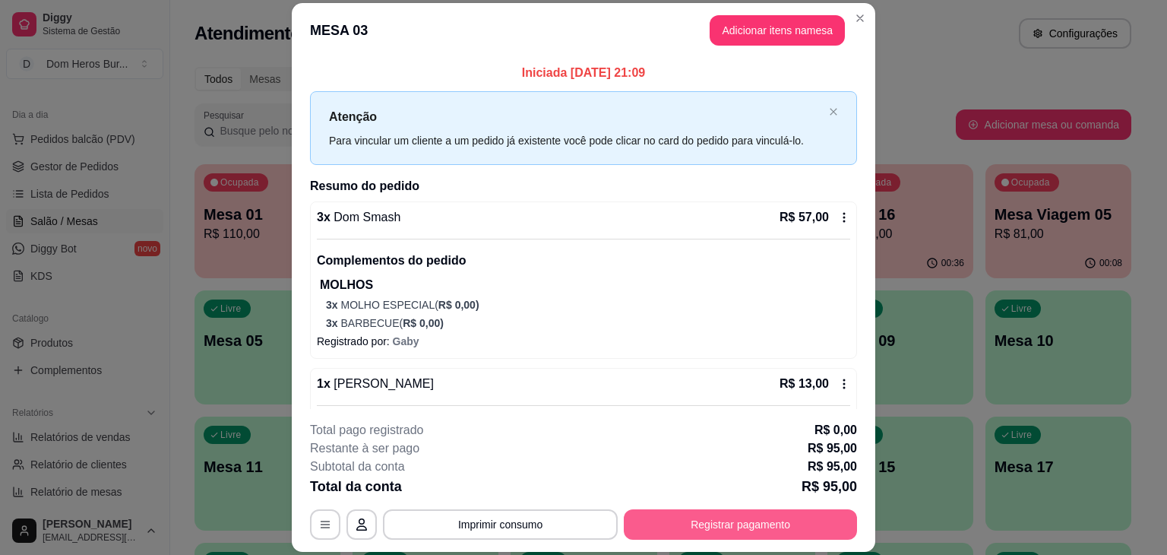
click at [686, 527] on button "Registrar pagamento" at bounding box center [740, 524] width 233 height 30
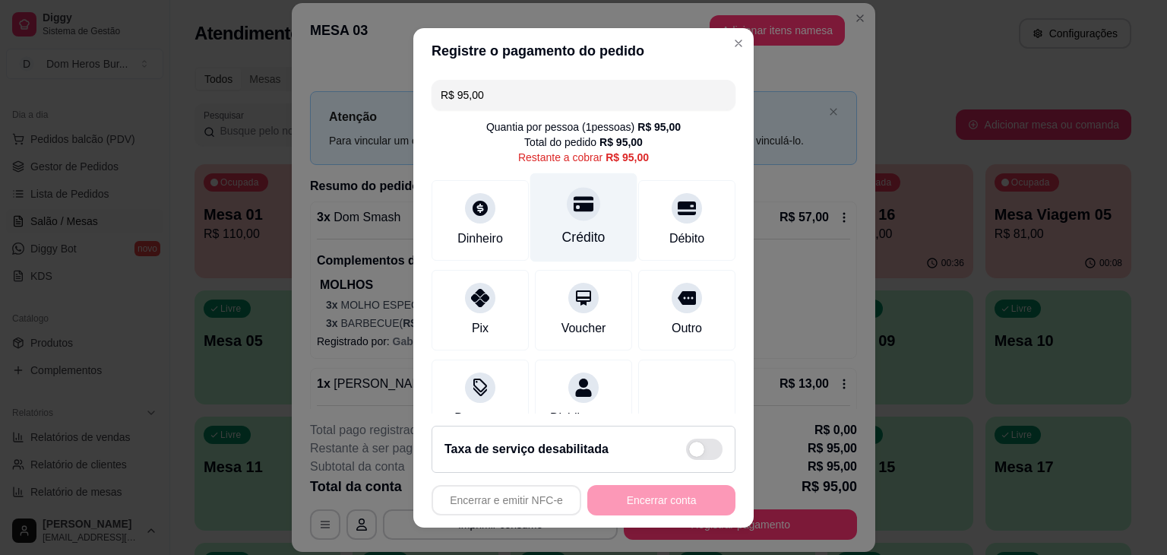
click at [581, 223] on div "Crédito" at bounding box center [584, 217] width 107 height 89
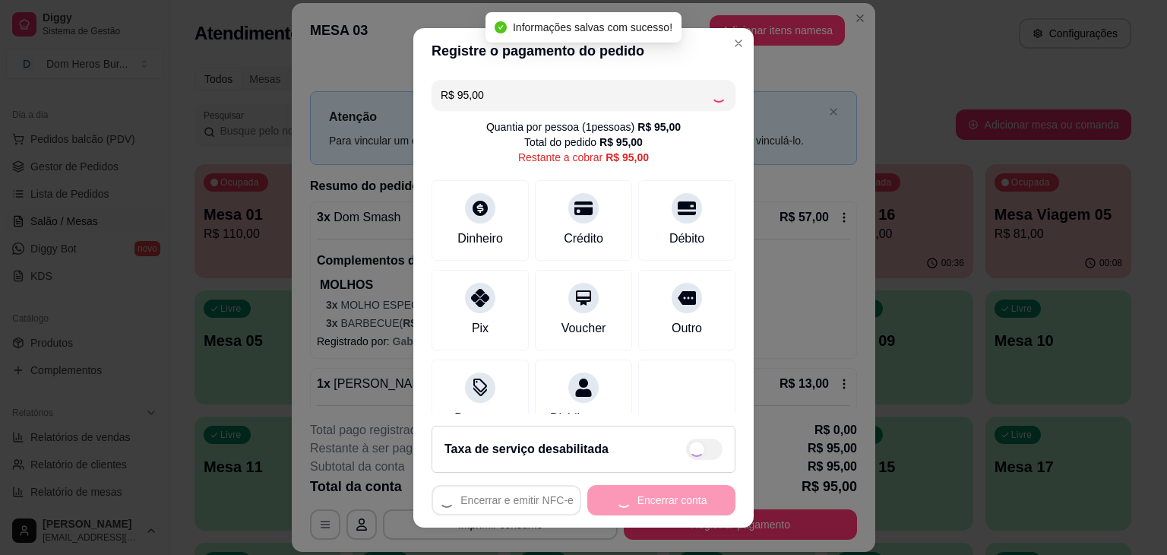
type input "R$ 0,00"
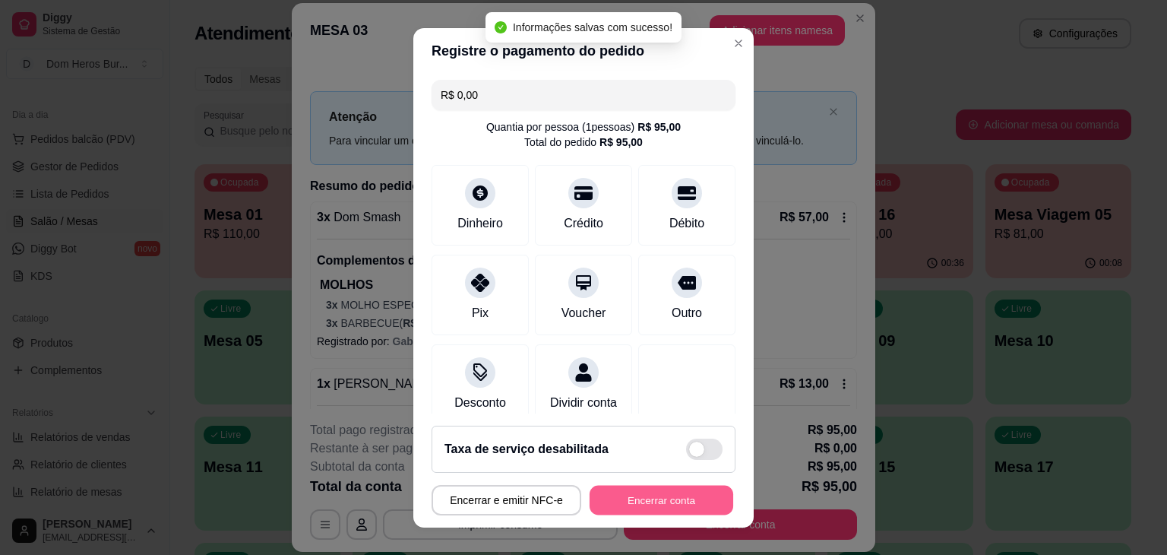
click at [649, 493] on button "Encerrar conta" at bounding box center [662, 500] width 144 height 30
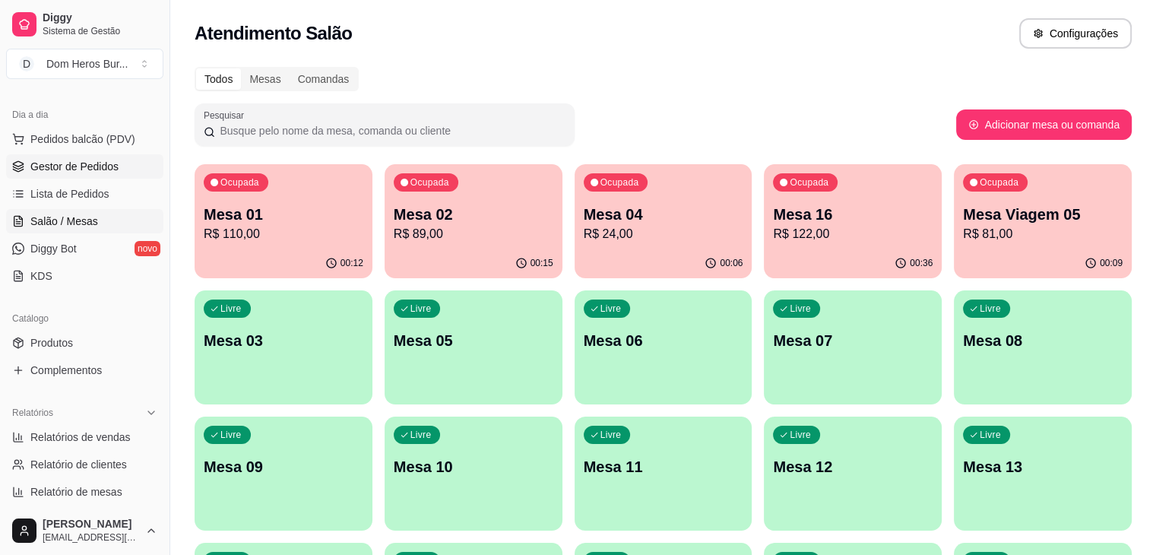
click at [15, 160] on icon at bounding box center [18, 166] width 12 height 12
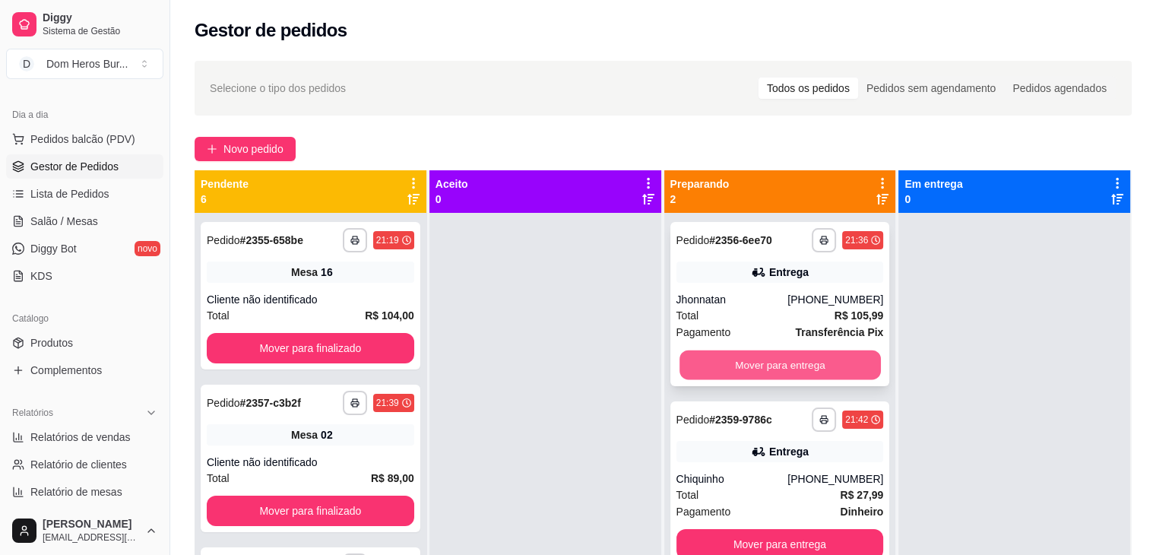
click at [733, 364] on button "Mover para entrega" at bounding box center [780, 365] width 201 height 30
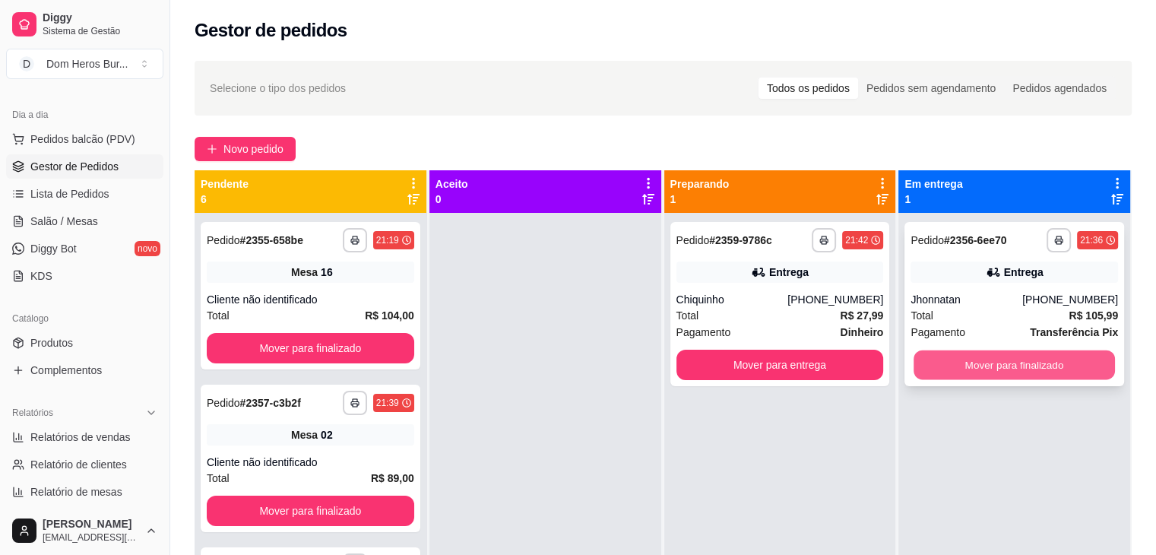
click at [990, 358] on button "Mover para finalizado" at bounding box center [1014, 365] width 201 height 30
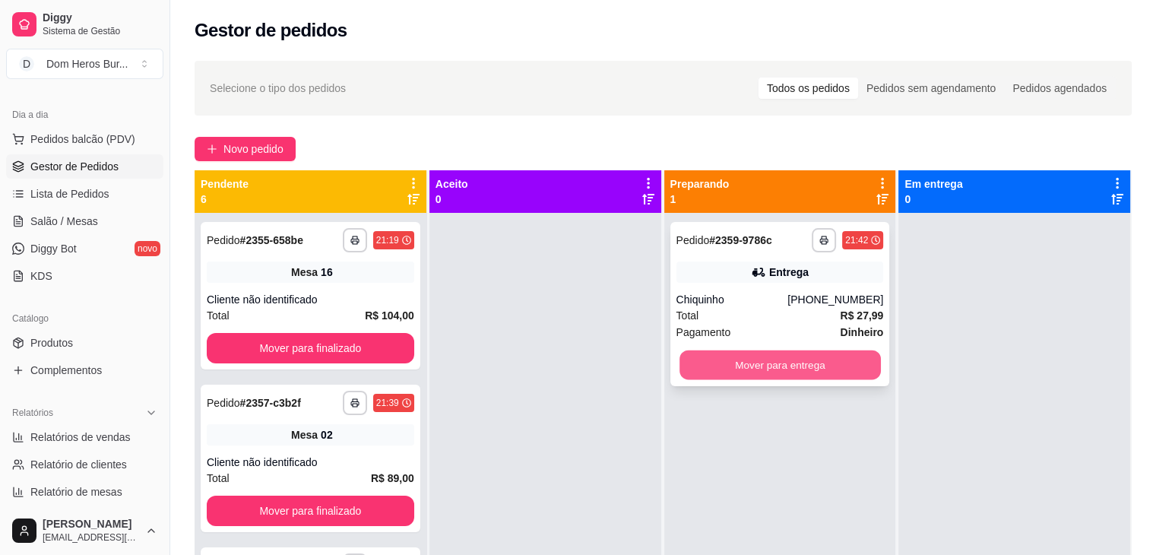
click at [806, 362] on button "Mover para entrega" at bounding box center [780, 365] width 201 height 30
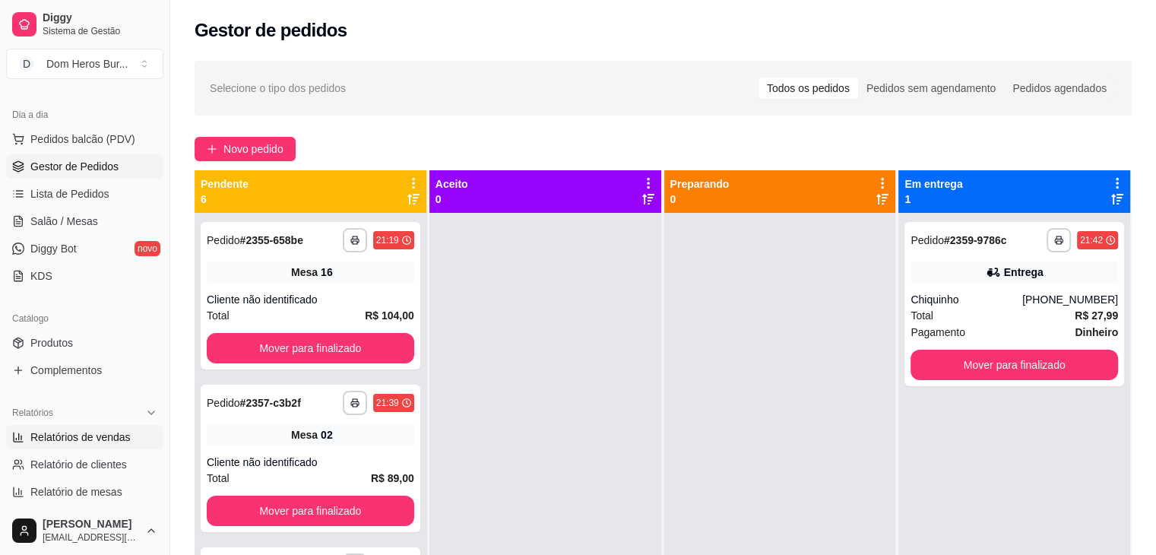
click at [110, 440] on span "Relatórios de vendas" at bounding box center [80, 436] width 100 height 15
select select "ALL"
select select "0"
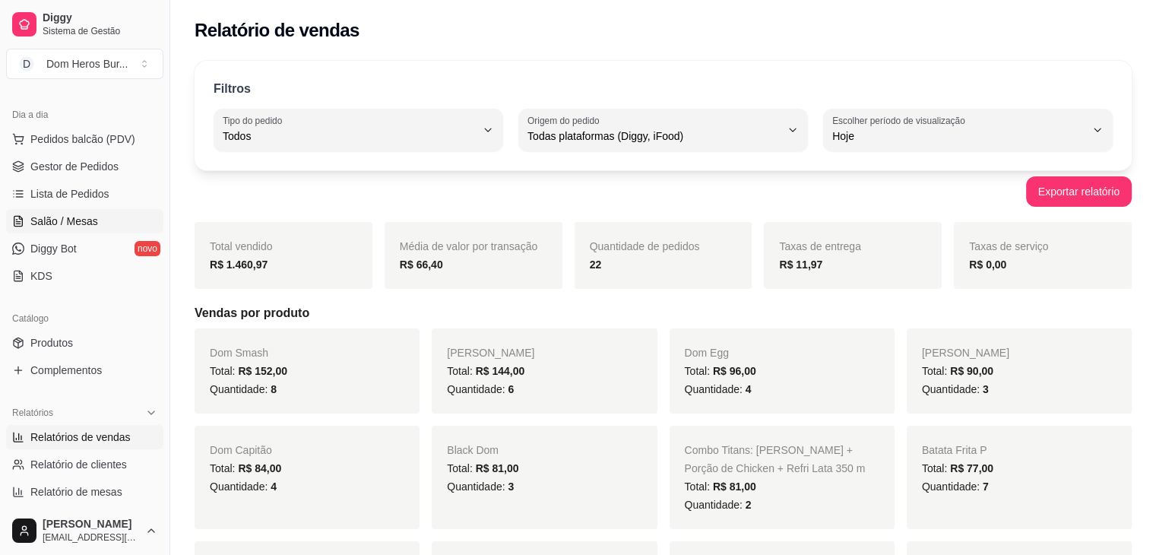
click at [92, 223] on span "Salão / Mesas" at bounding box center [64, 221] width 68 height 15
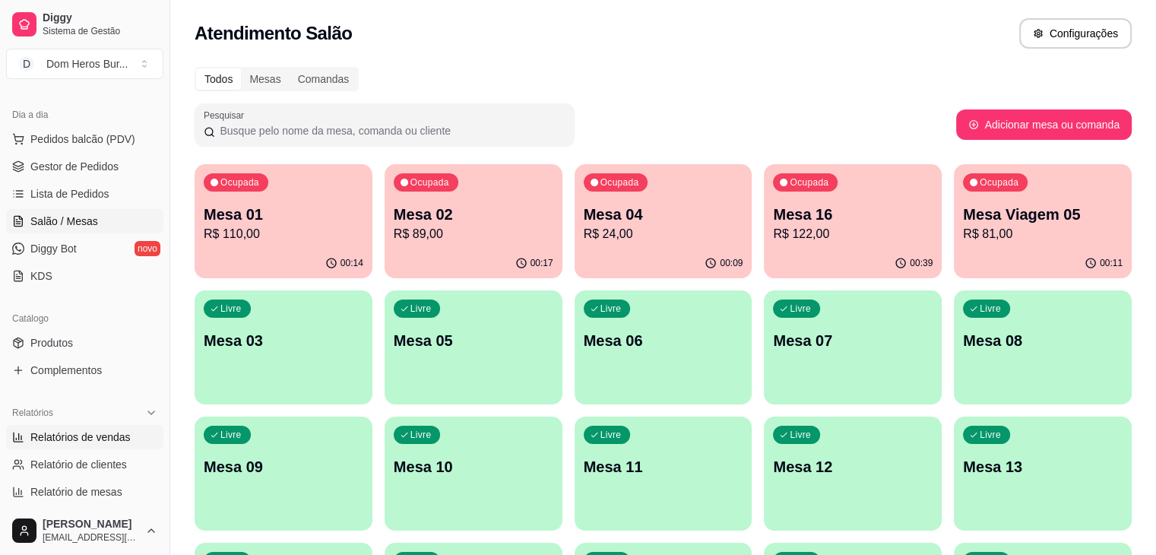
click at [63, 445] on link "Relatórios de vendas" at bounding box center [84, 437] width 157 height 24
select select "ALL"
select select "0"
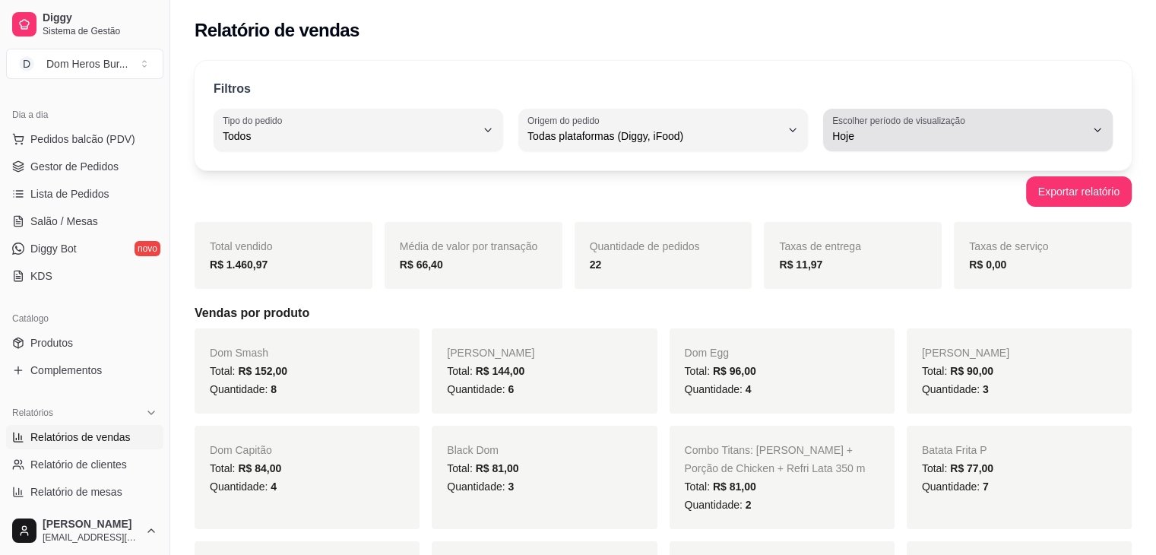
click at [913, 122] on label "Escolher período de visualização" at bounding box center [901, 120] width 138 height 13
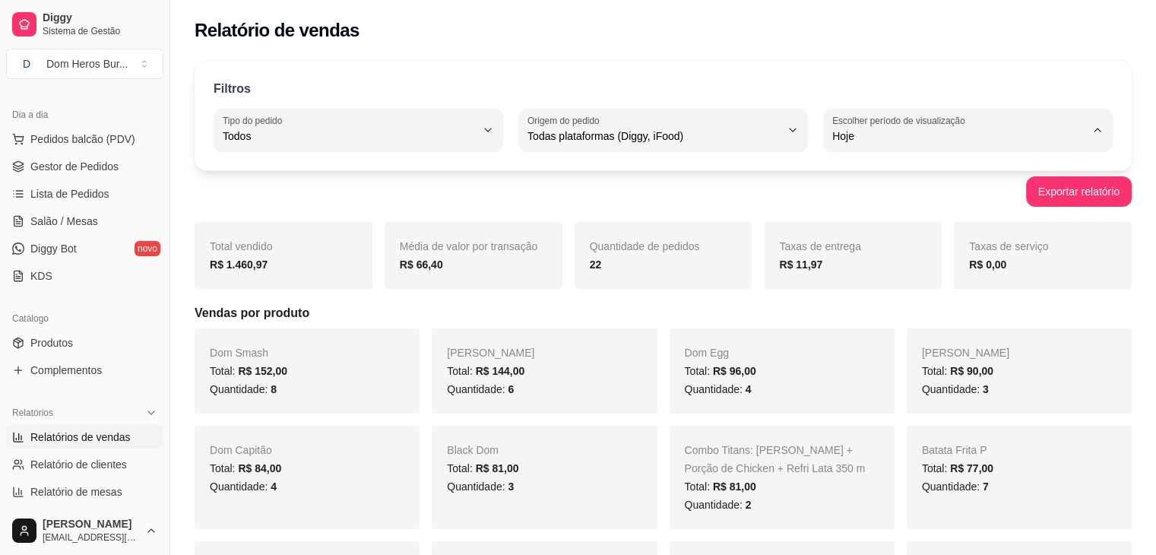
click at [915, 195] on span "Ontem" at bounding box center [961, 196] width 240 height 14
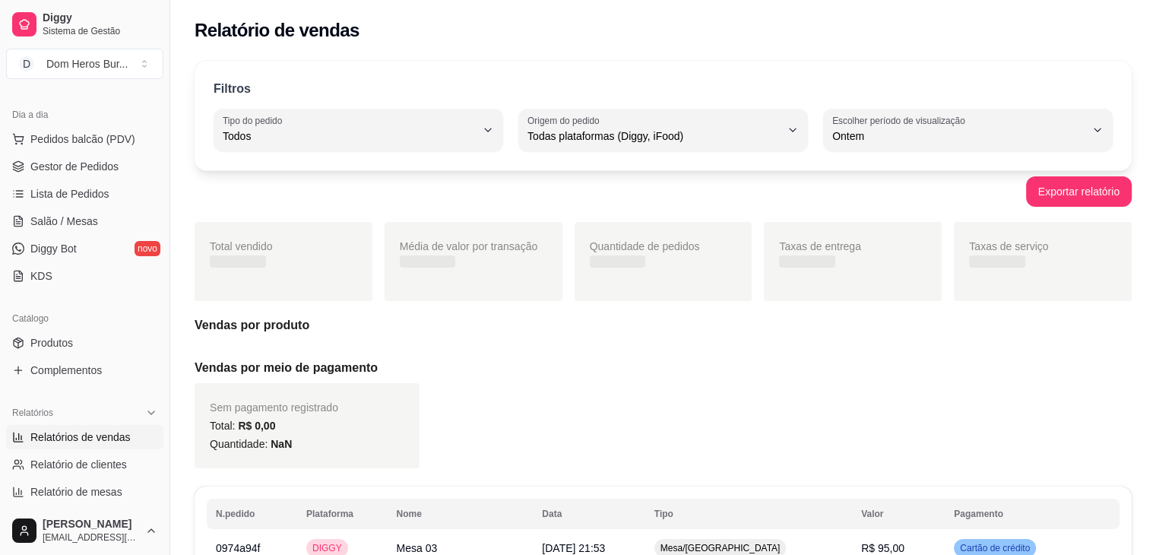
type input "1"
select select "1"
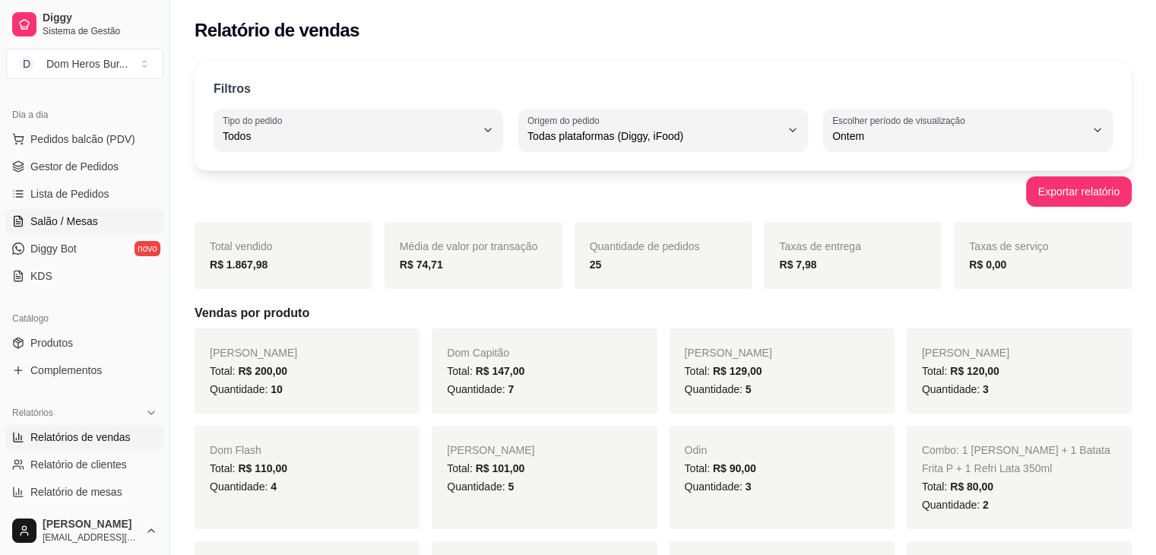
click at [91, 220] on span "Salão / Mesas" at bounding box center [64, 221] width 68 height 15
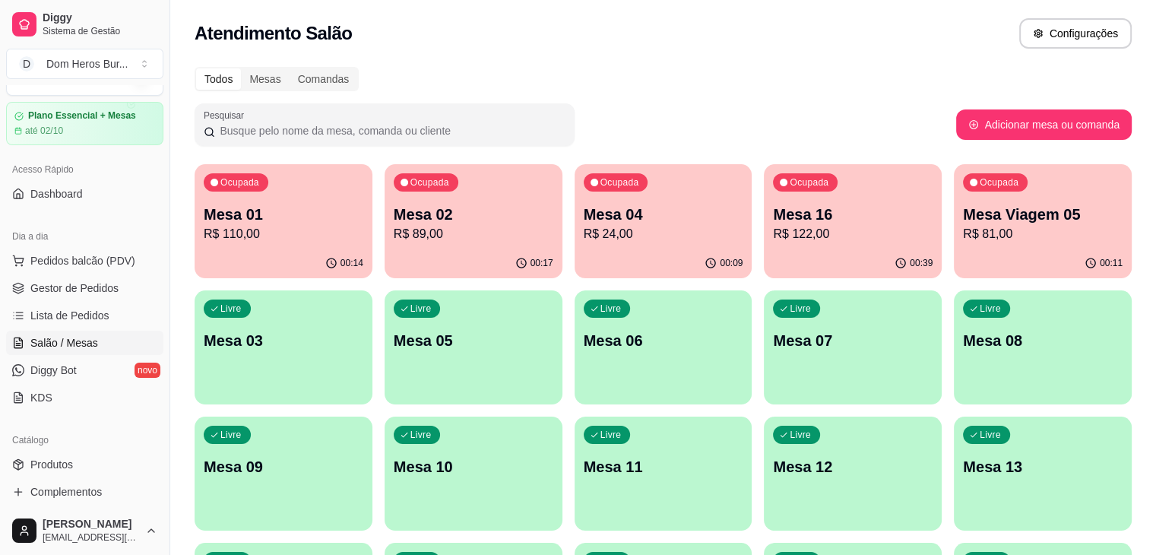
scroll to position [3, 0]
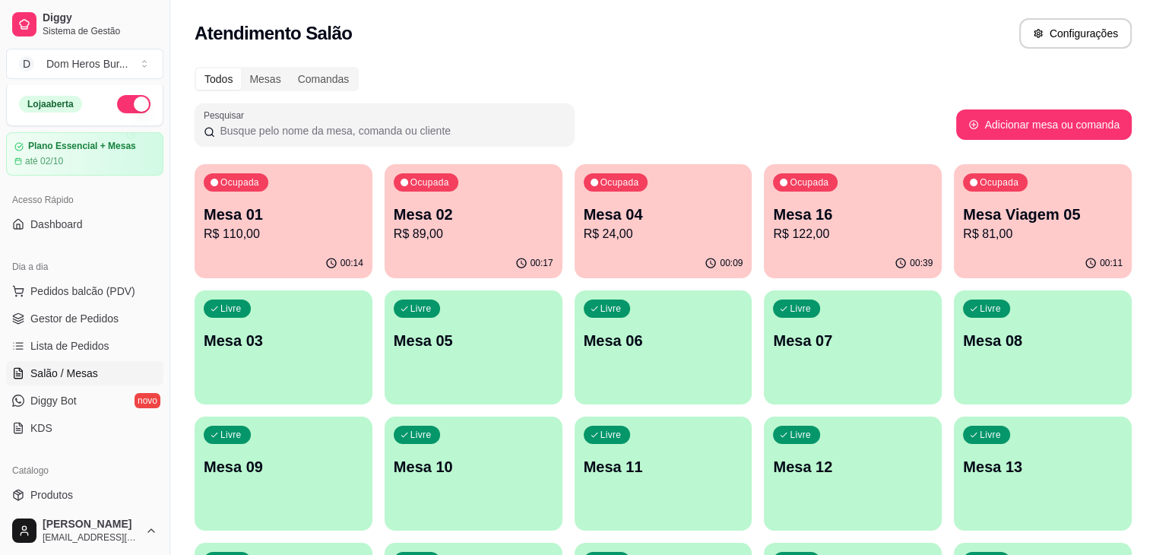
click at [663, 65] on div "Todos Mesas Comandas Pesquisar Adicionar mesa ou comanda Ocupada Mesa 01 R$ 110…" at bounding box center [663, 493] width 986 height 870
